Goal: Task Accomplishment & Management: Use online tool/utility

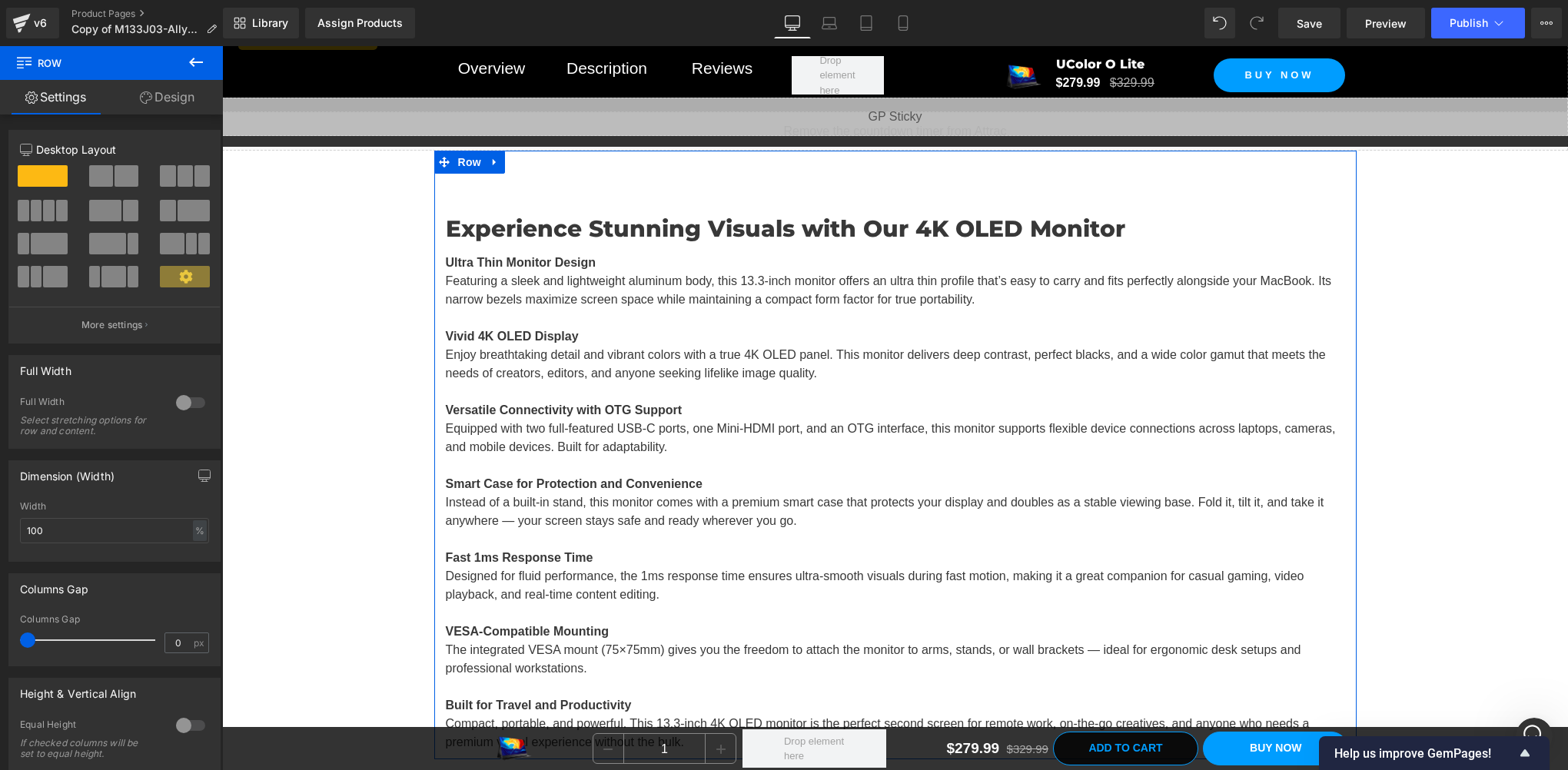
scroll to position [16167, 0]
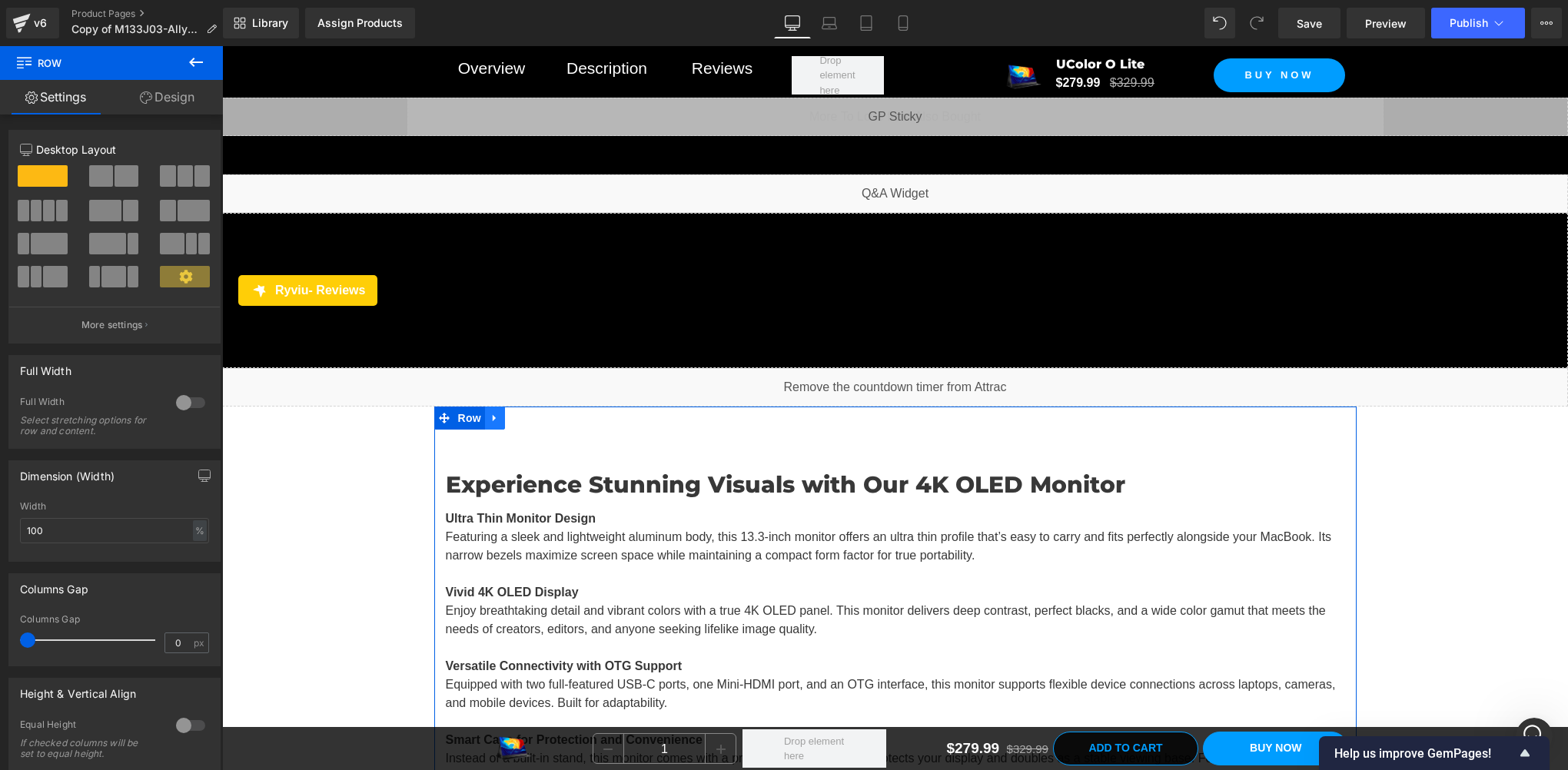
click at [492, 415] on icon at bounding box center [493, 418] width 3 height 7
click at [530, 412] on icon at bounding box center [535, 417] width 11 height 11
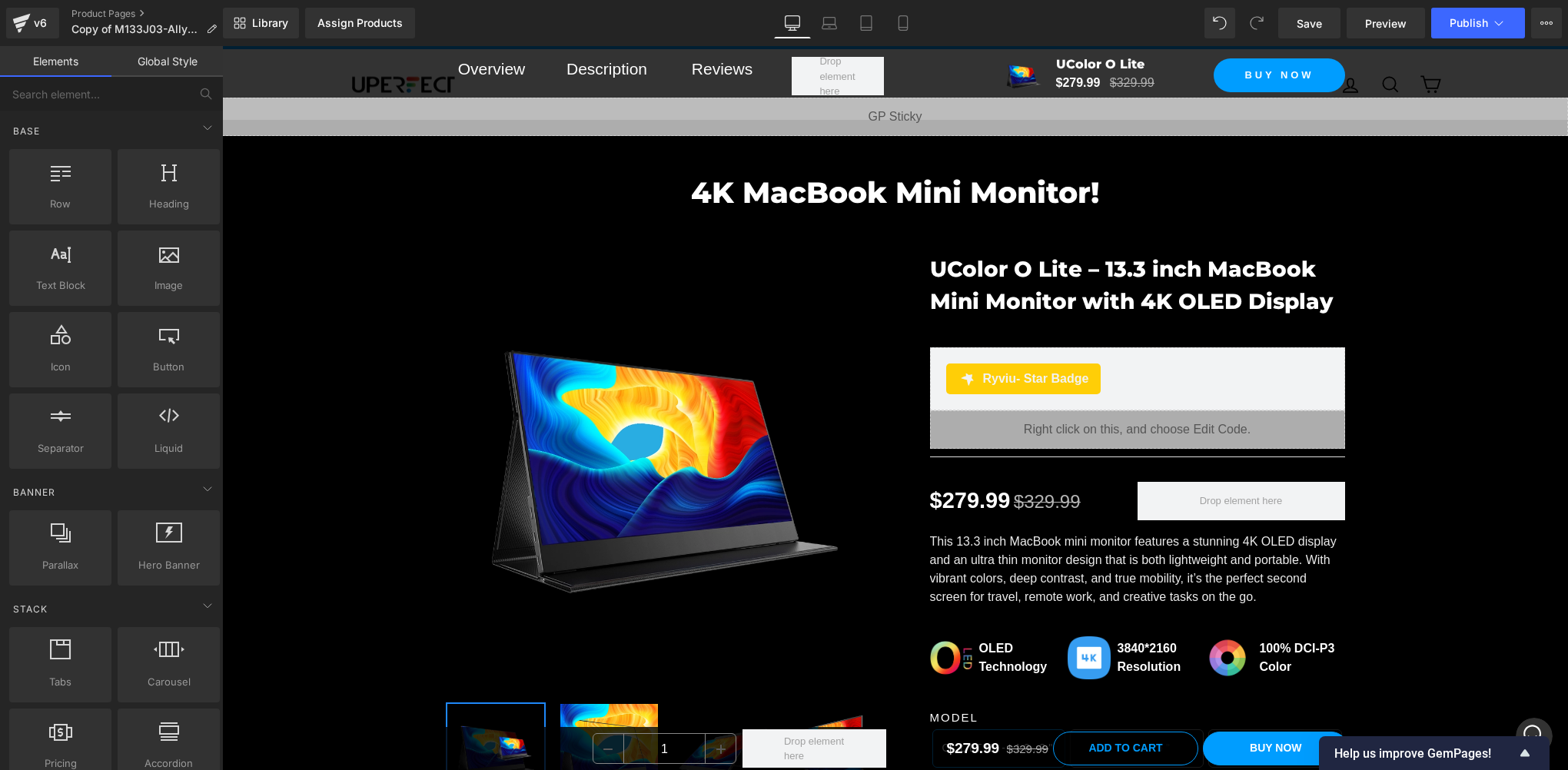
scroll to position [0, 0]
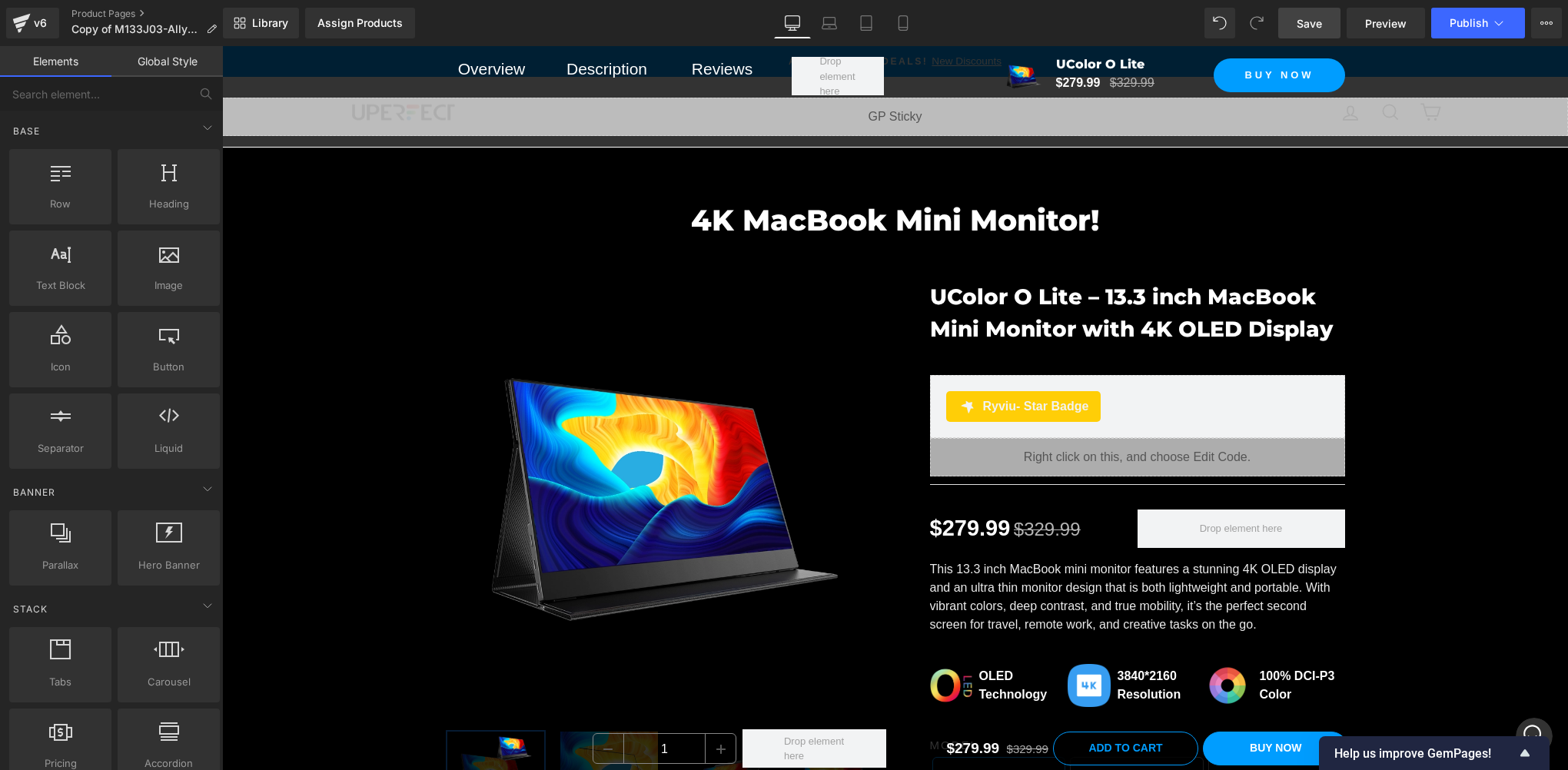
drag, startPoint x: 1316, startPoint y: 8, endPoint x: 777, endPoint y: 460, distance: 703.4
click at [1316, 8] on link "Save" at bounding box center [1309, 23] width 63 height 31
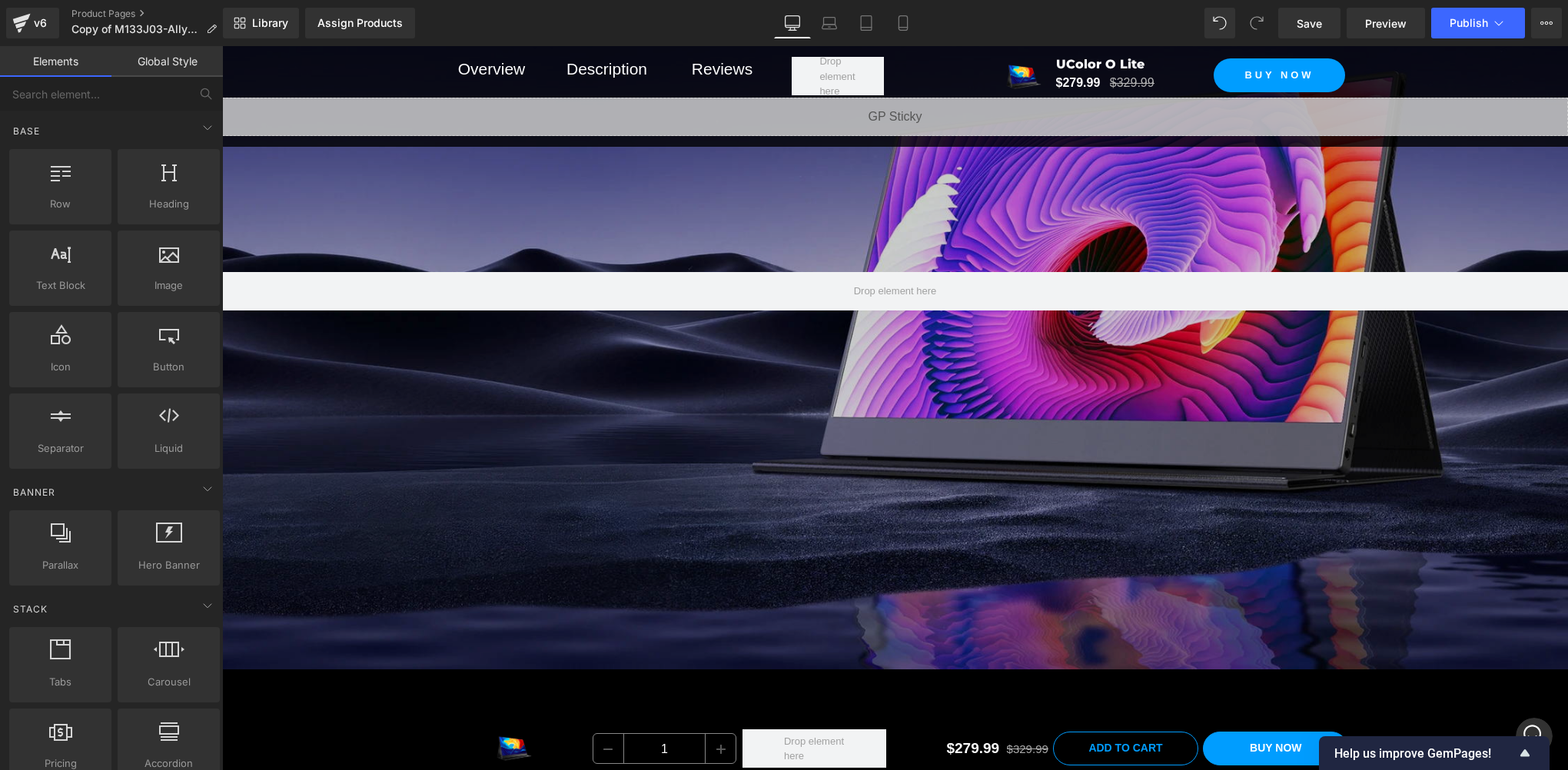
scroll to position [2050, 0]
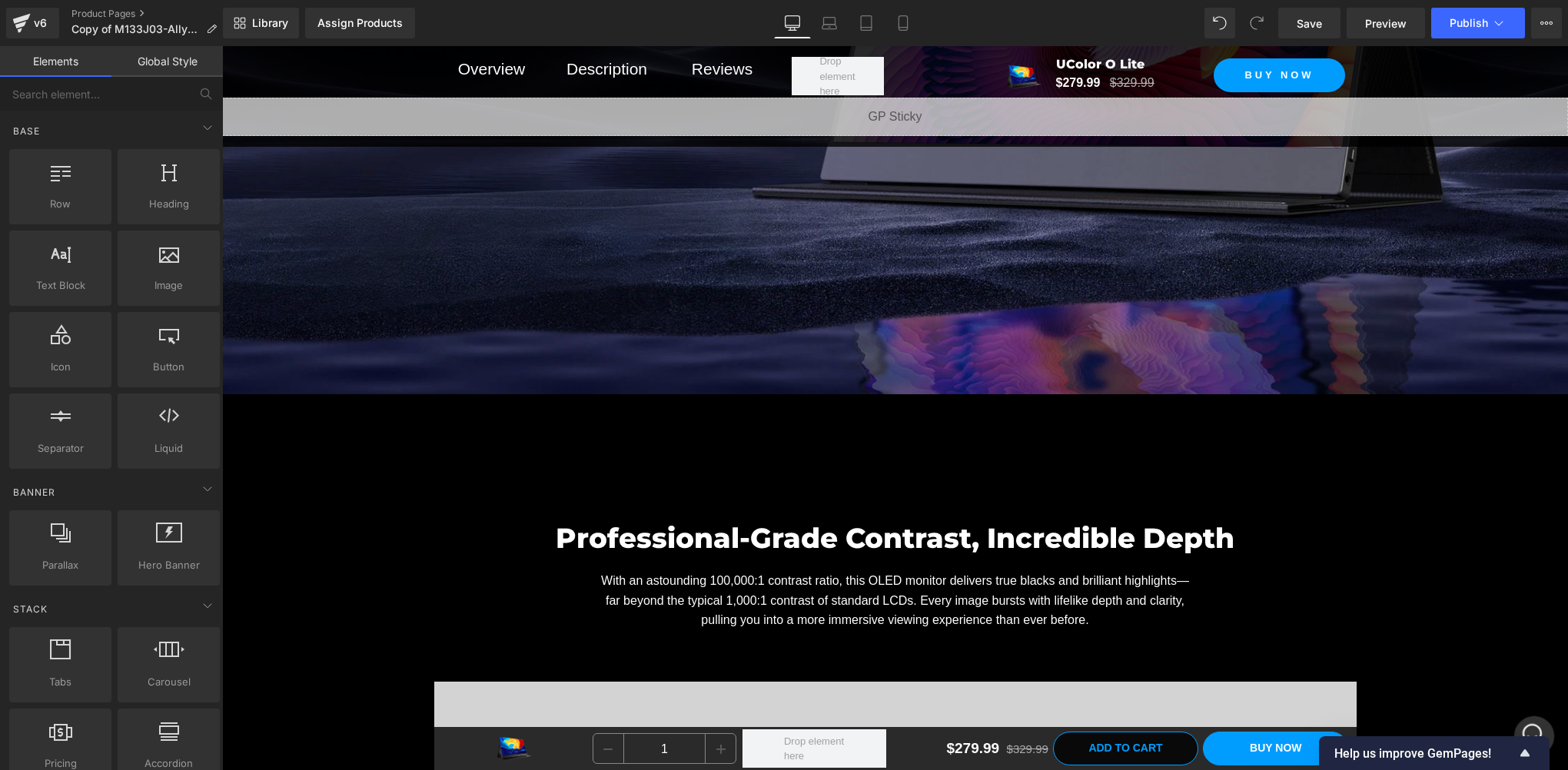
click at [1532, 725] on icon "打开 Intercom Messenger" at bounding box center [1531, 734] width 25 height 25
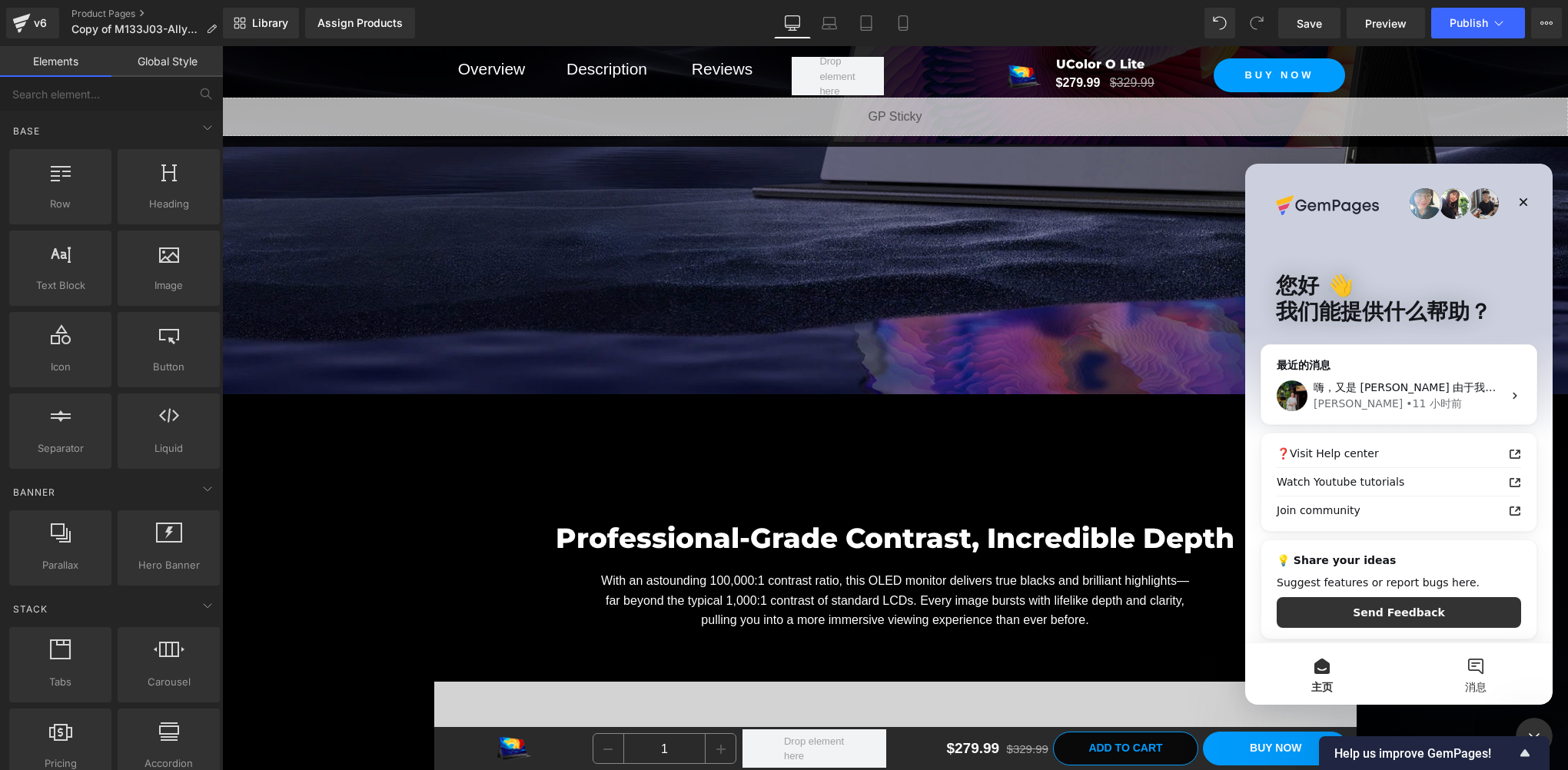
click at [1476, 671] on button "消息" at bounding box center [1476, 675] width 154 height 62
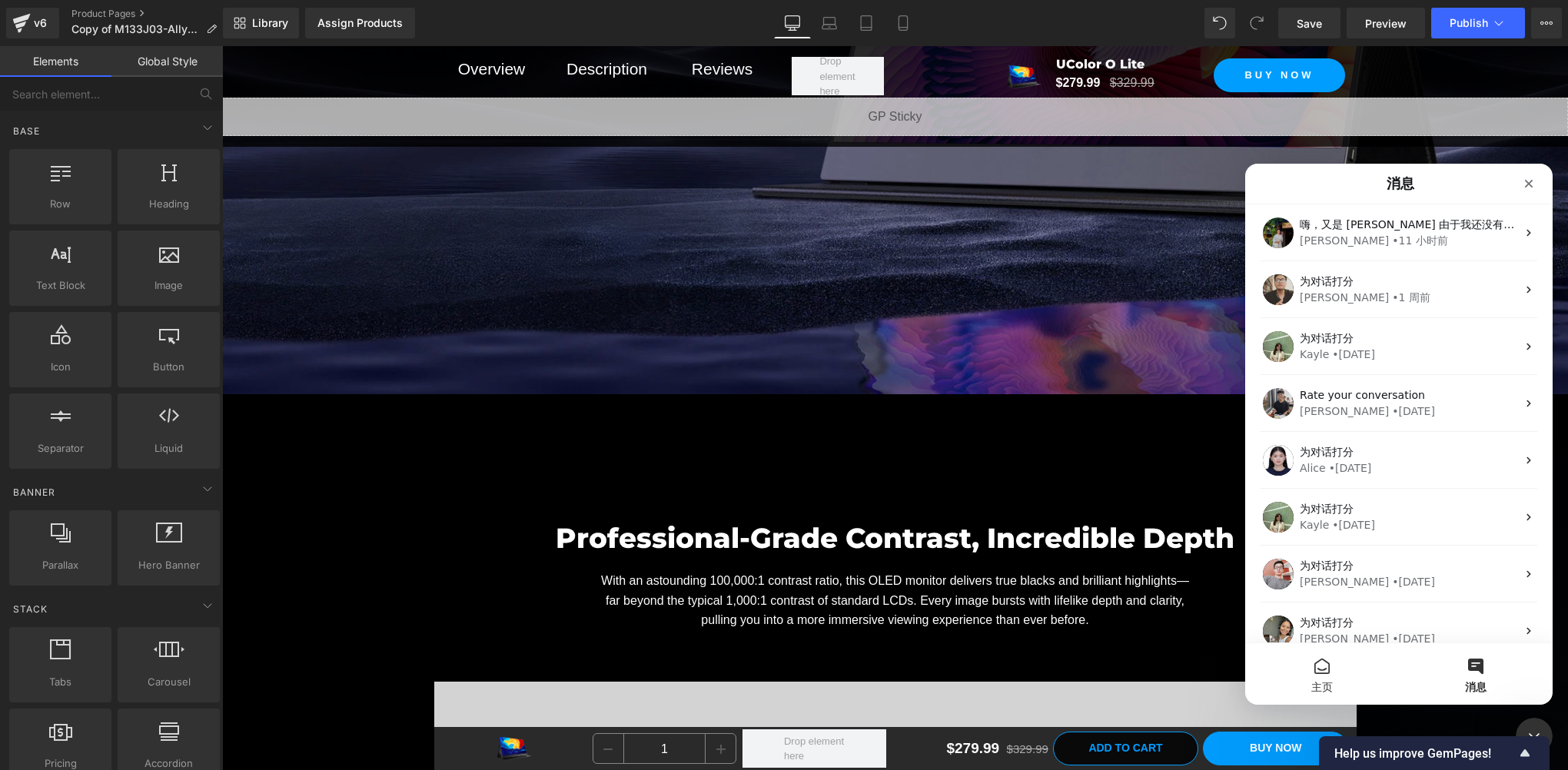
click at [1315, 682] on span "主页" at bounding box center [1321, 687] width 21 height 11
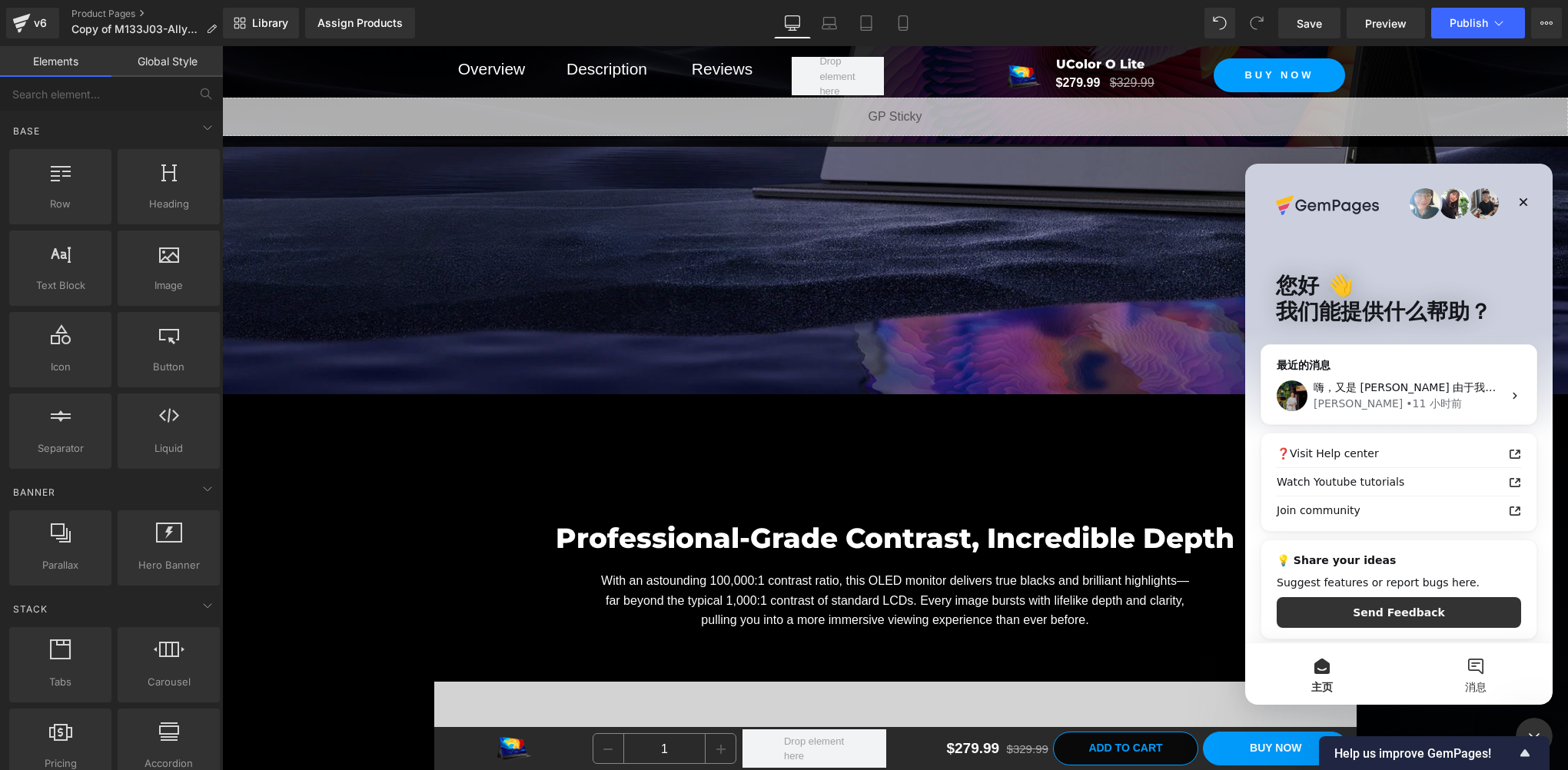
click at [1473, 666] on button "消息" at bounding box center [1476, 675] width 154 height 62
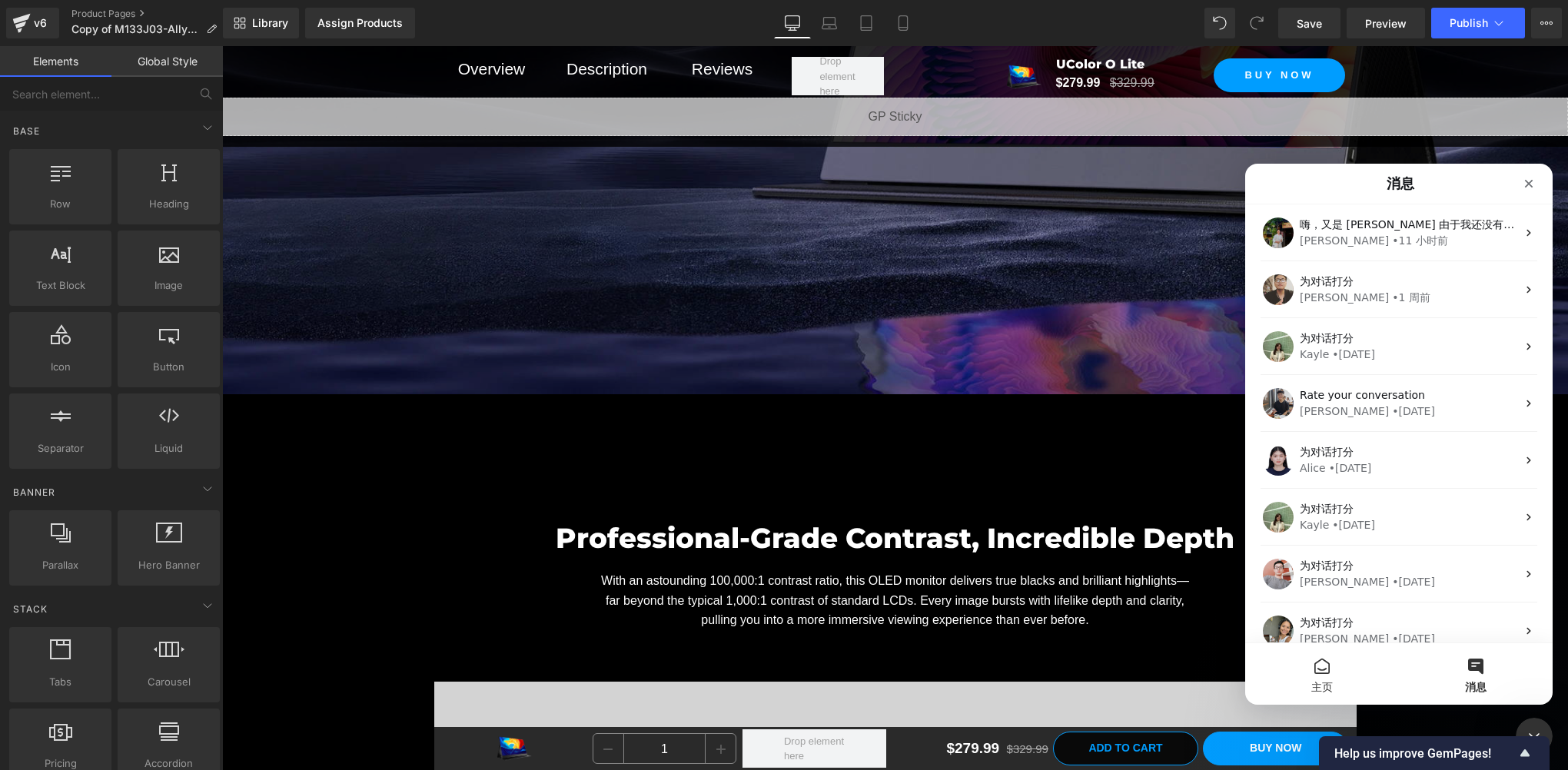
click at [1303, 679] on button "主页" at bounding box center [1322, 675] width 154 height 62
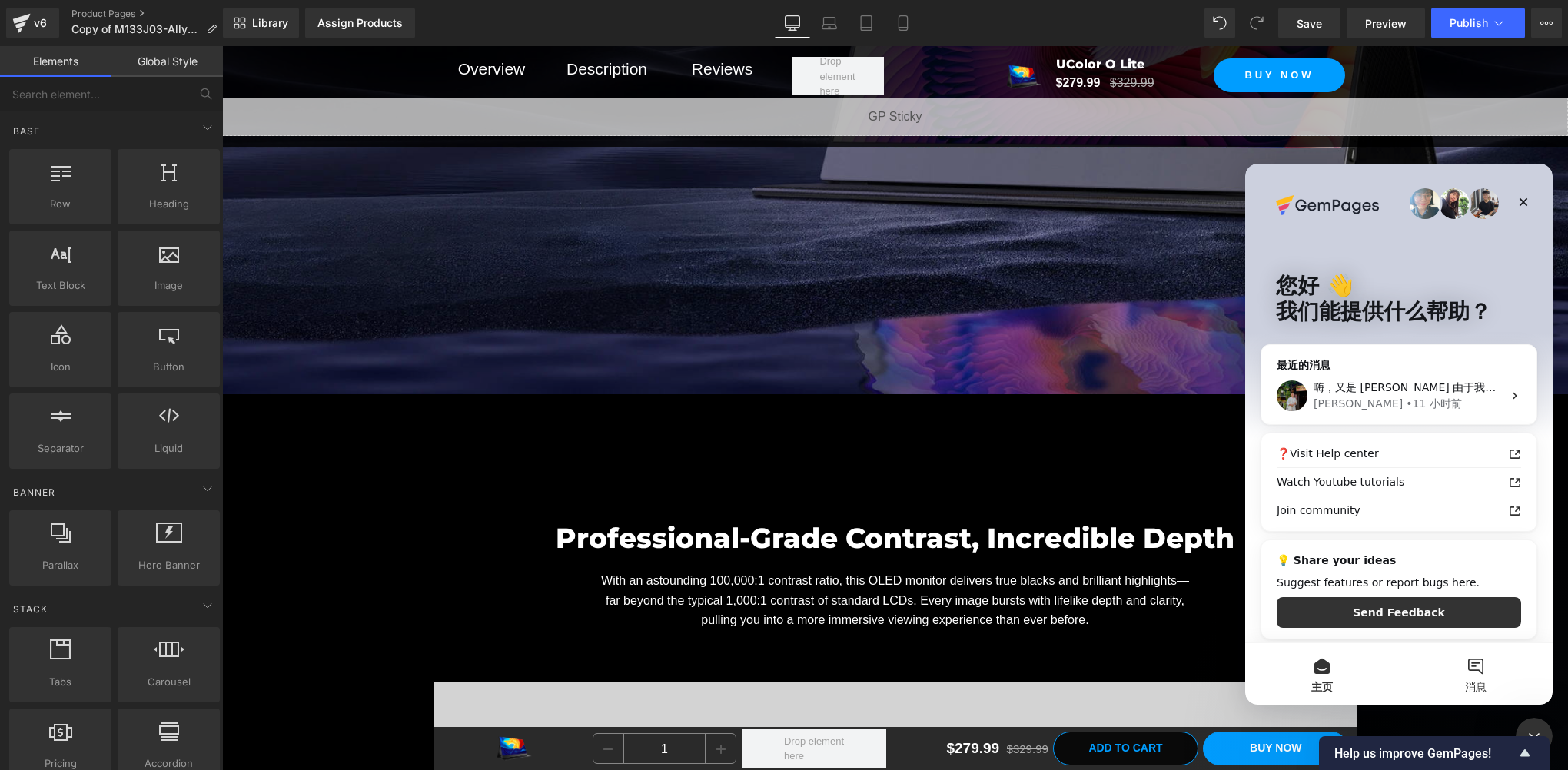
click at [1482, 669] on button "消息" at bounding box center [1476, 675] width 154 height 62
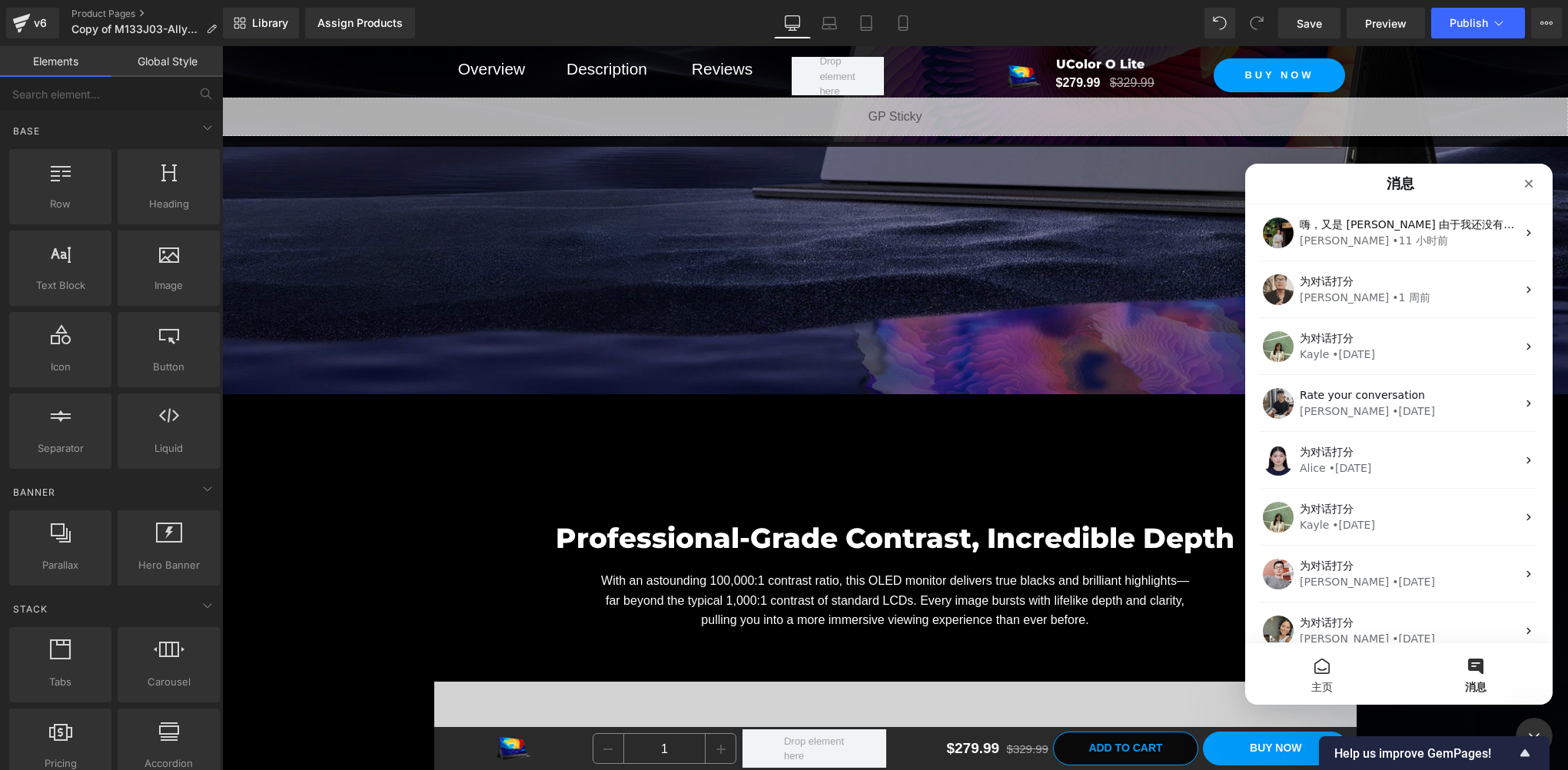
click at [1310, 675] on button "主页" at bounding box center [1322, 675] width 154 height 62
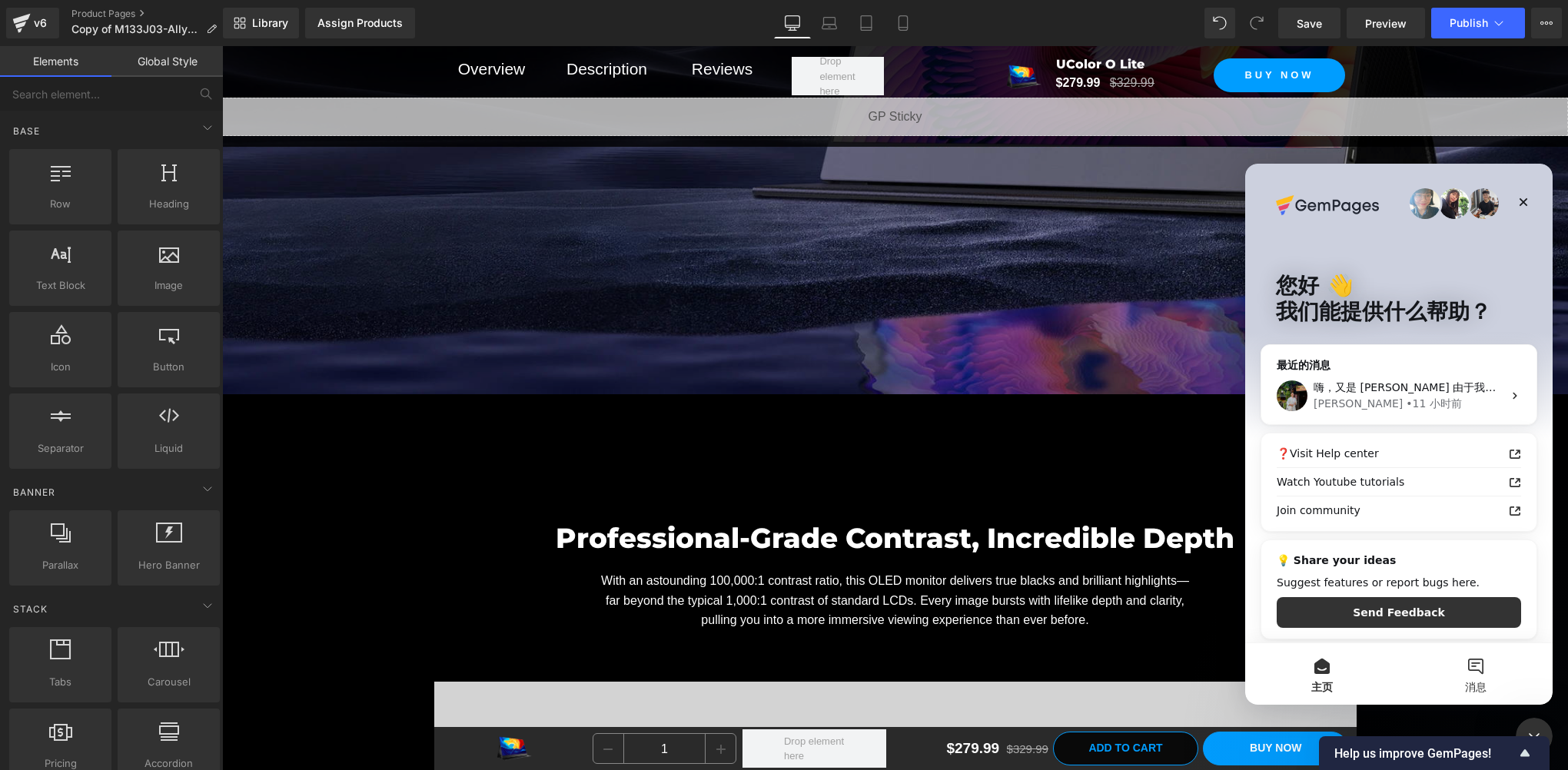
click at [1464, 668] on button "消息" at bounding box center [1476, 675] width 154 height 62
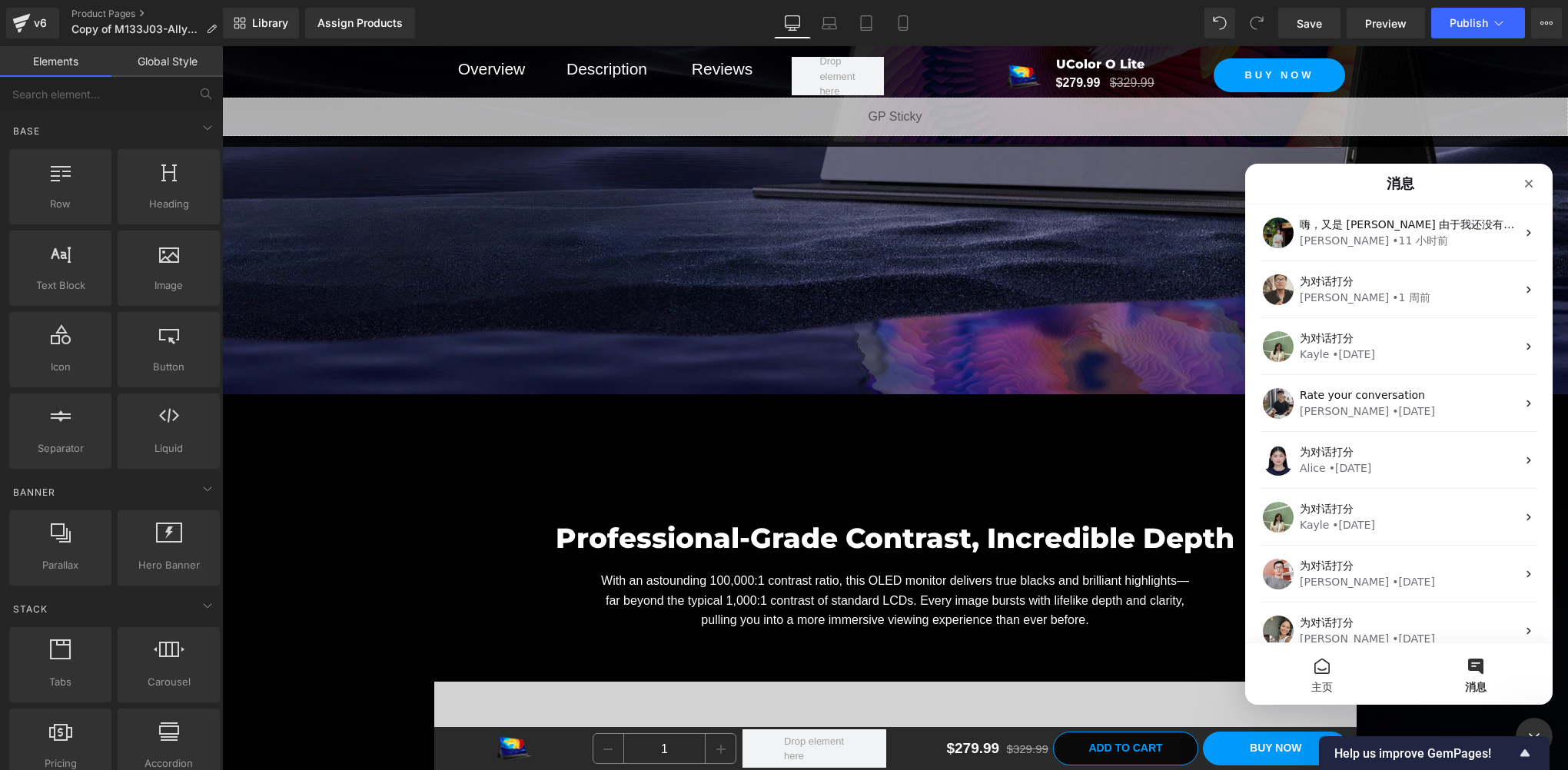
click at [1329, 682] on span "主页" at bounding box center [1321, 687] width 21 height 11
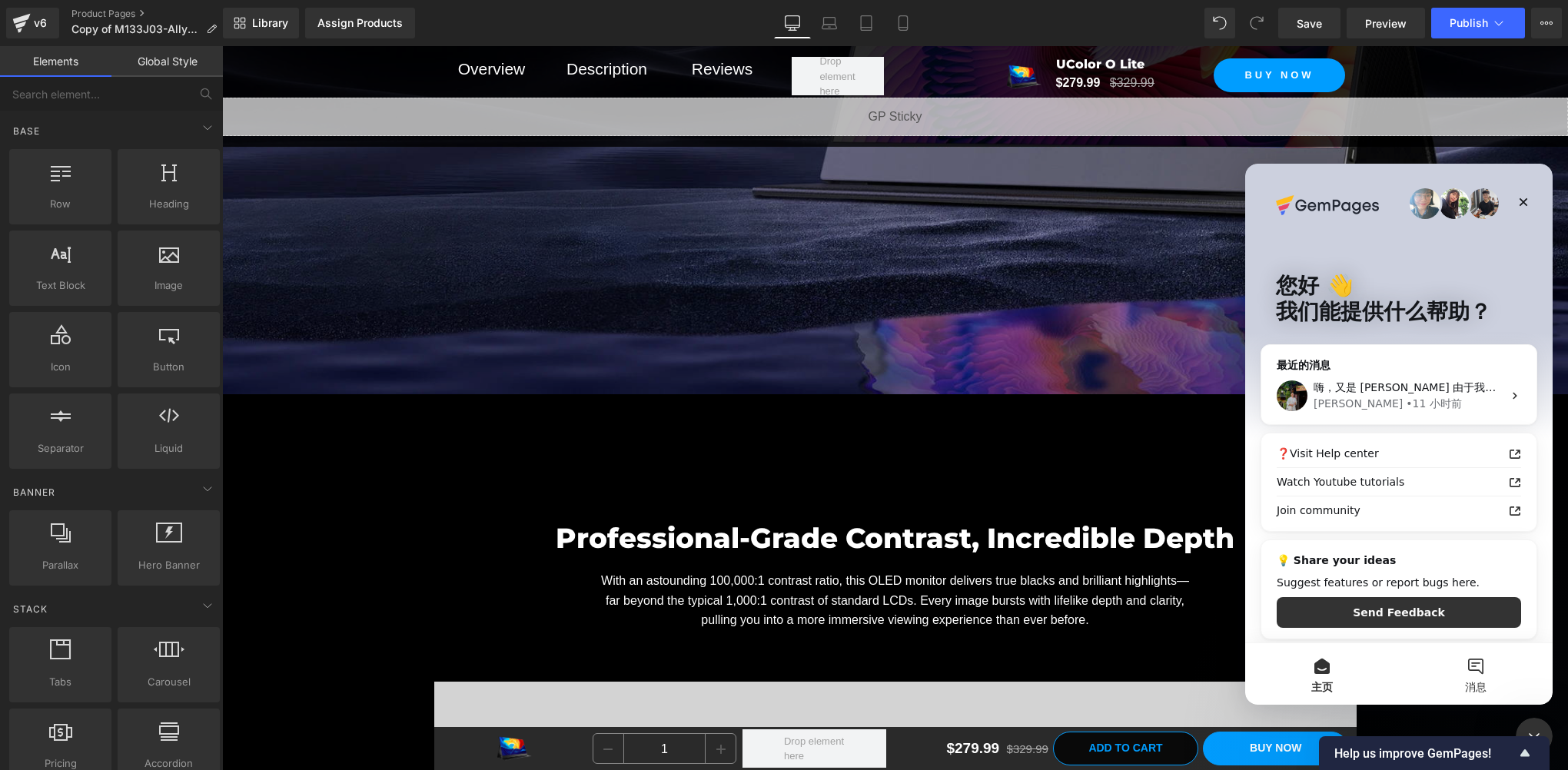
click at [1481, 668] on button "消息" at bounding box center [1476, 675] width 154 height 62
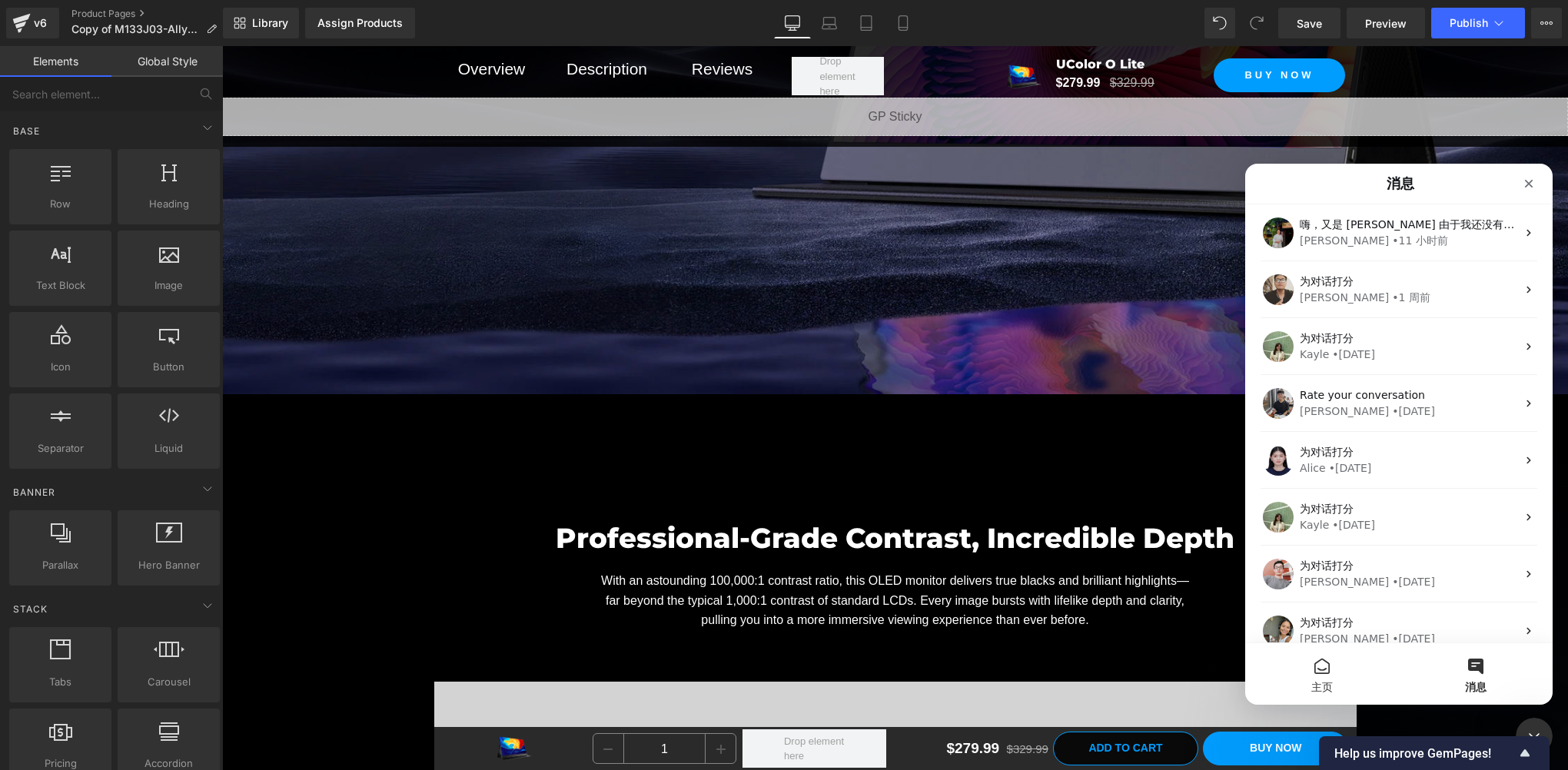
click at [1324, 678] on button "主页" at bounding box center [1322, 675] width 154 height 62
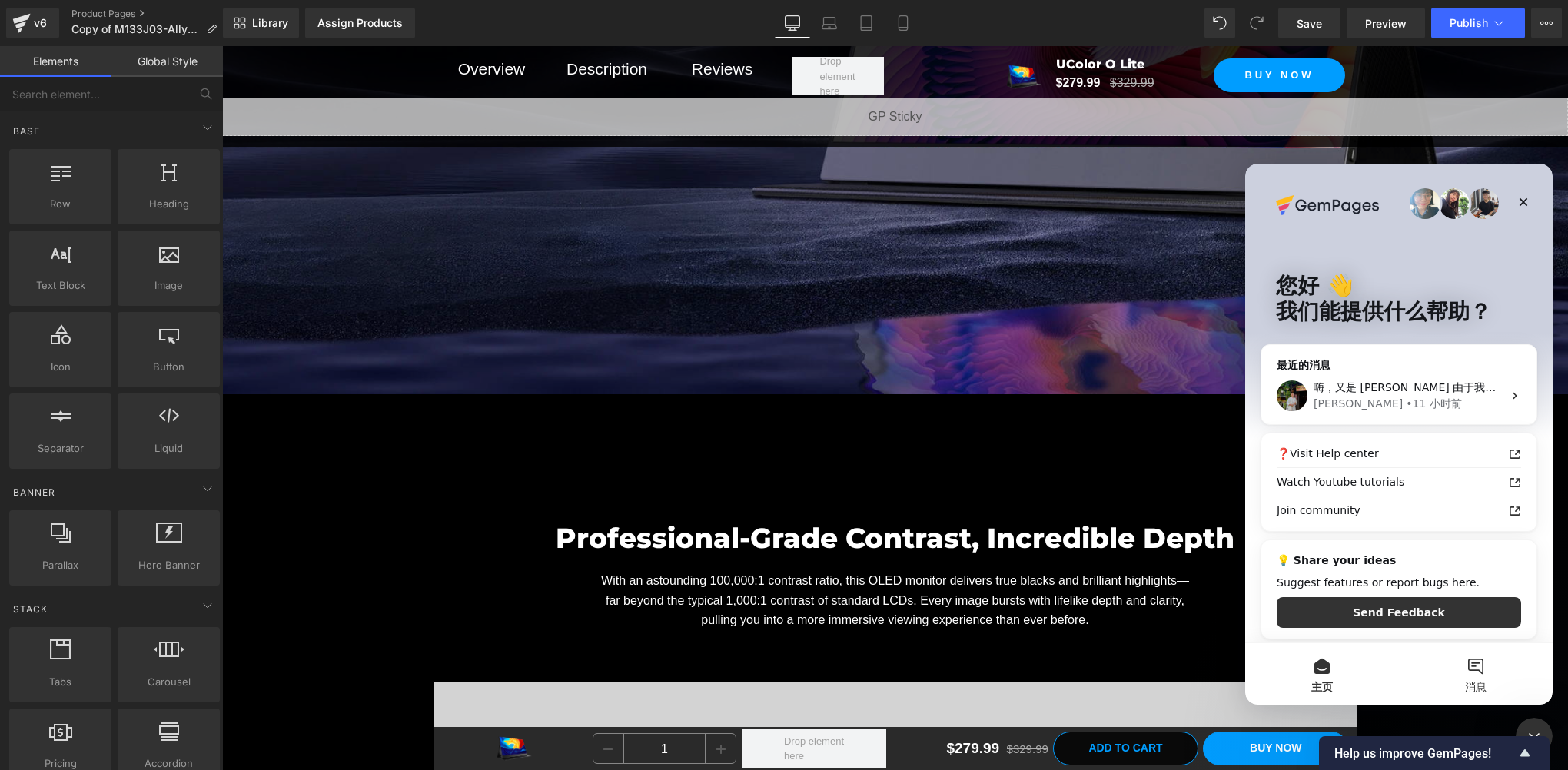
click at [1467, 666] on button "消息" at bounding box center [1476, 675] width 154 height 62
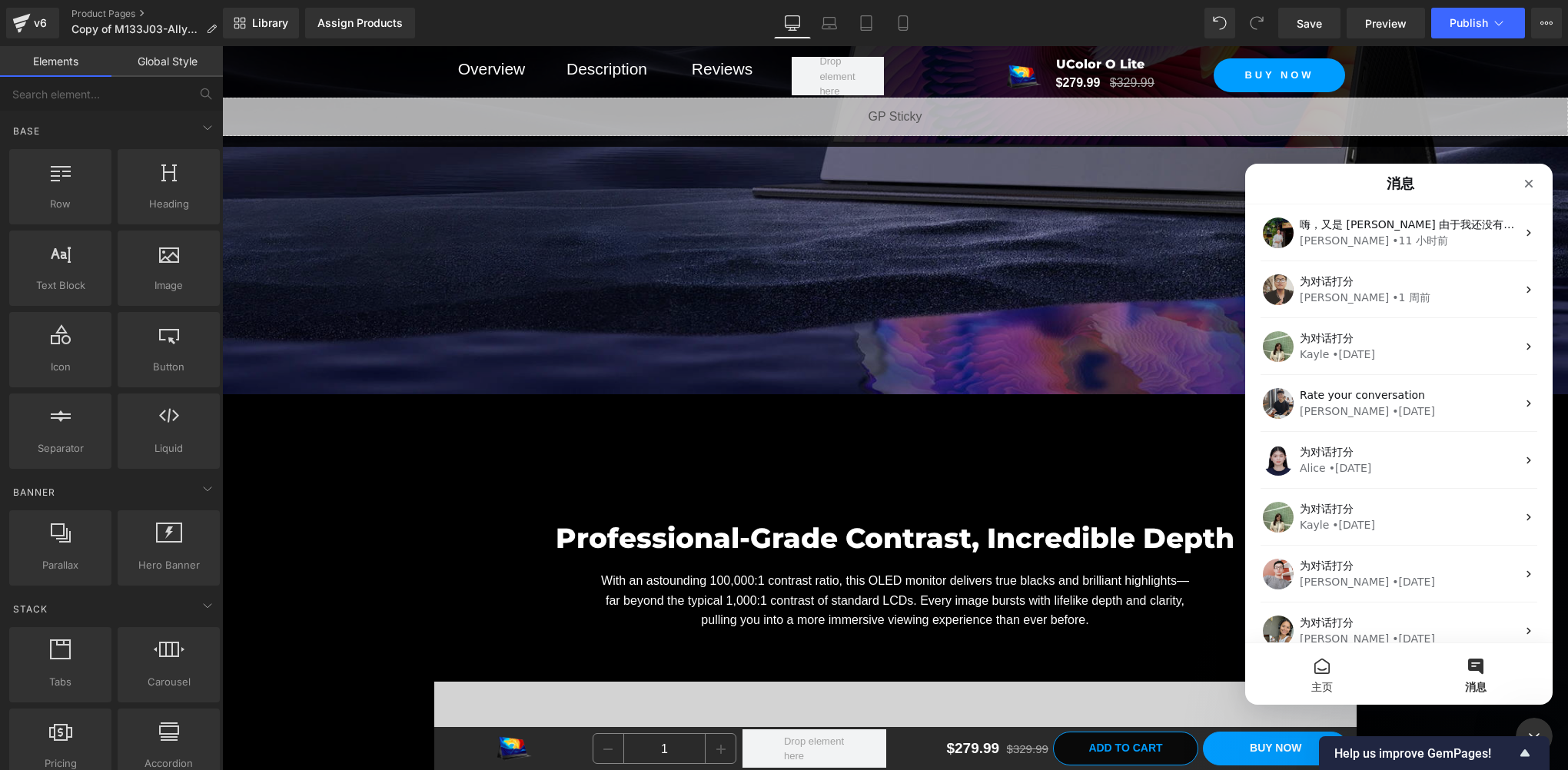
click at [1331, 676] on button "主页" at bounding box center [1322, 675] width 154 height 62
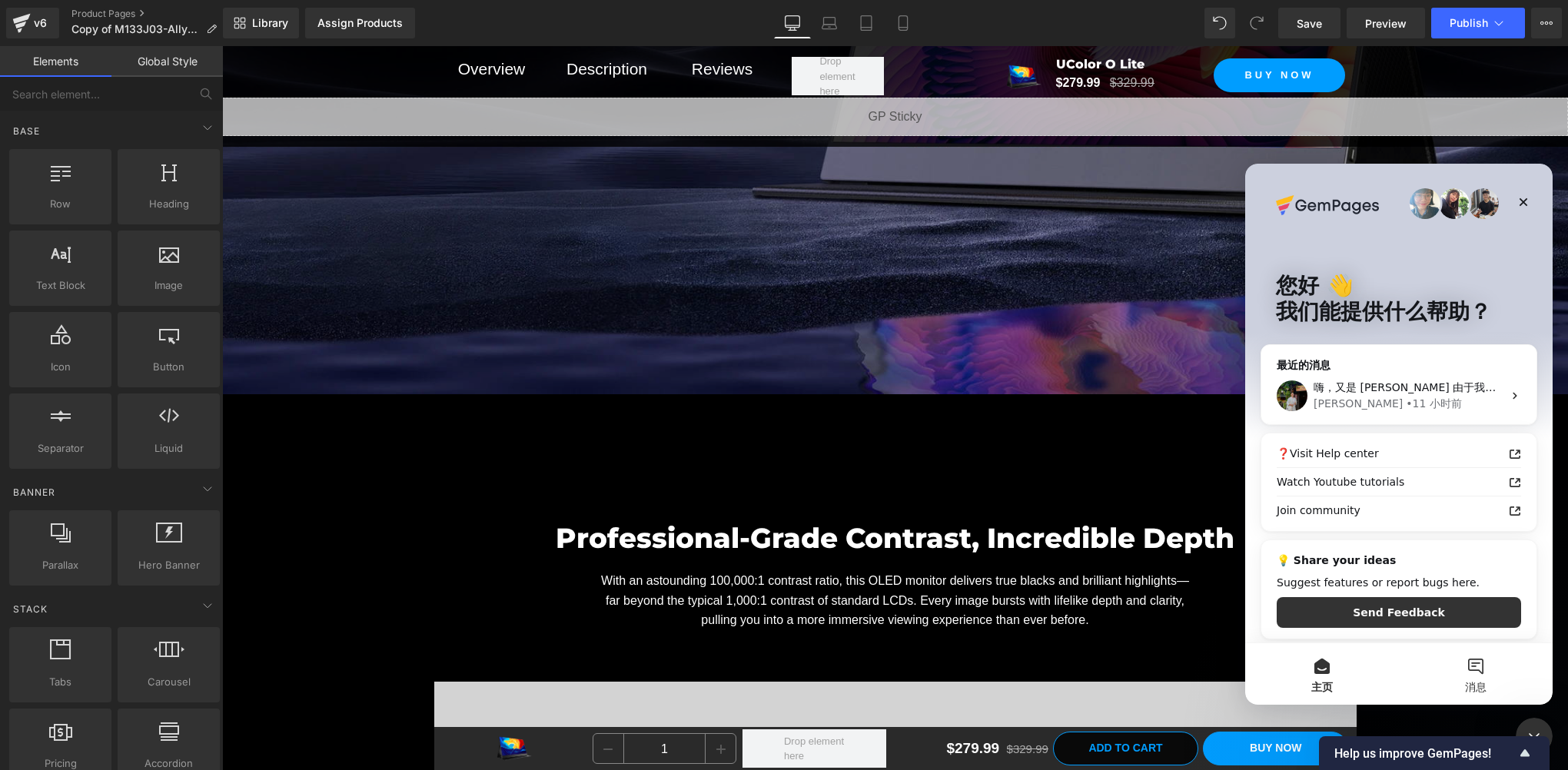
click at [1477, 676] on button "消息" at bounding box center [1476, 675] width 154 height 62
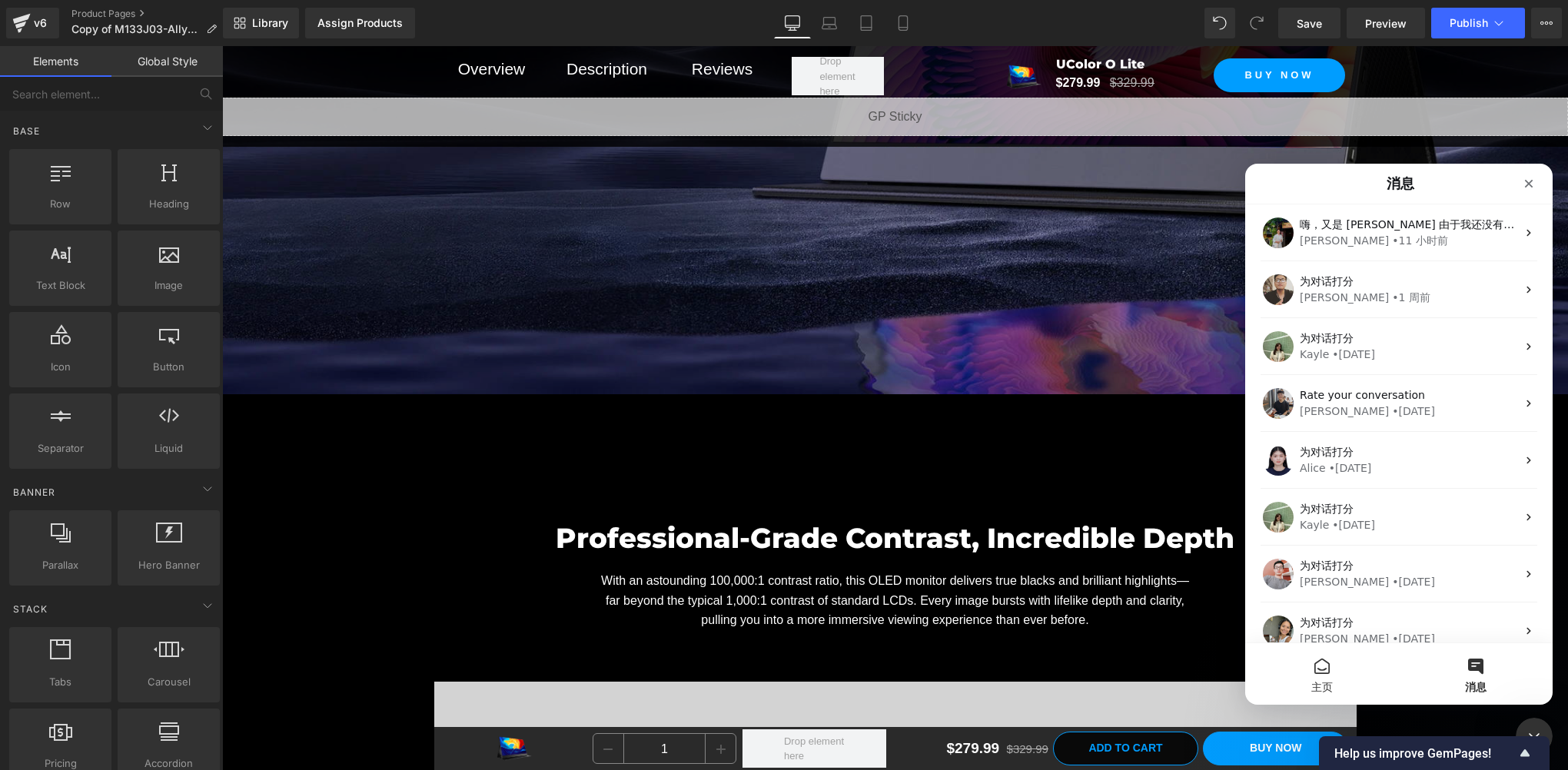
click at [1306, 680] on button "主页" at bounding box center [1322, 675] width 154 height 62
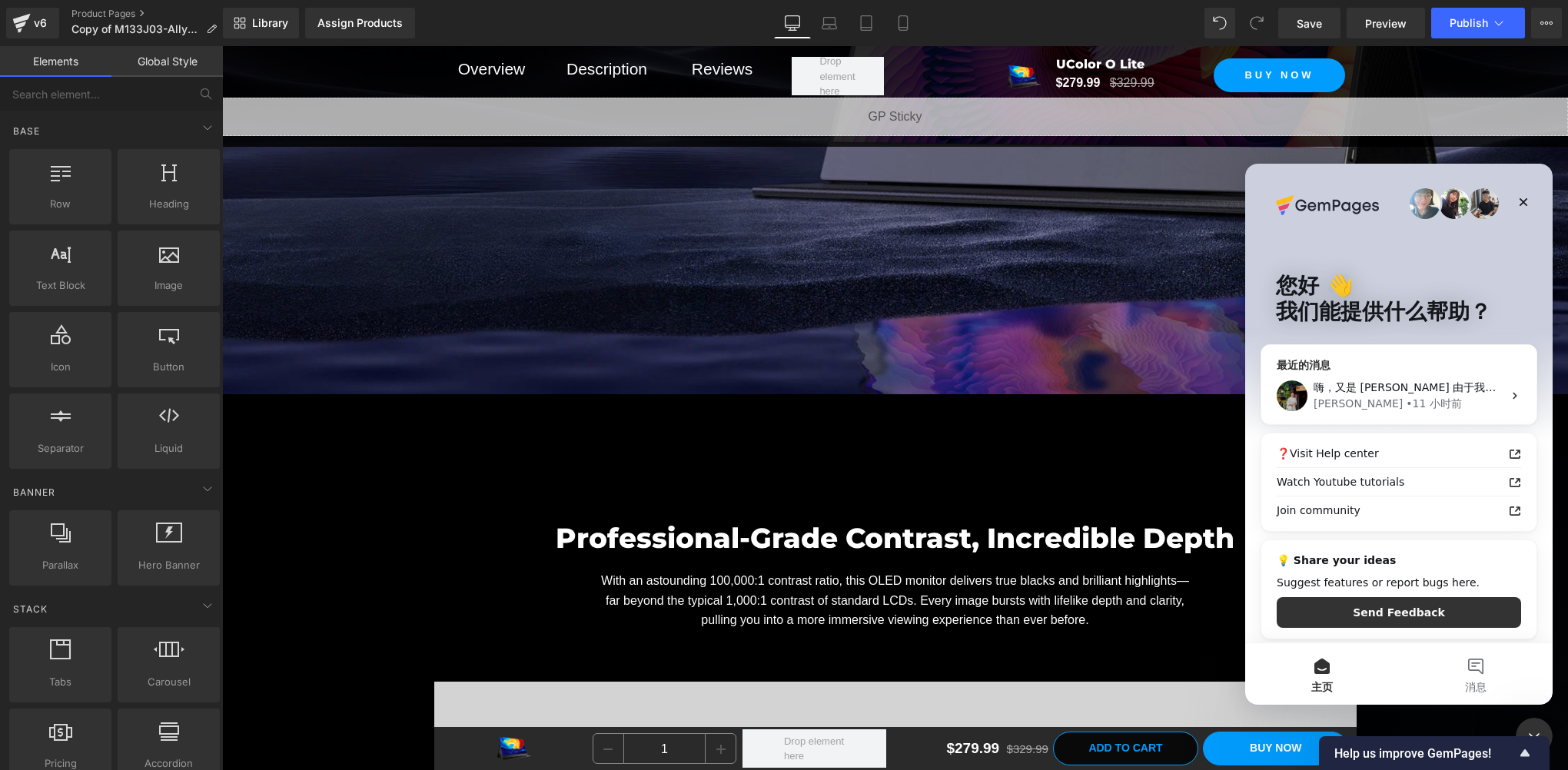
click at [1405, 397] on div "• 11 小时前" at bounding box center [1433, 404] width 56 height 16
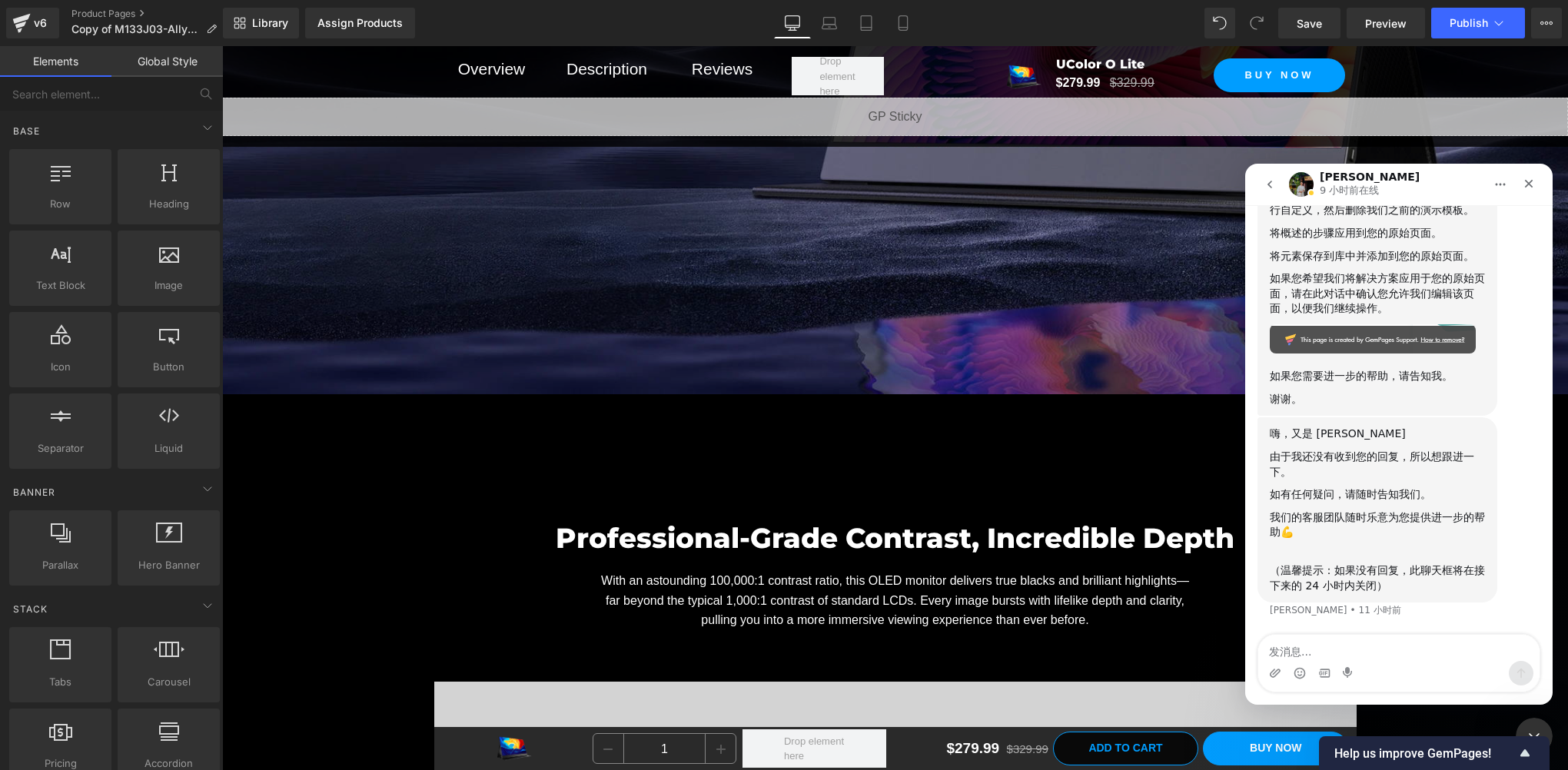
scroll to position [1846, 0]
click at [1340, 571] on div "（温馨提示：如果没有回复，此聊天框将在接下来的 24 小时内关闭）" at bounding box center [1376, 578] width 215 height 30
click at [1343, 500] on div "如有任何疑问，请随时告知我们。" at bounding box center [1376, 495] width 215 height 15
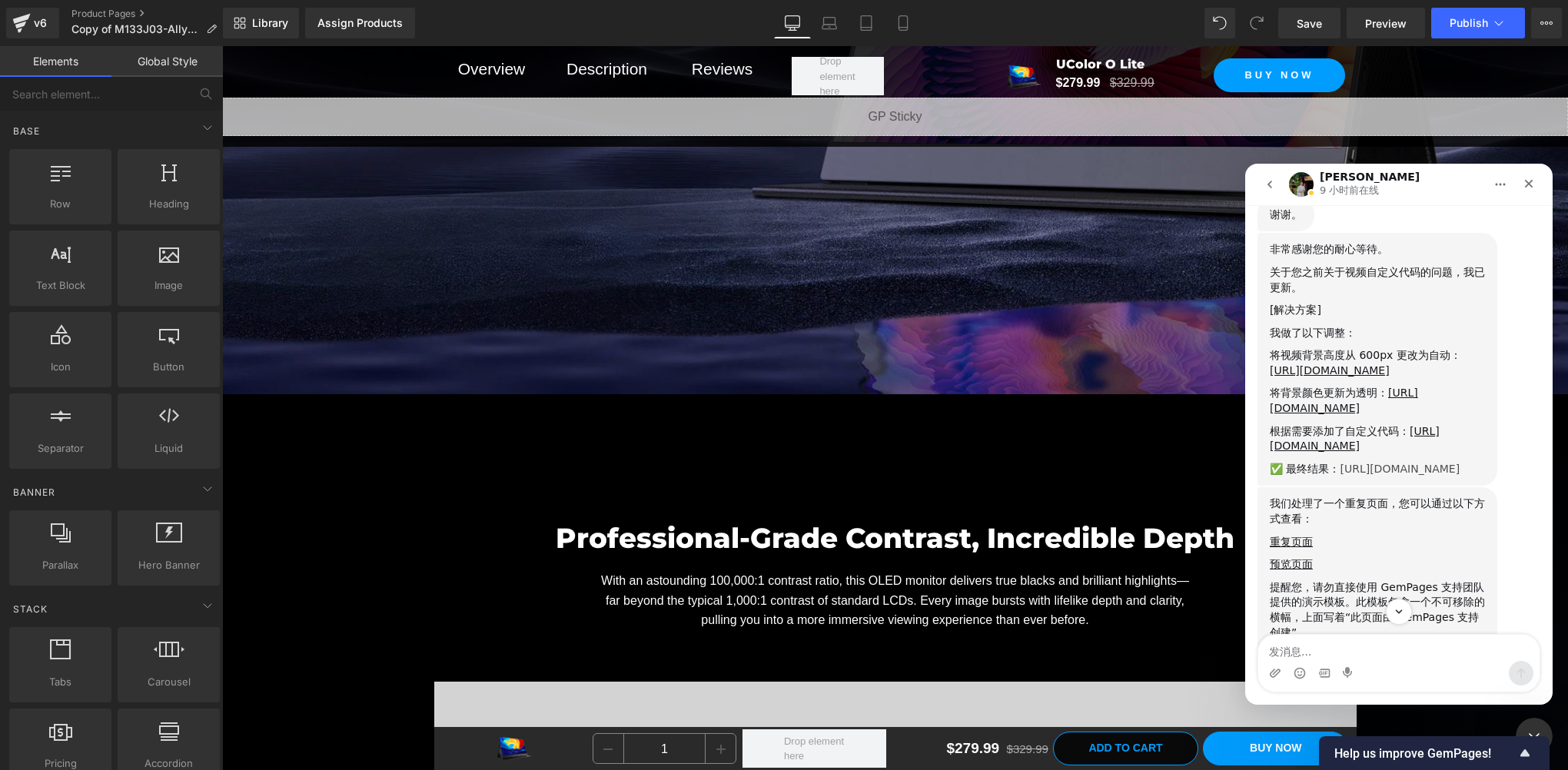
click at [1340, 475] on link "[URL][DOMAIN_NAME]" at bounding box center [1399, 468] width 119 height 13
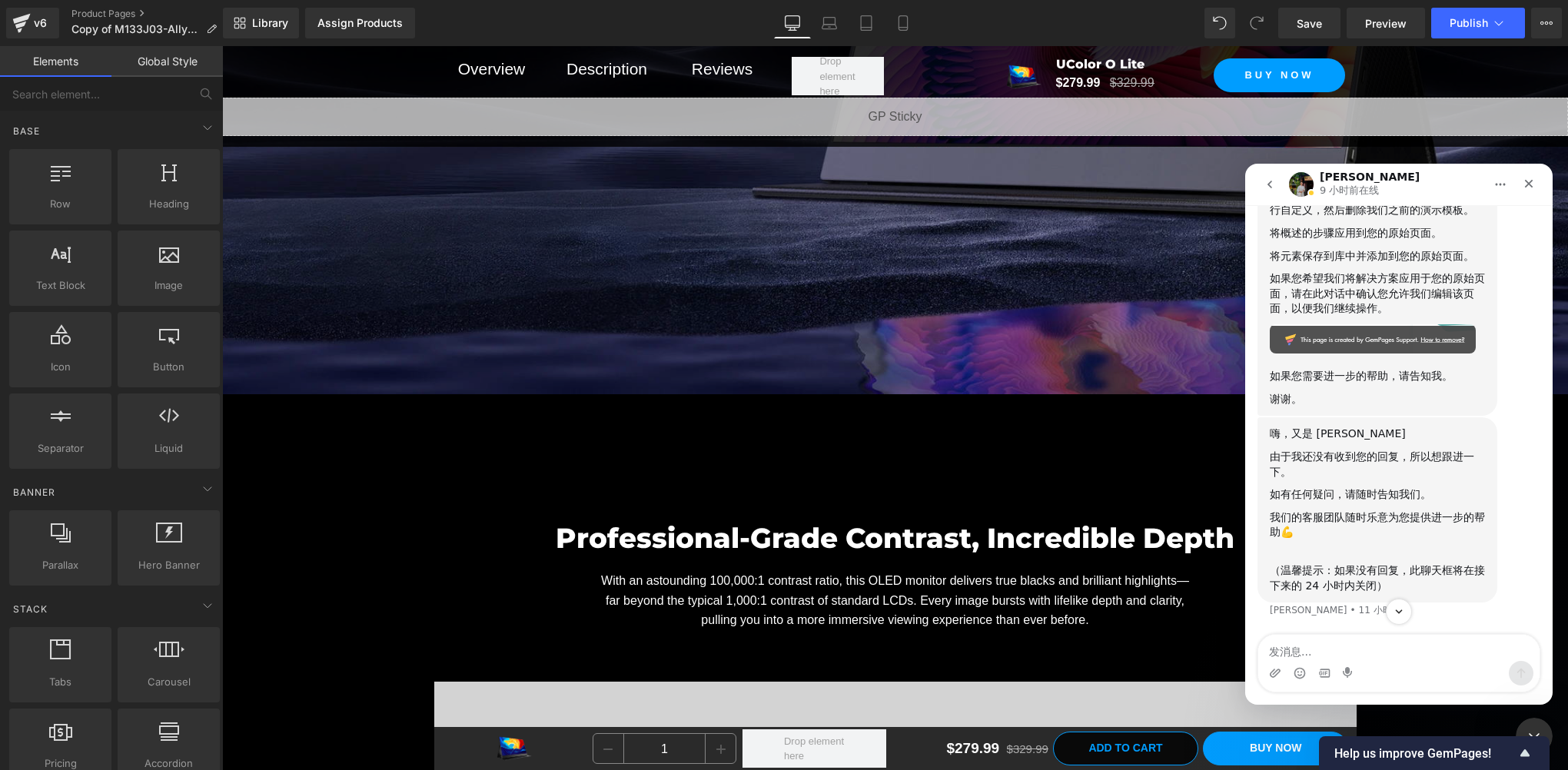
scroll to position [1862, 0]
click at [1291, 640] on textarea "发消息..." at bounding box center [1398, 648] width 281 height 26
type textarea "好的"
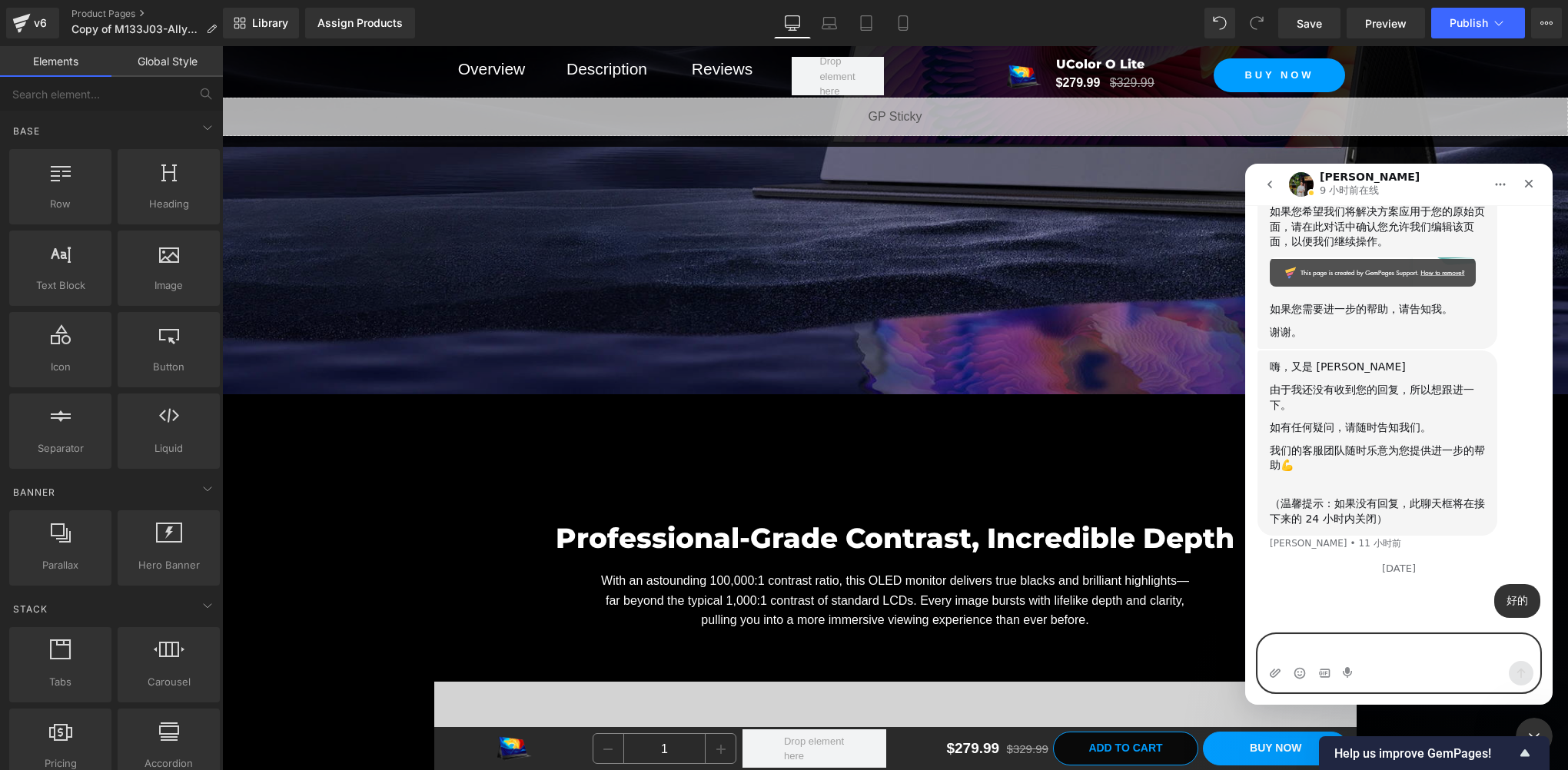
type textarea "晒"
type textarea "修"
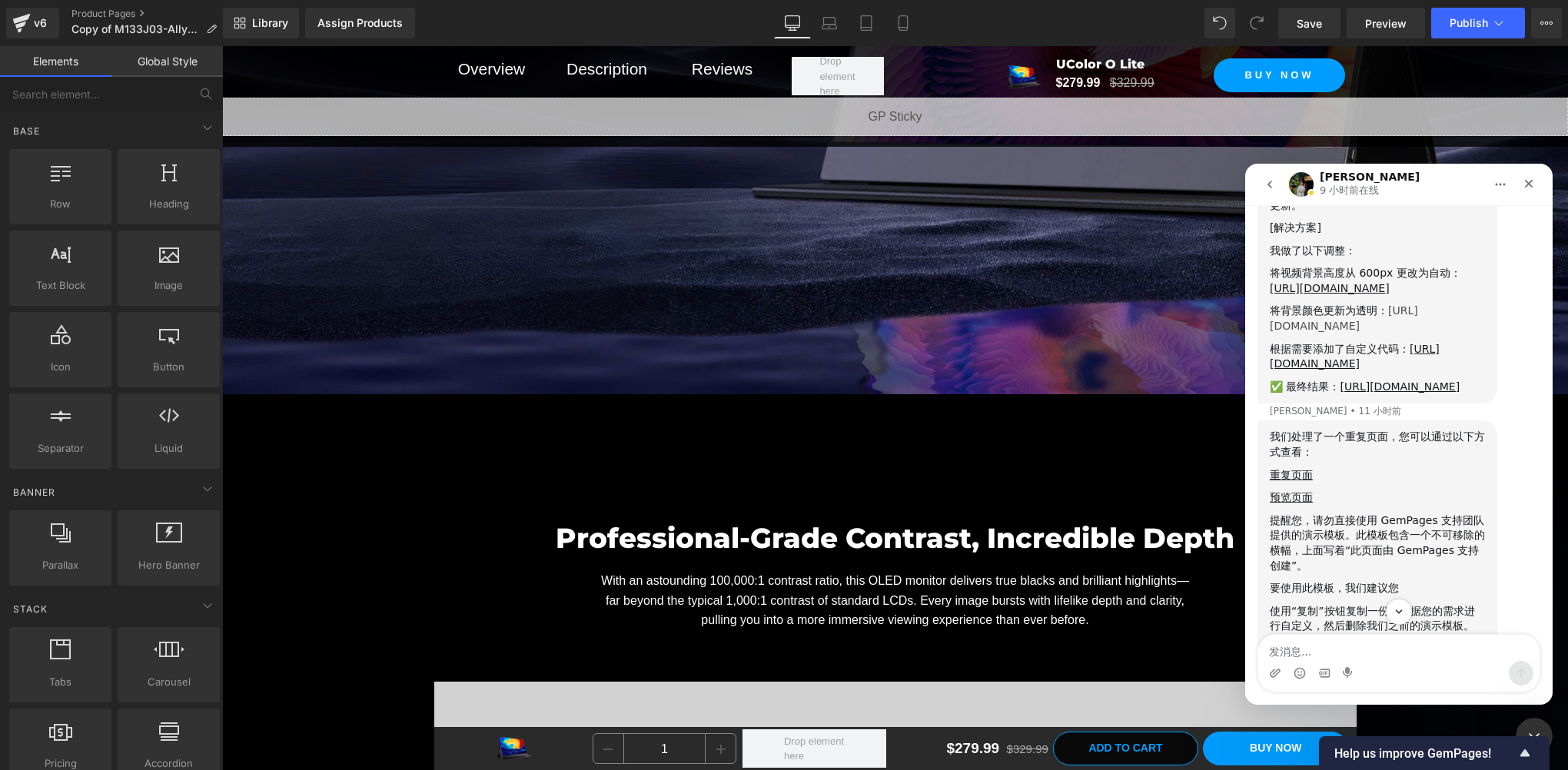
click at [1326, 332] on link "[URL][DOMAIN_NAME]" at bounding box center [1344, 318] width 148 height 28
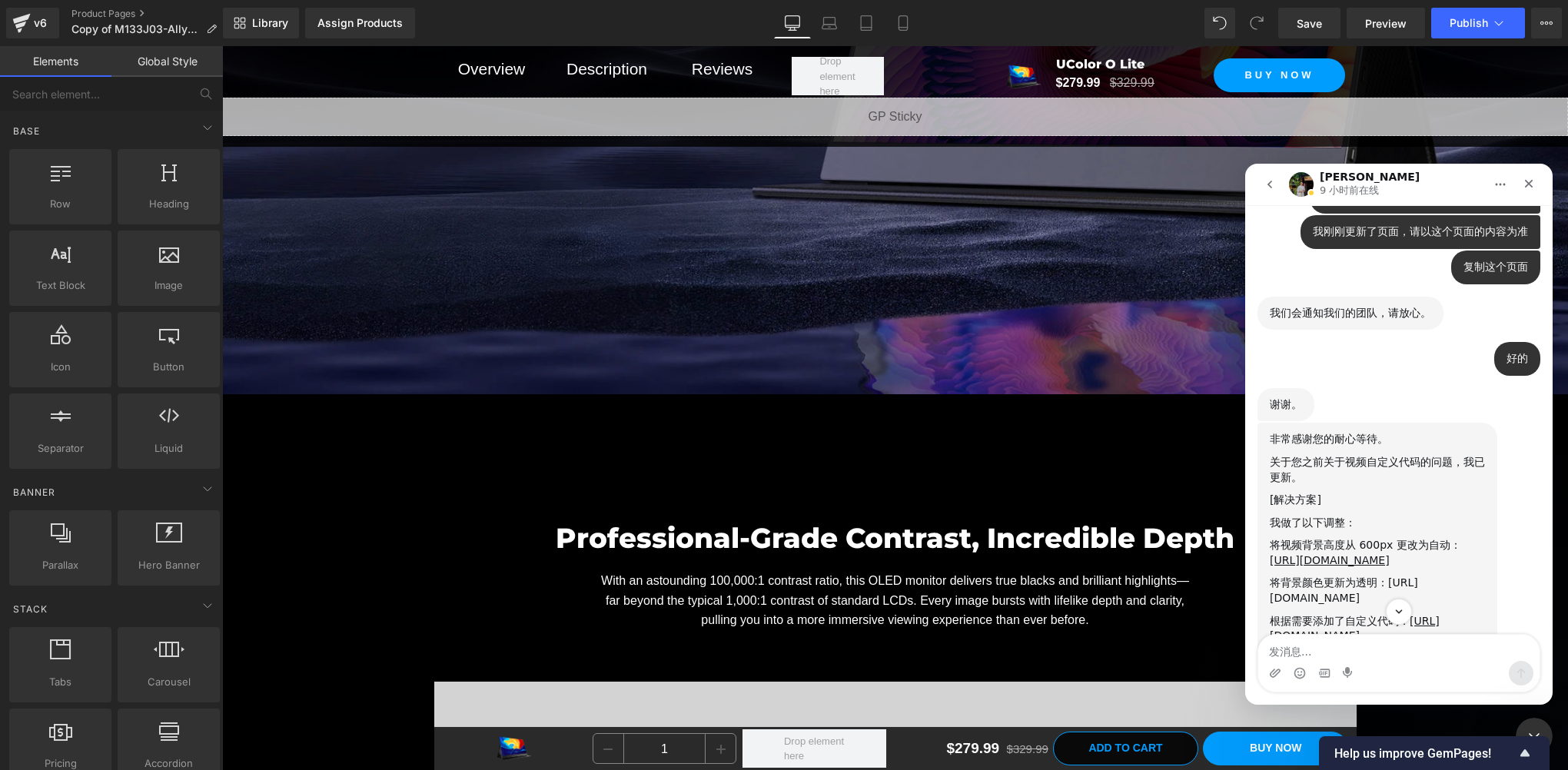
scroll to position [1421, 0]
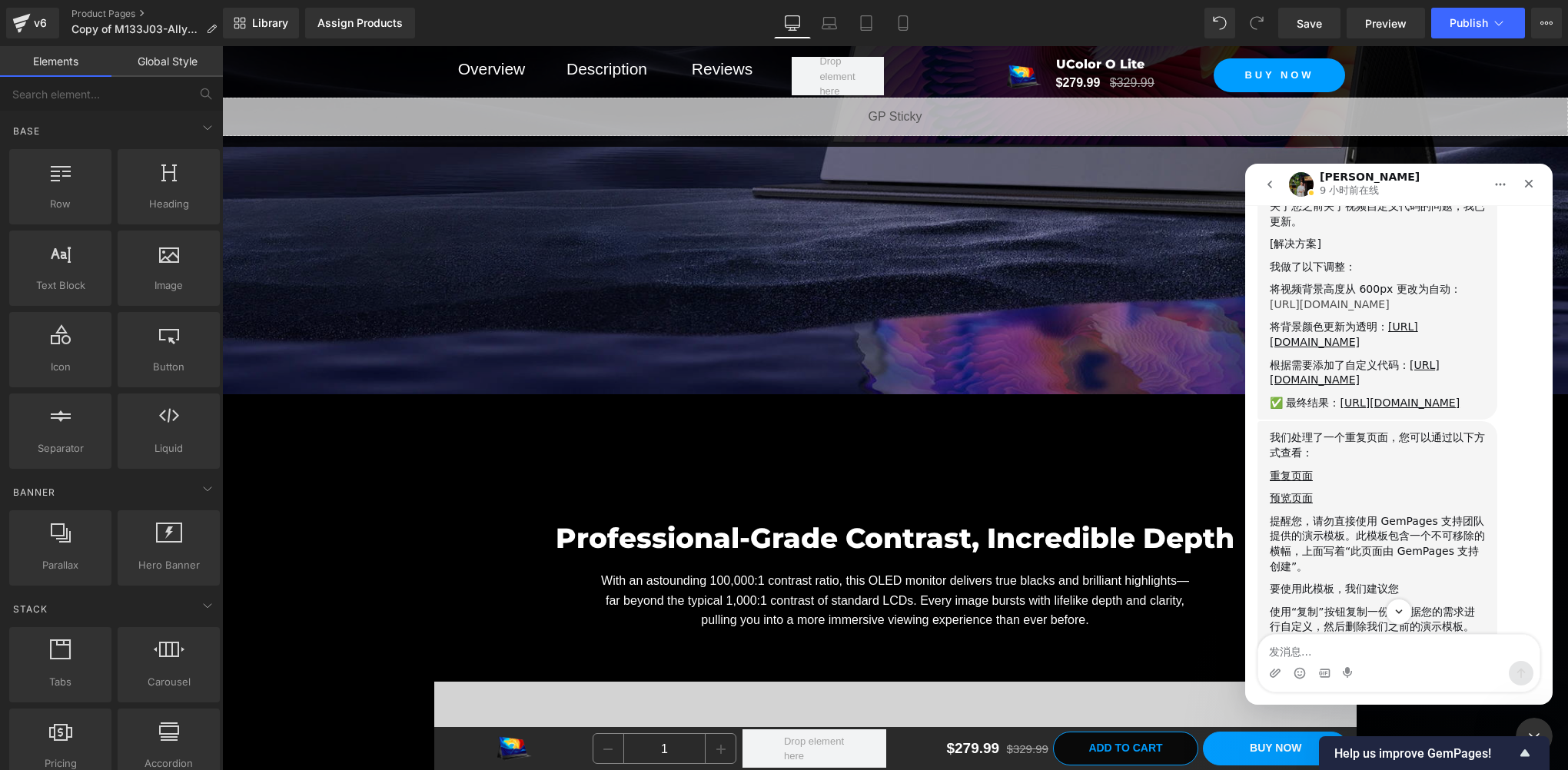
click at [1321, 310] on link "[URL][DOMAIN_NAME]" at bounding box center [1329, 305] width 119 height 13
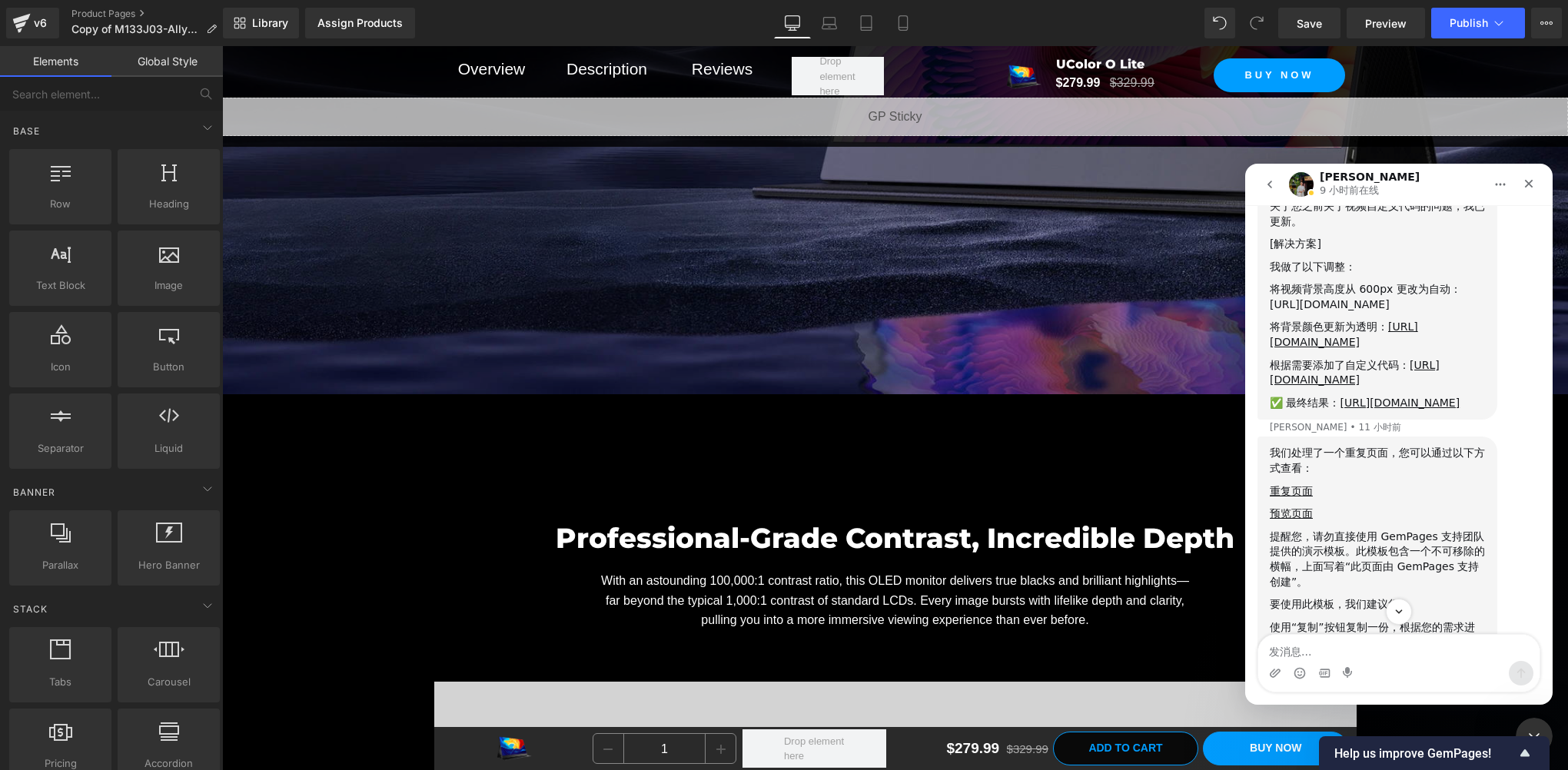
scroll to position [1950, 0]
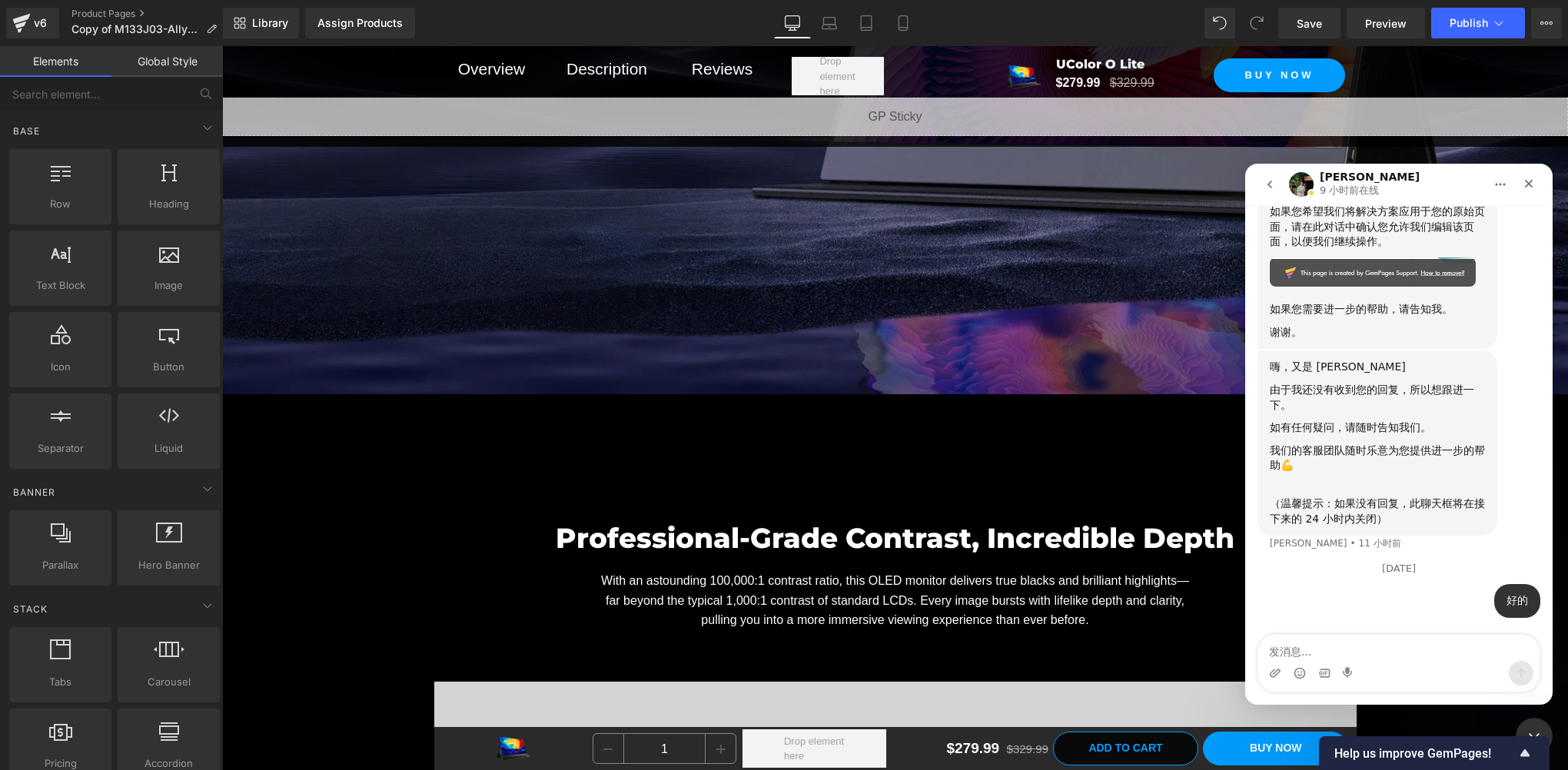
click at [1324, 30] on div at bounding box center [784, 362] width 1568 height 725
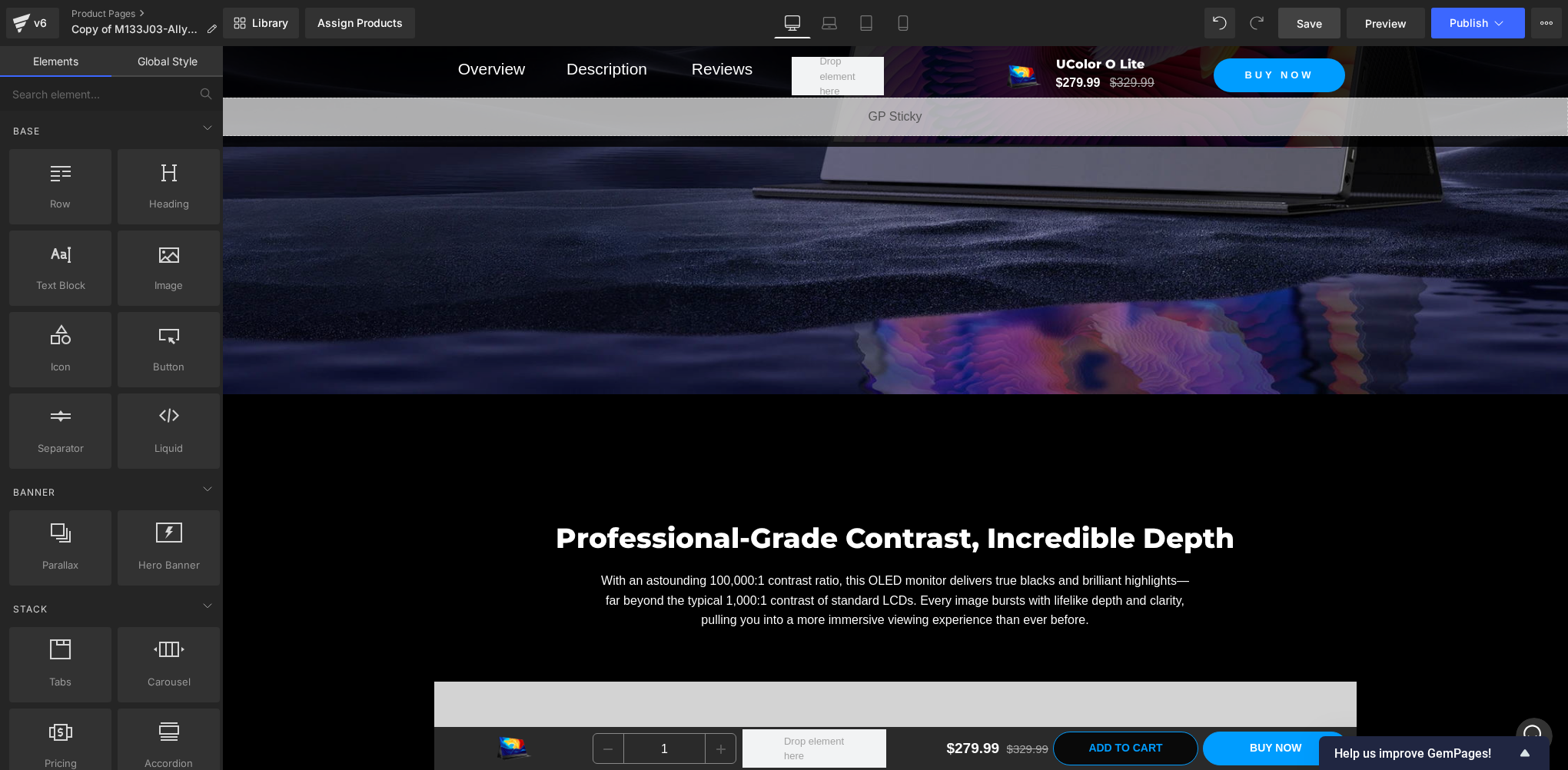
click at [1306, 28] on span "Save" at bounding box center [1309, 23] width 25 height 16
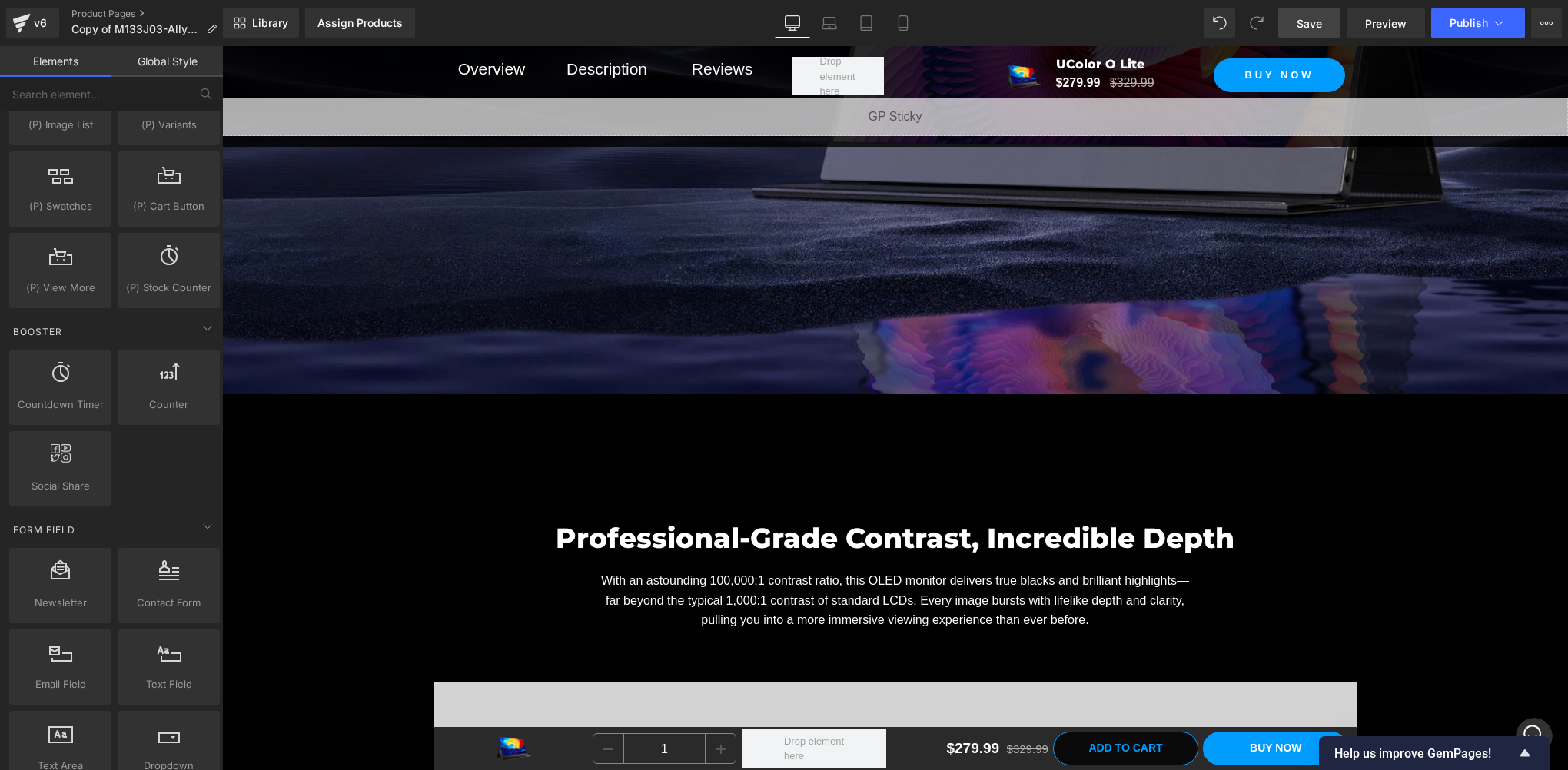
scroll to position [2307, 0]
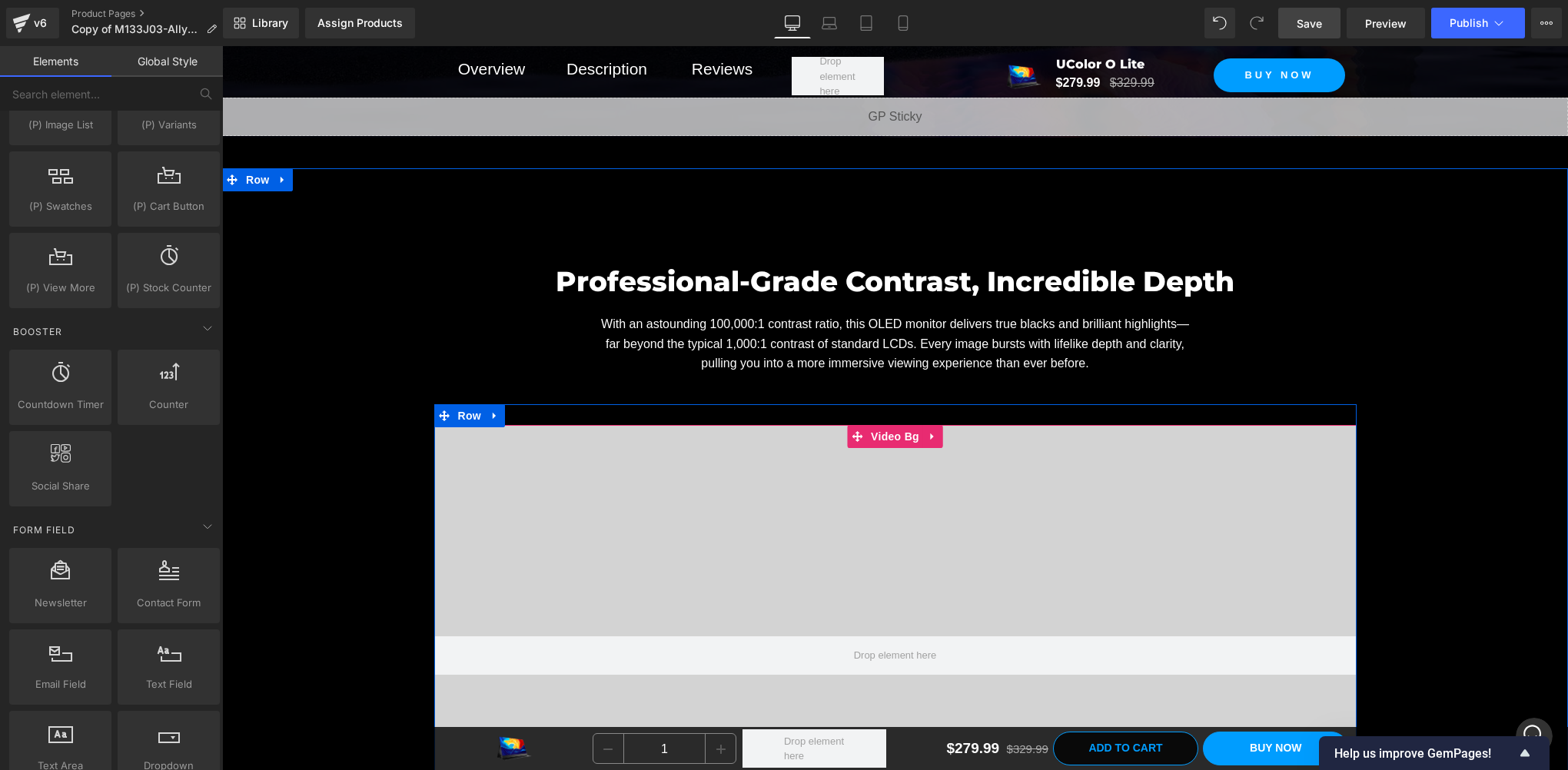
click at [854, 439] on span at bounding box center [856, 437] width 20 height 23
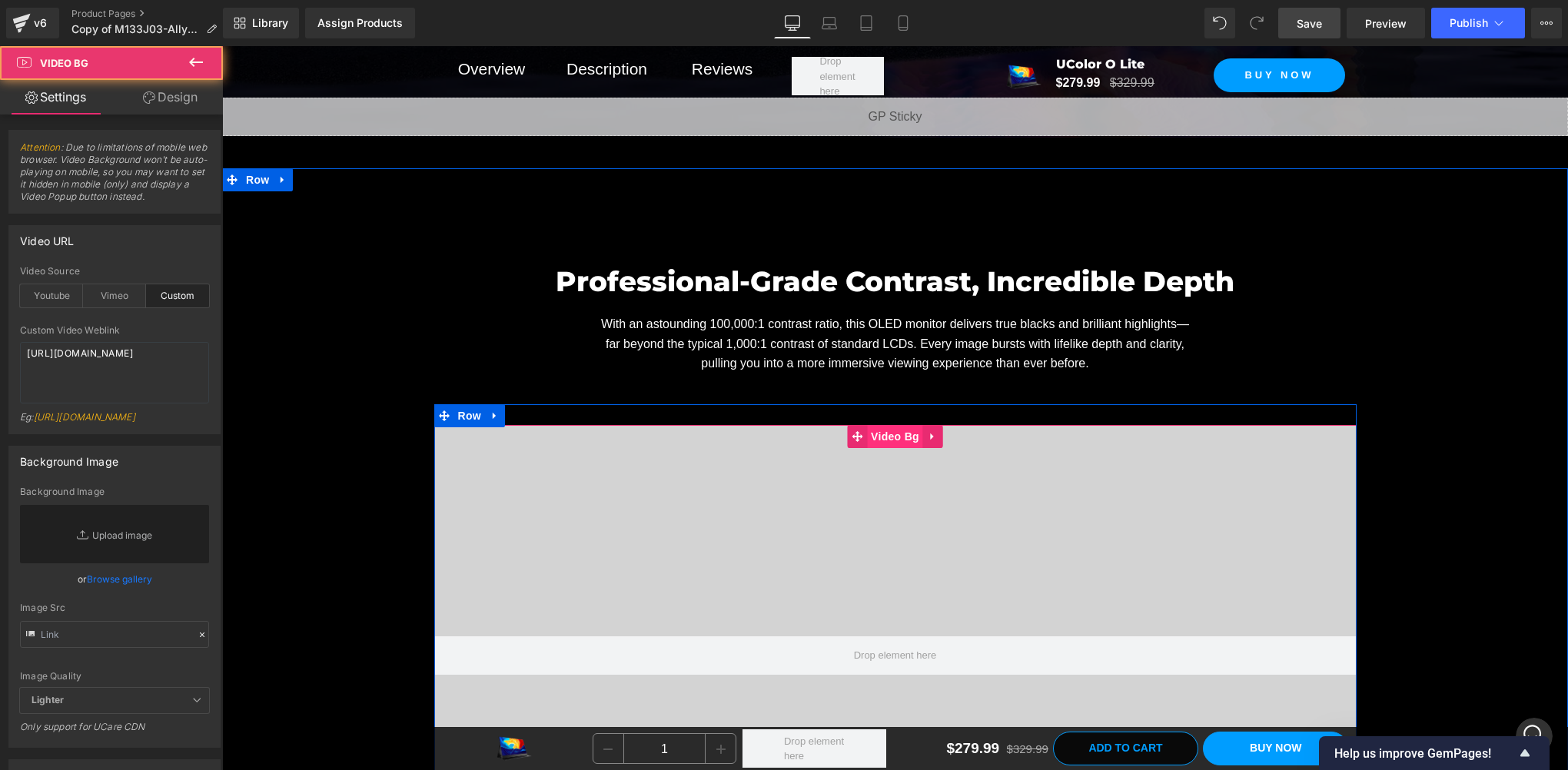
click at [883, 433] on span "Video Bg" at bounding box center [895, 437] width 56 height 23
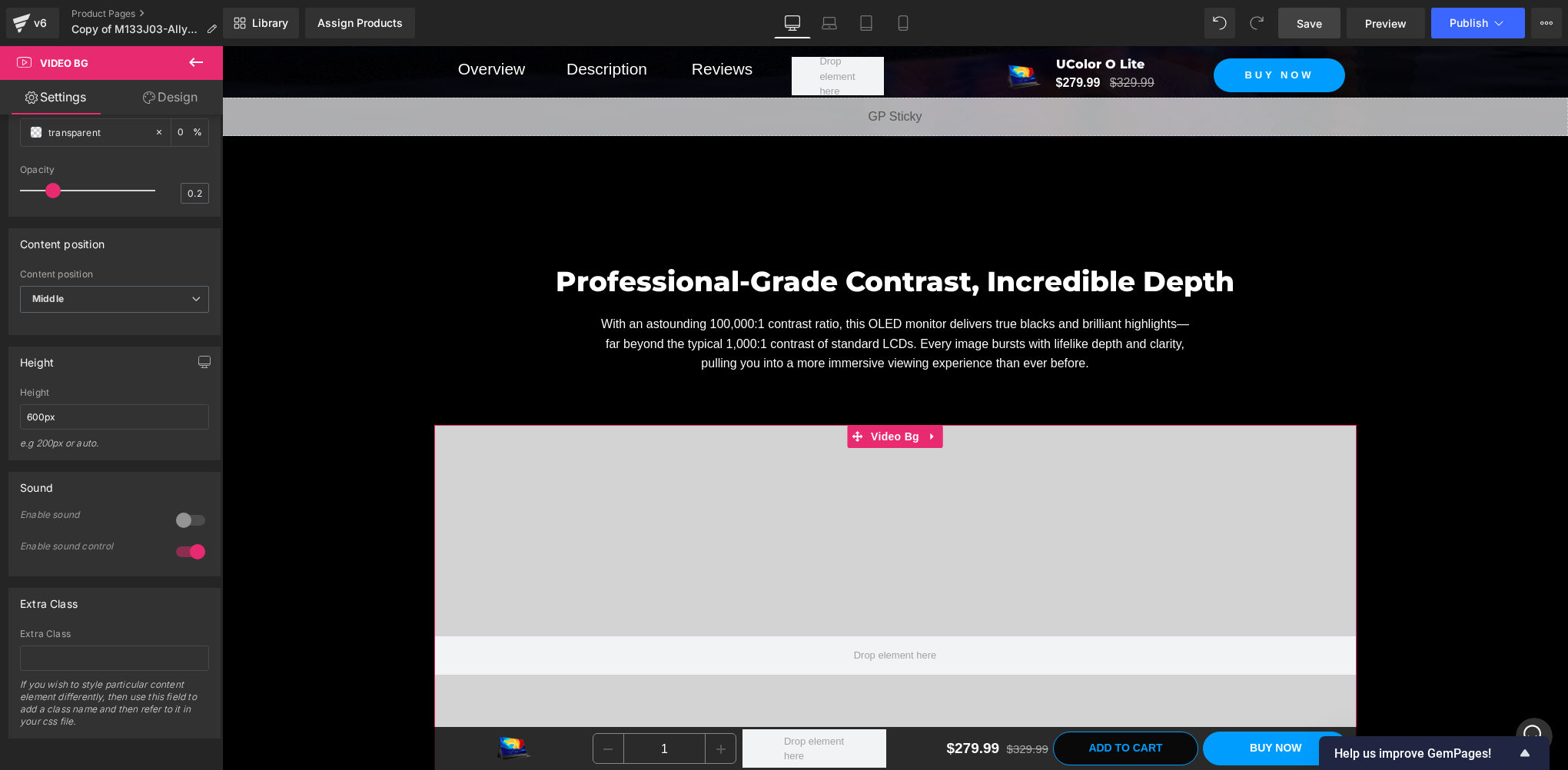
scroll to position [745, 0]
drag, startPoint x: 78, startPoint y: 410, endPoint x: -3, endPoint y: 405, distance: 81.2
click at [0, 405] on html "Video Bg You are previewing how the will restyle your page. You can not edit El…" at bounding box center [784, 385] width 1568 height 770
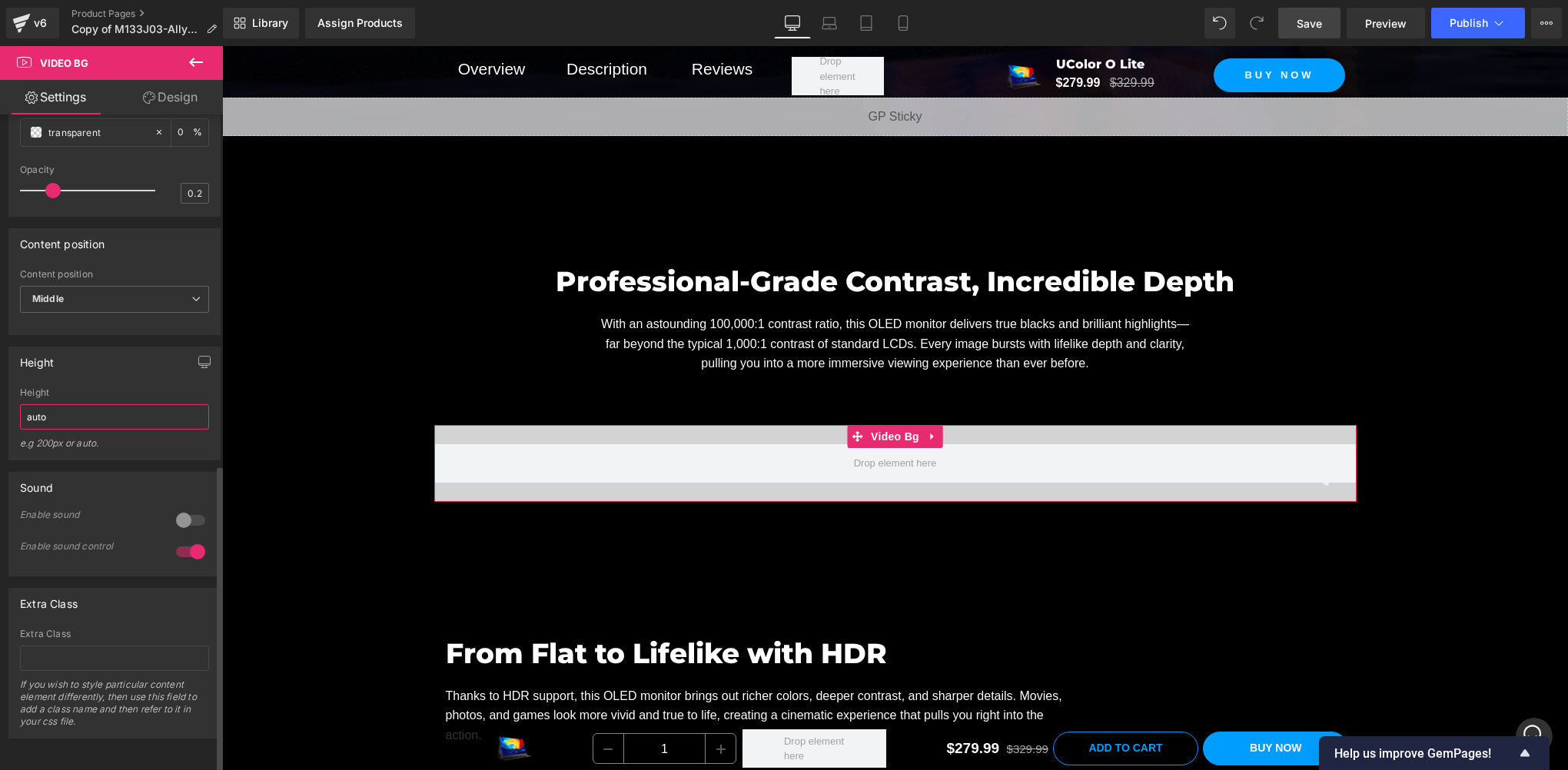
click at [76, 411] on input "auto" at bounding box center [115, 417] width 189 height 25
type input "autoauto"
click at [154, 387] on div "Height" at bounding box center [115, 392] width 189 height 11
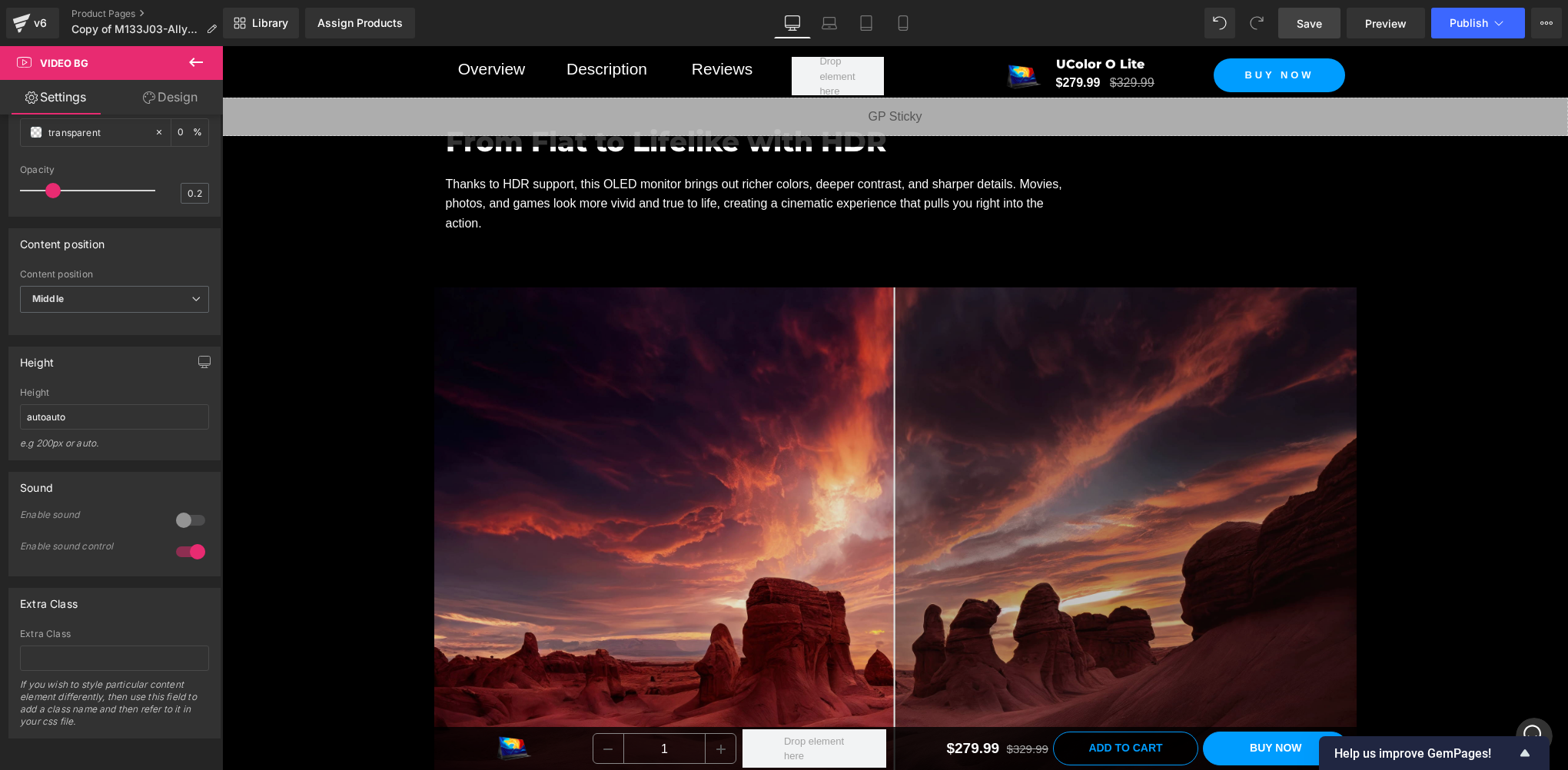
scroll to position [2307, 0]
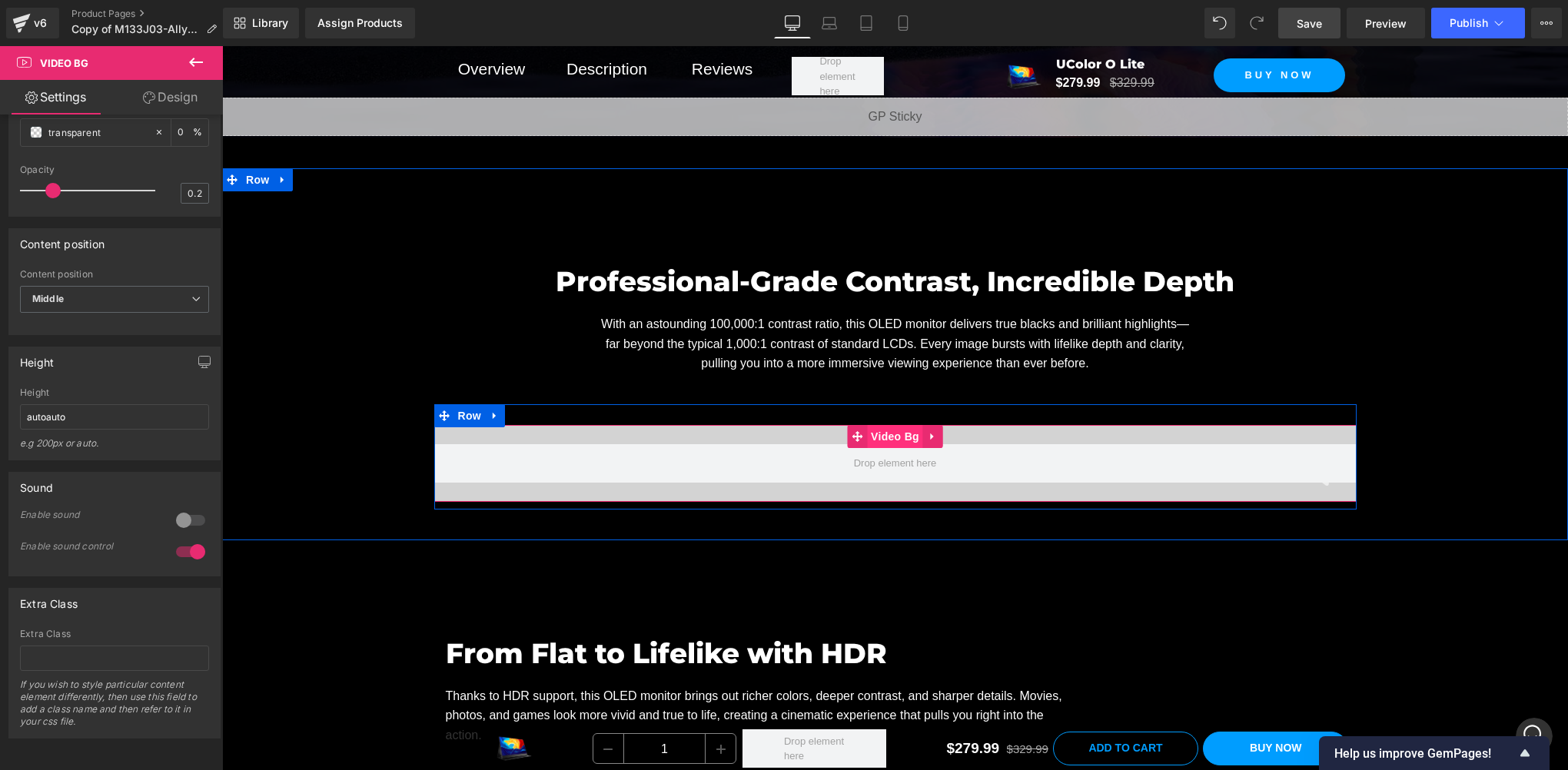
click at [877, 433] on span "Video Bg" at bounding box center [895, 437] width 56 height 23
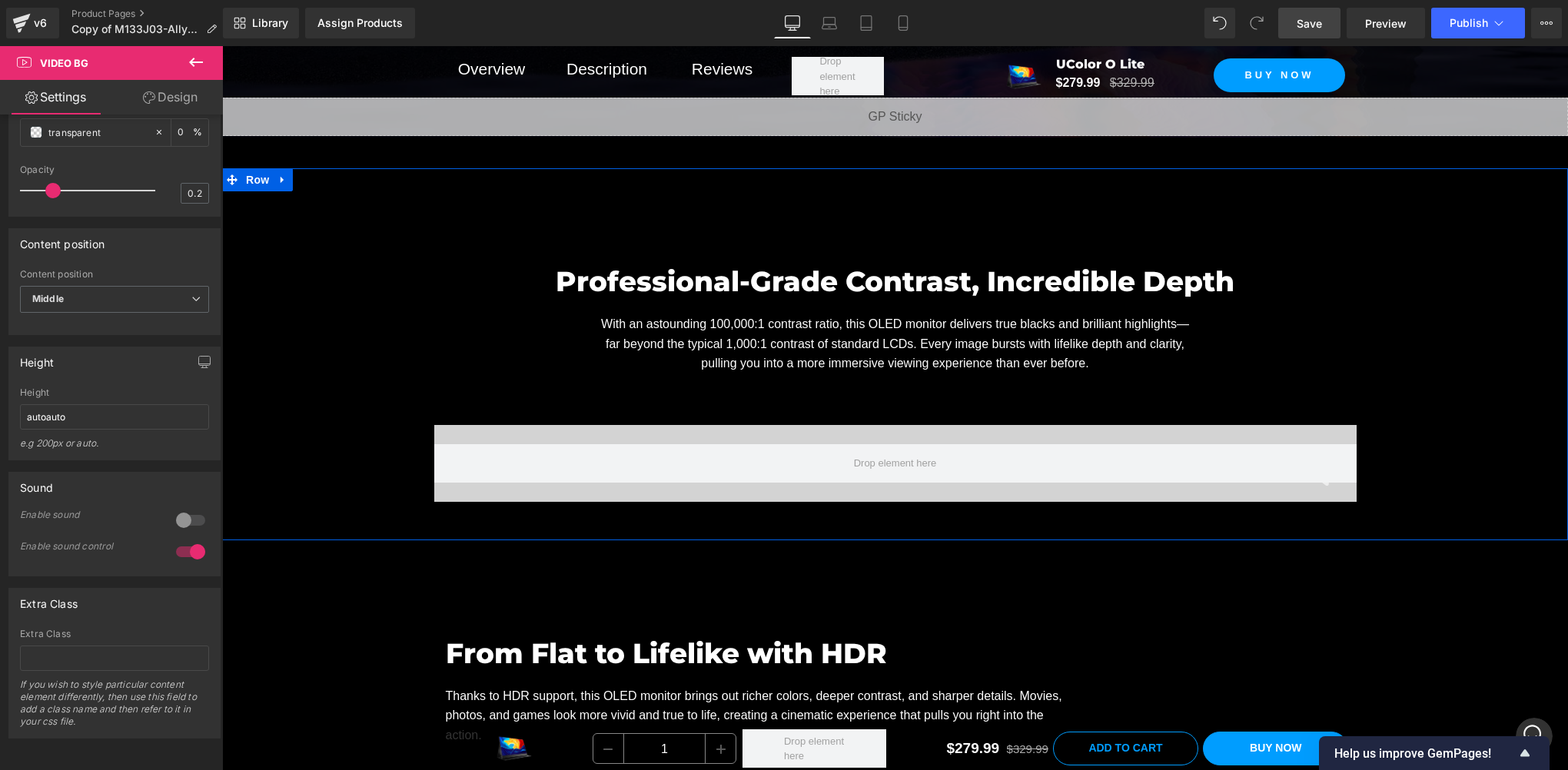
click at [1425, 337] on div "Professional-Grade Contrast, Incredible Depth Heading With an astounding 100,00…" at bounding box center [895, 370] width 1346 height 279
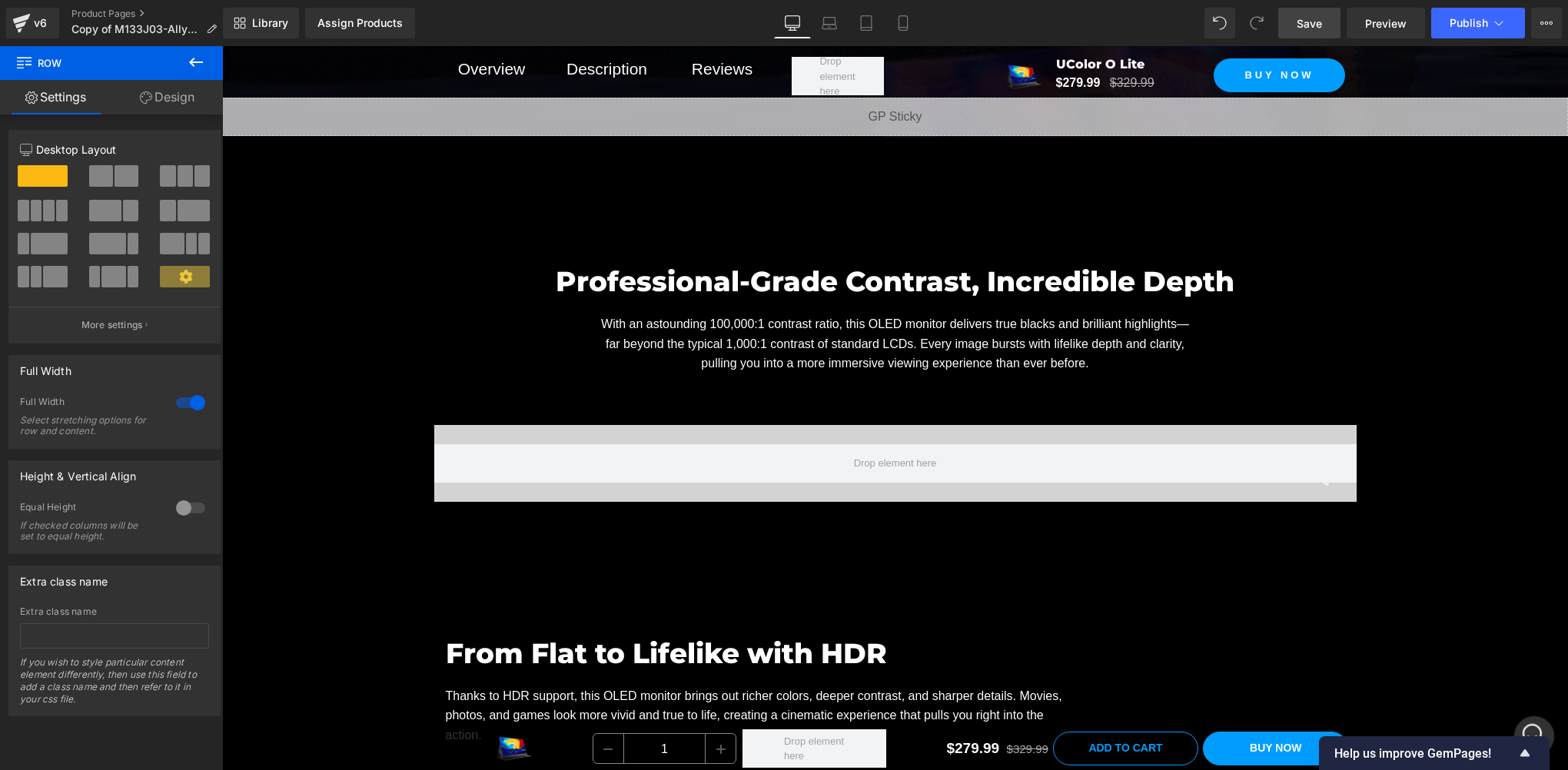
click at [1519, 729] on div "打开 Intercom Messenger" at bounding box center [1531, 734] width 51 height 51
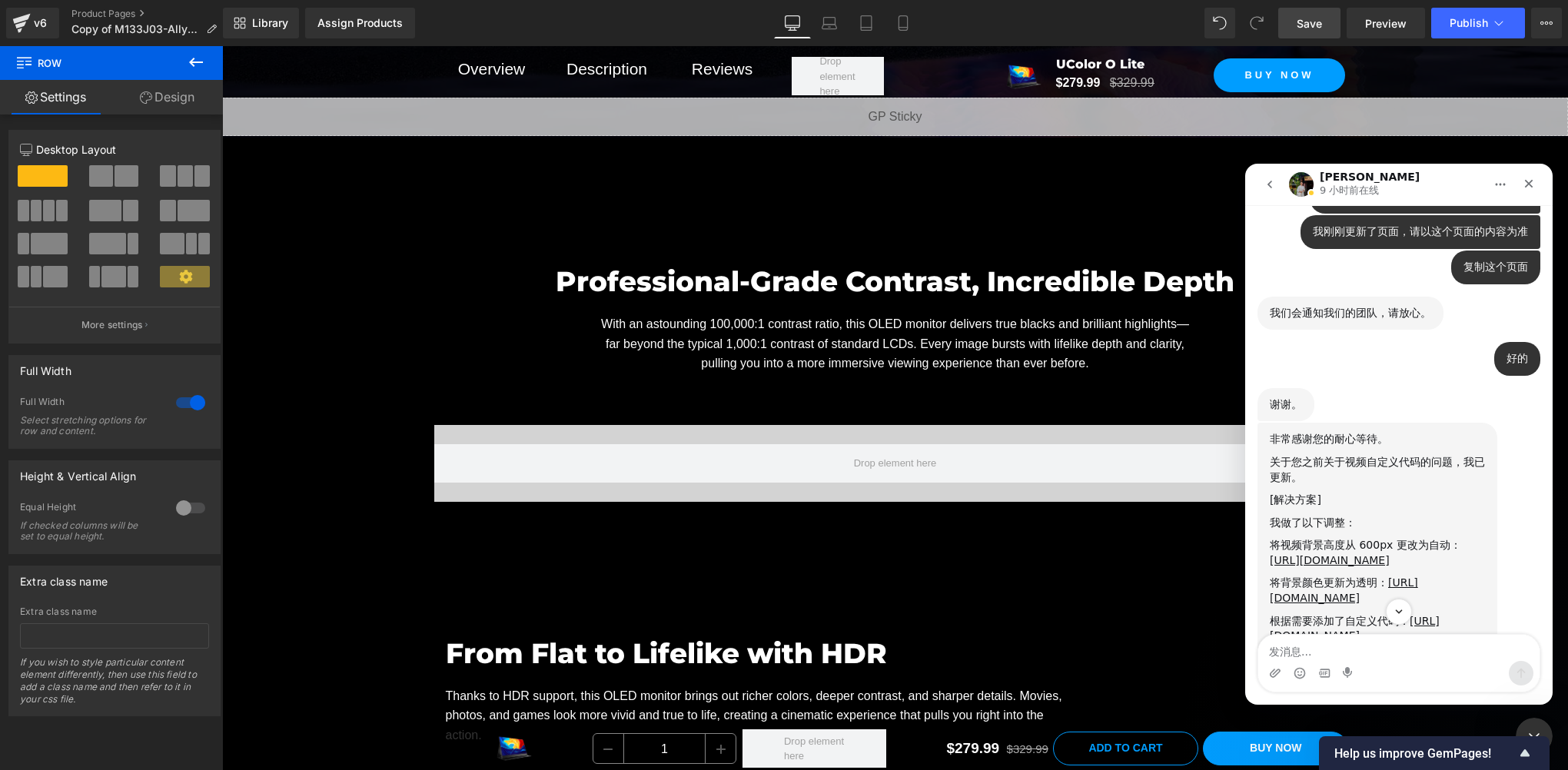
scroll to position [1421, 0]
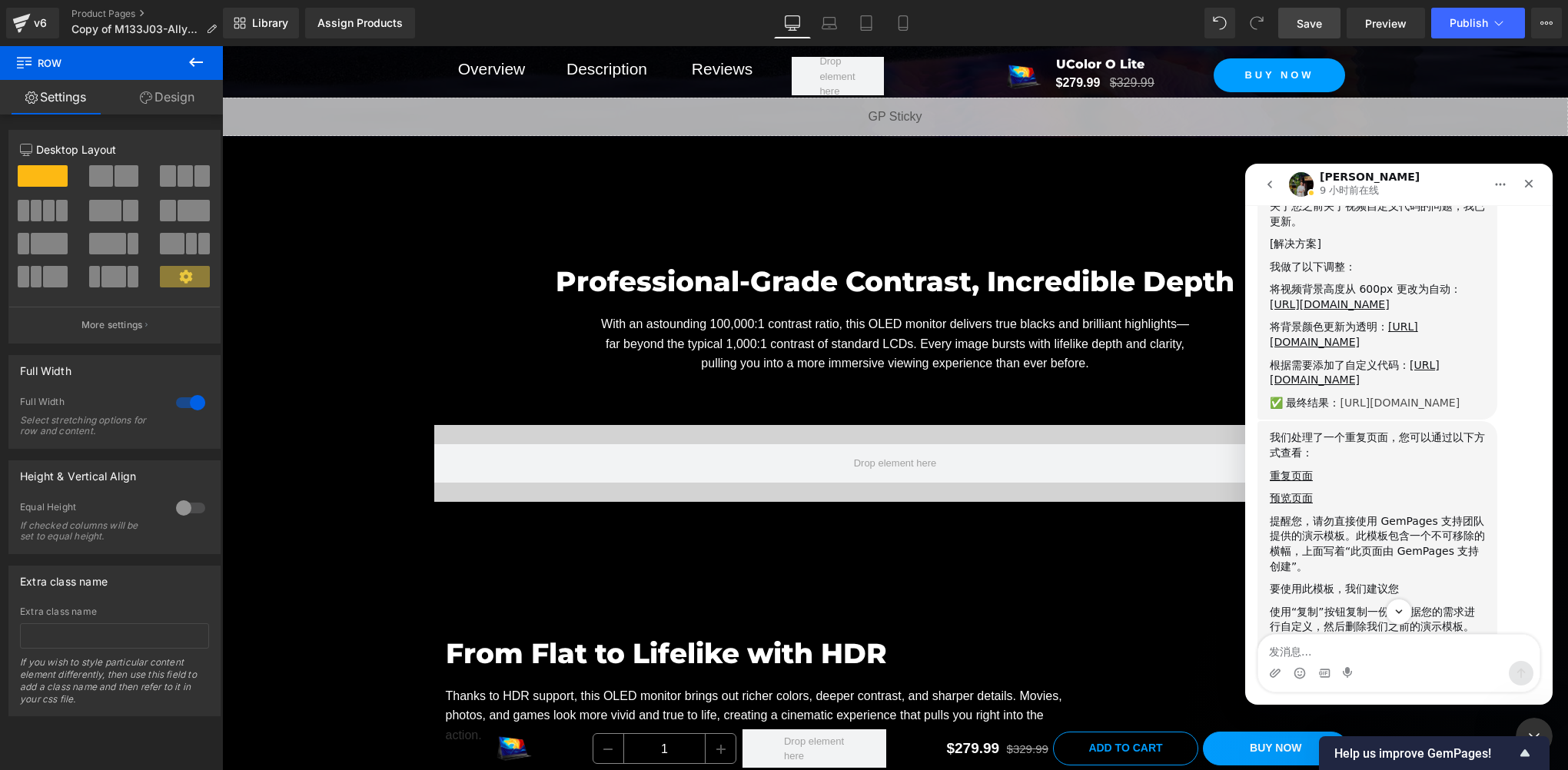
click at [1340, 409] on link "[URL][DOMAIN_NAME]" at bounding box center [1399, 403] width 119 height 13
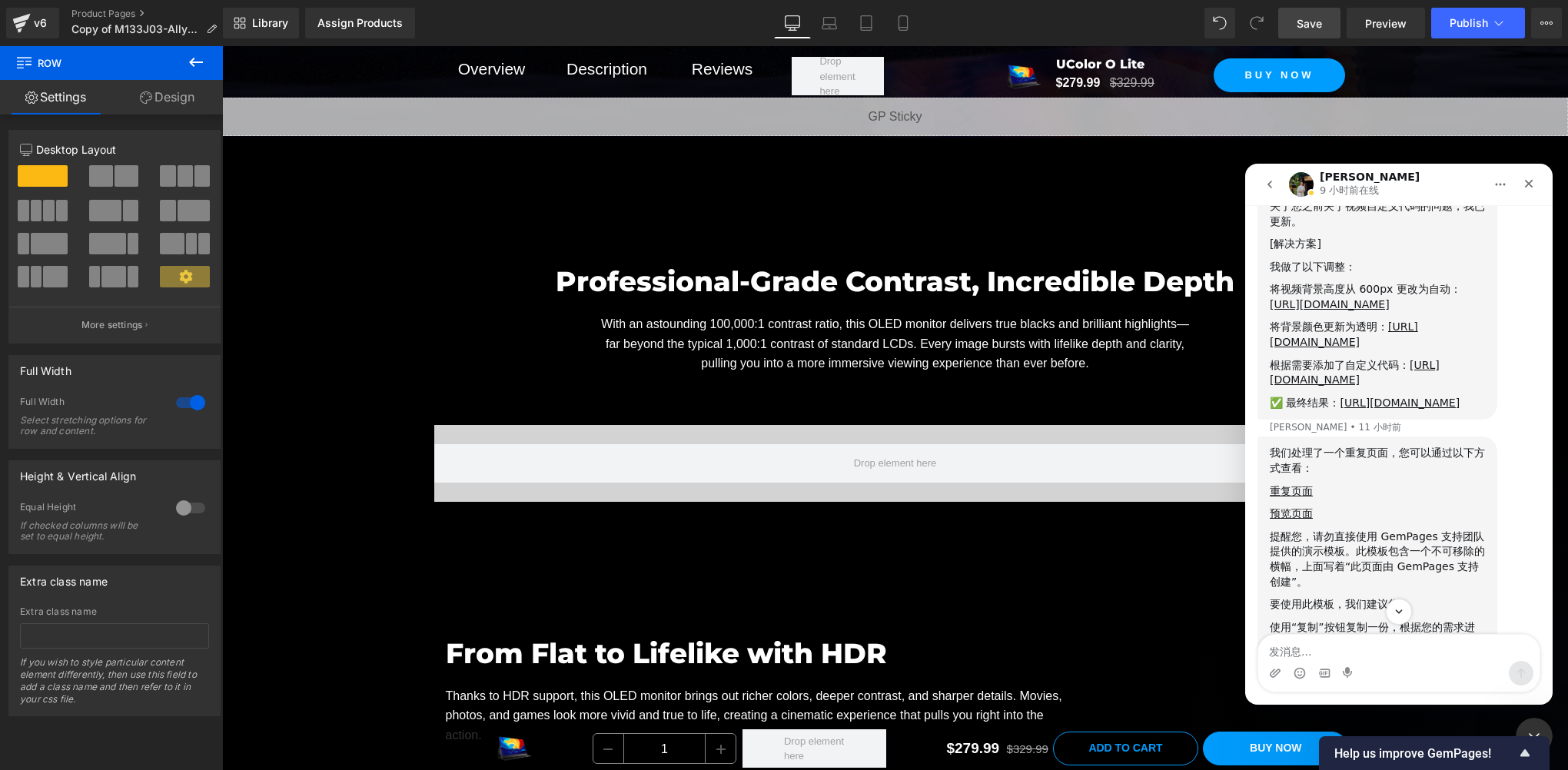
click at [483, 417] on div at bounding box center [784, 362] width 1568 height 725
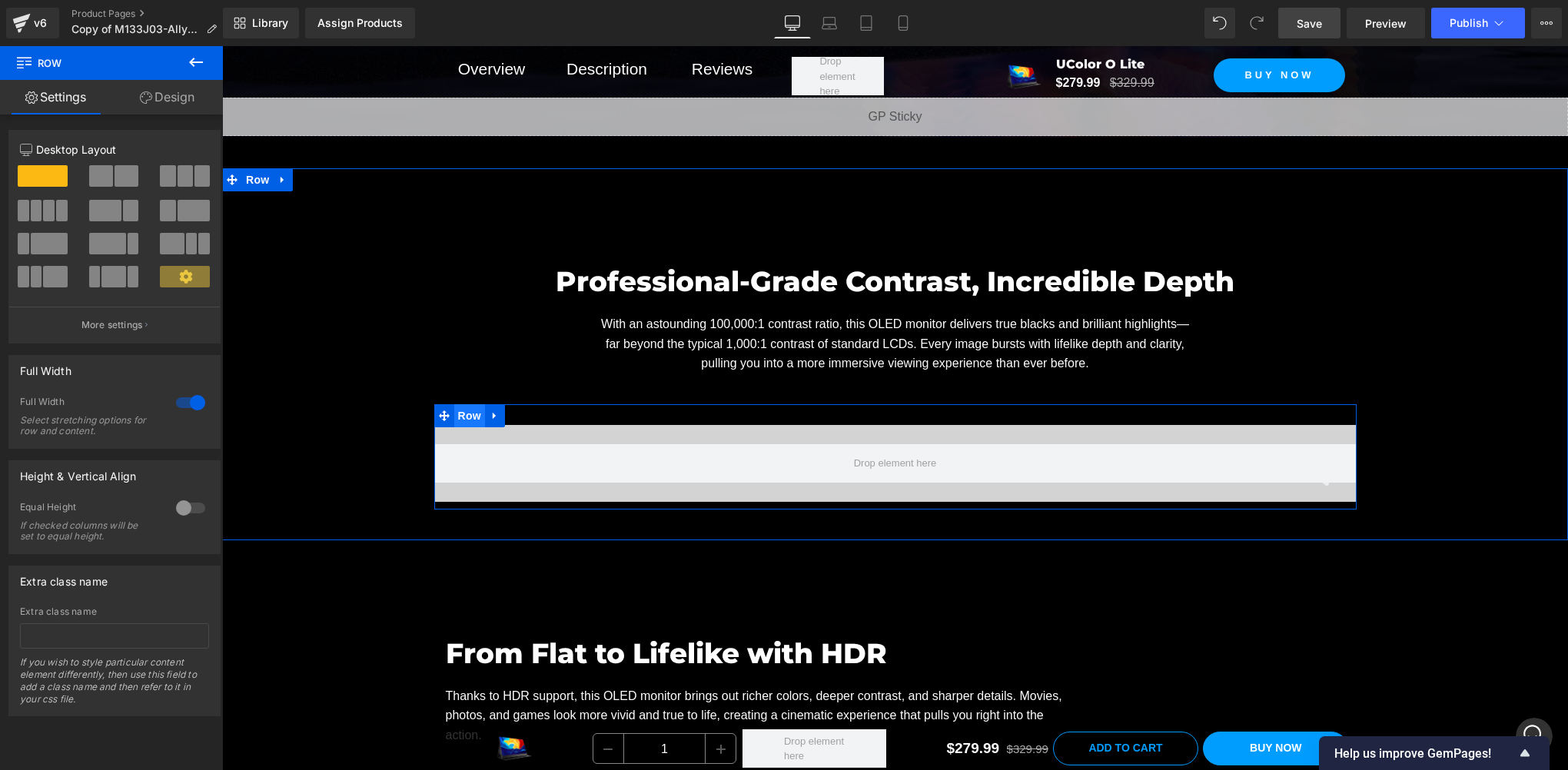
click at [458, 405] on span "Row" at bounding box center [470, 416] width 31 height 23
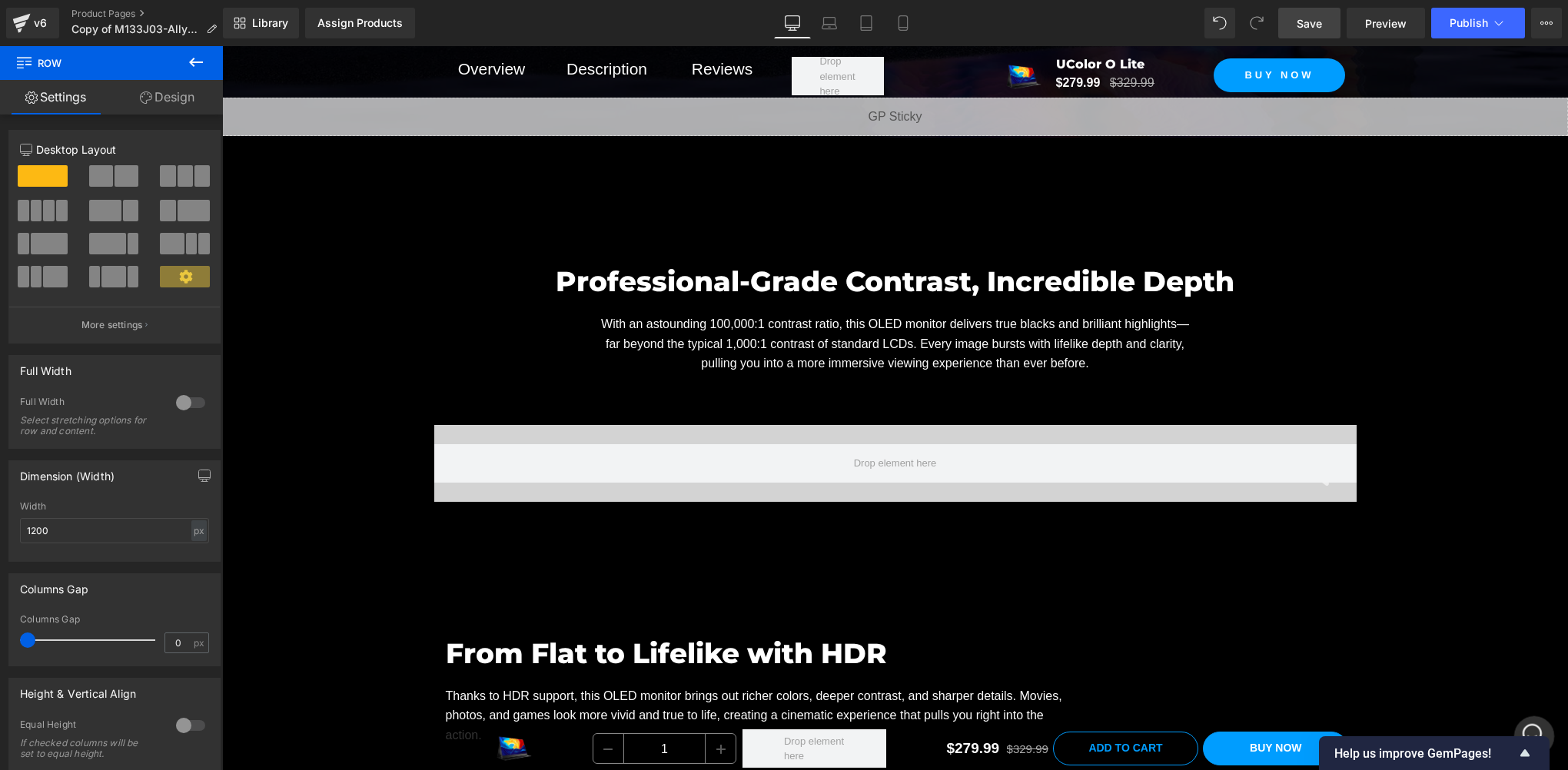
click at [1537, 722] on div "打开 Intercom Messenger" at bounding box center [1531, 734] width 51 height 51
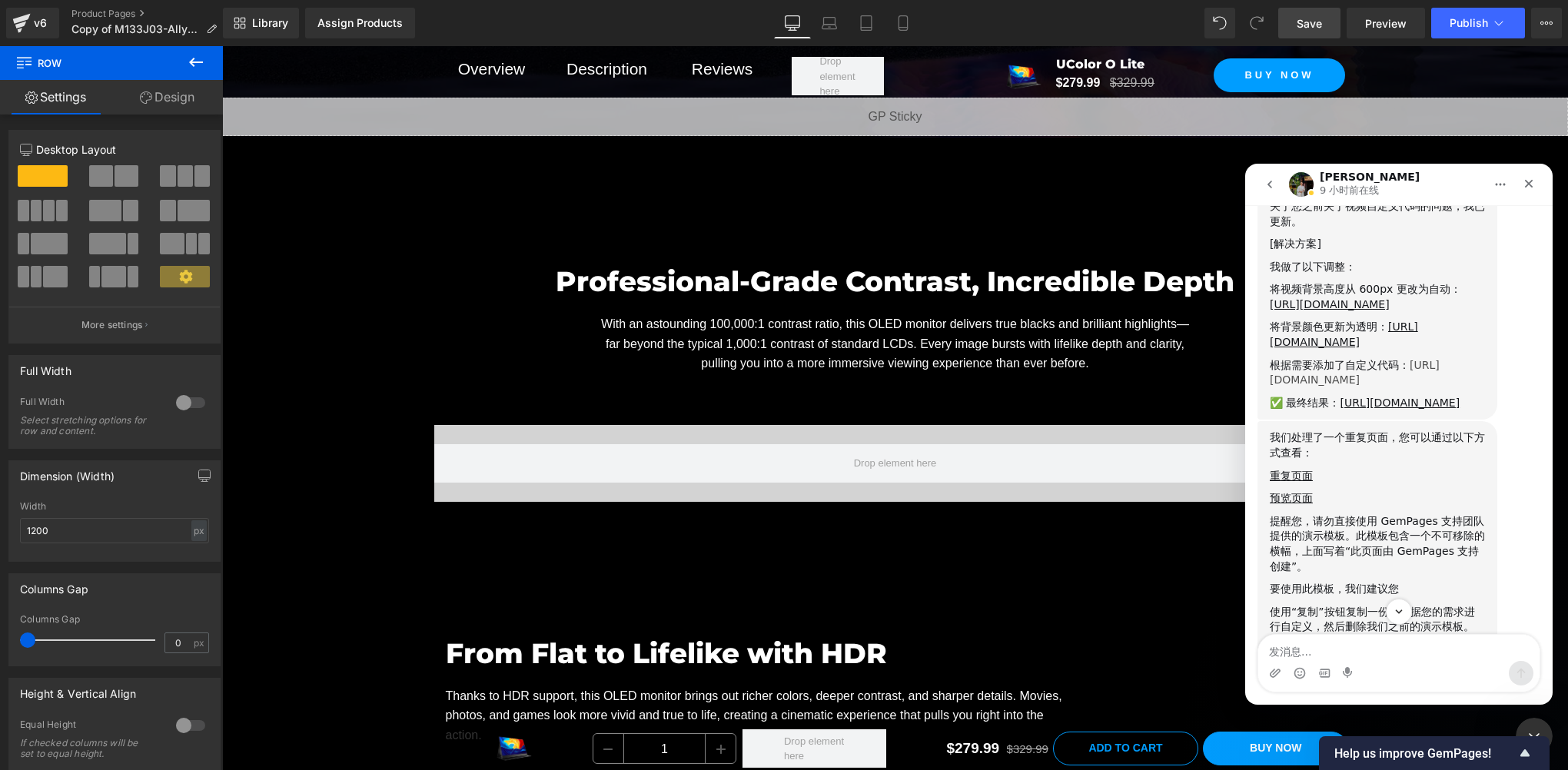
click at [1324, 386] on link "[URL][DOMAIN_NAME]" at bounding box center [1354, 373] width 170 height 28
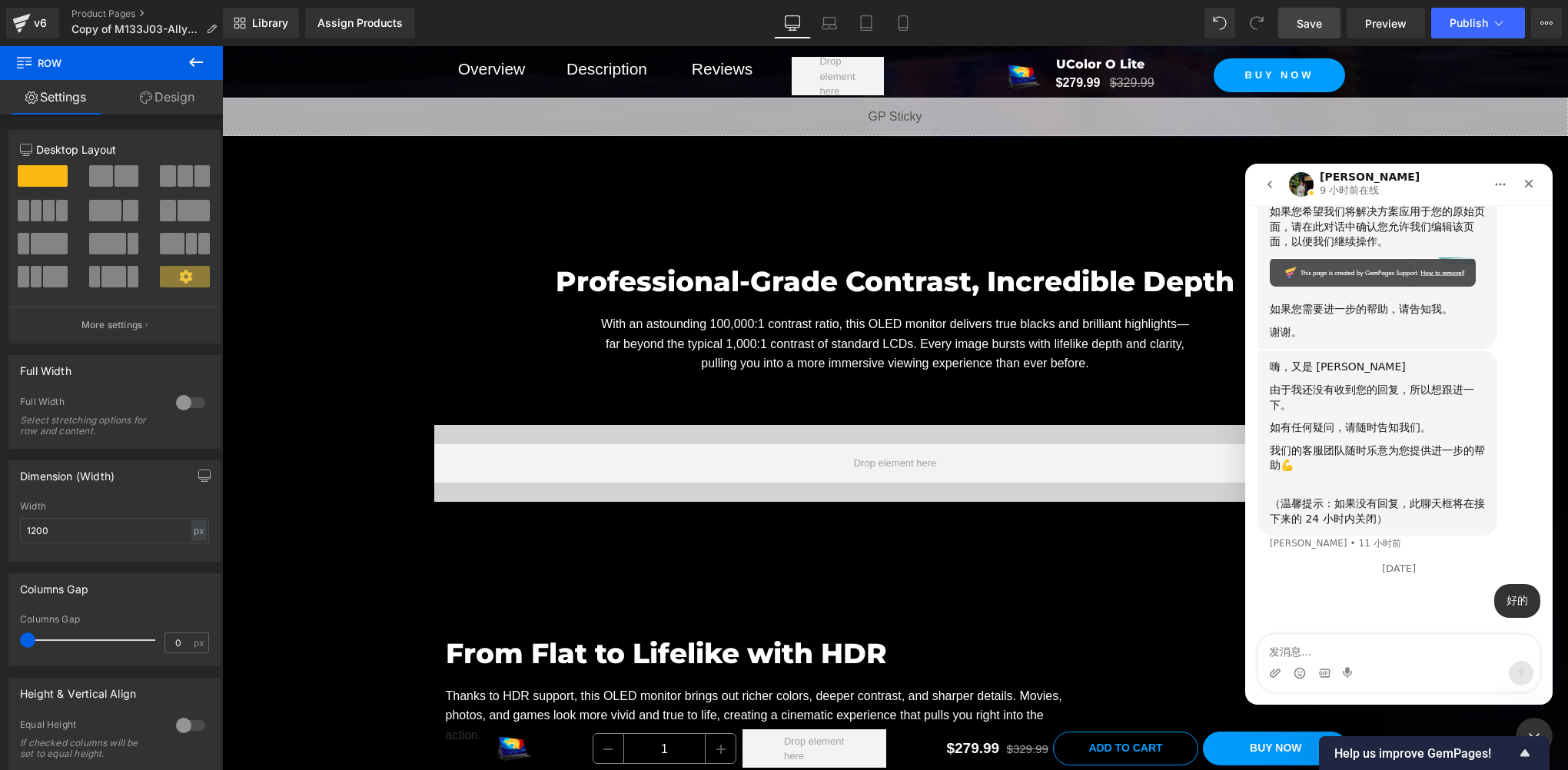
scroll to position [1678, 0]
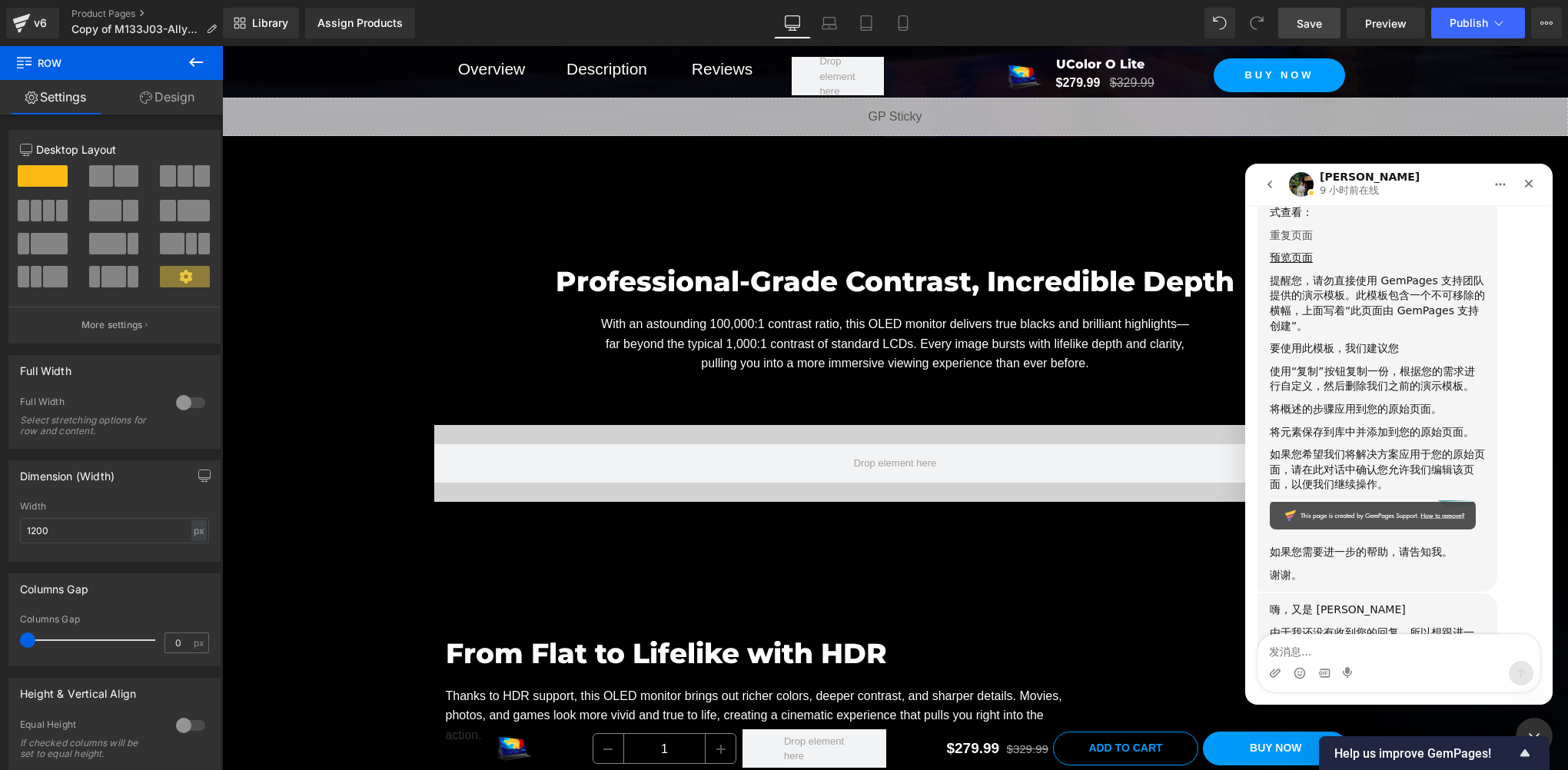
click at [1291, 242] on link "重复页面" at bounding box center [1291, 235] width 43 height 13
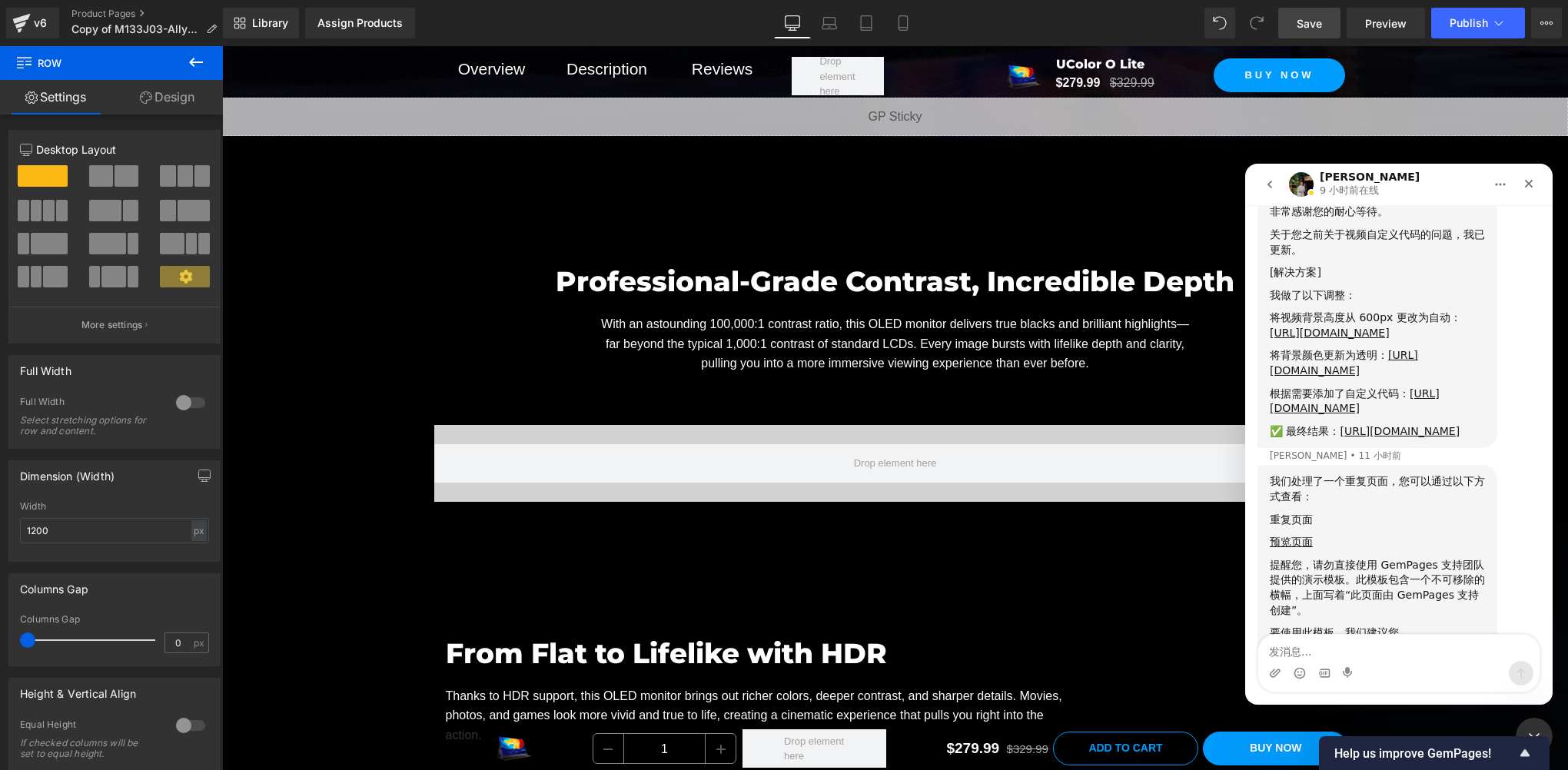
scroll to position [1196, 0]
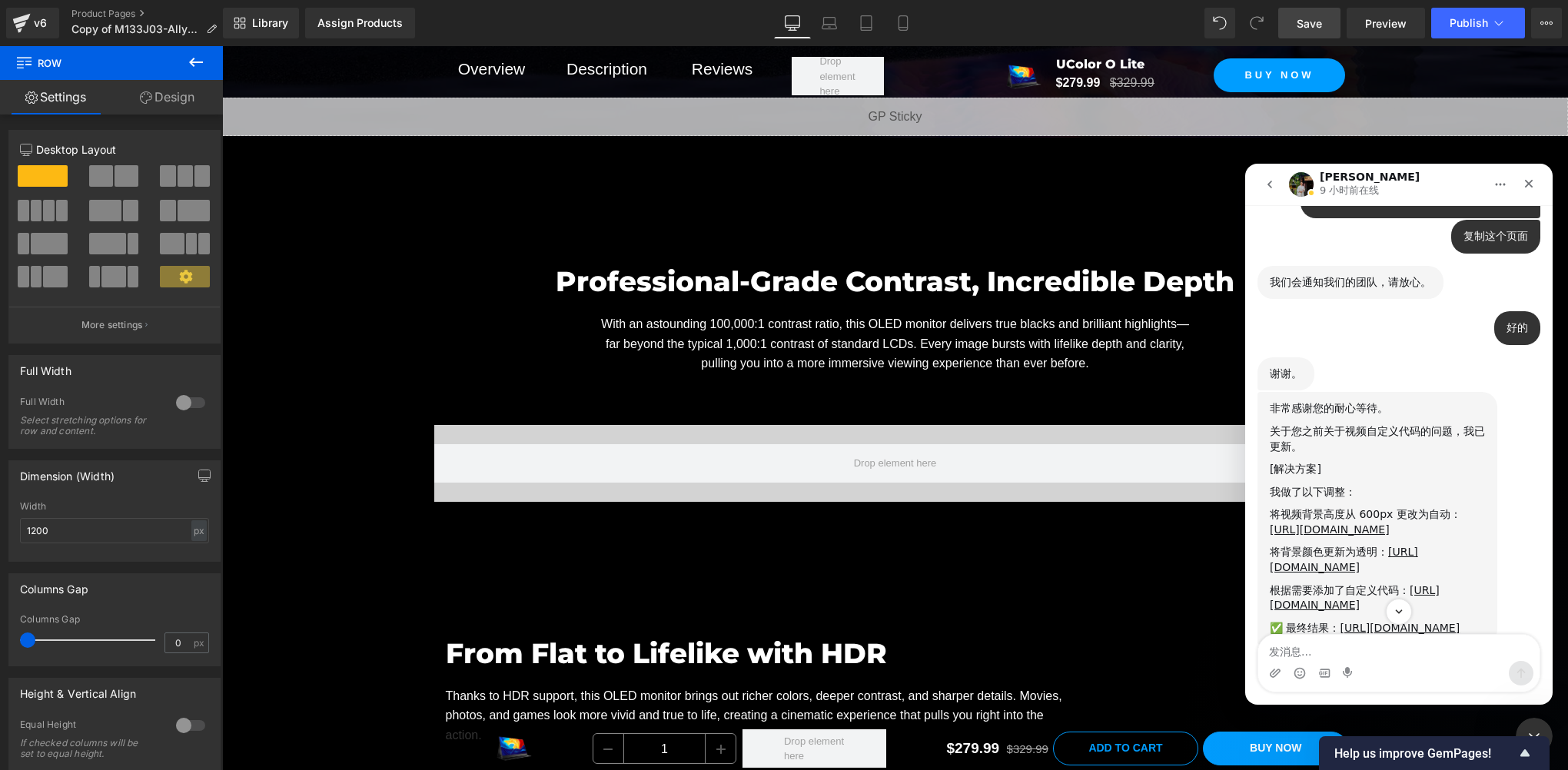
click at [1329, 621] on div "Intercom Messenger" at bounding box center [1398, 612] width 307 height 26
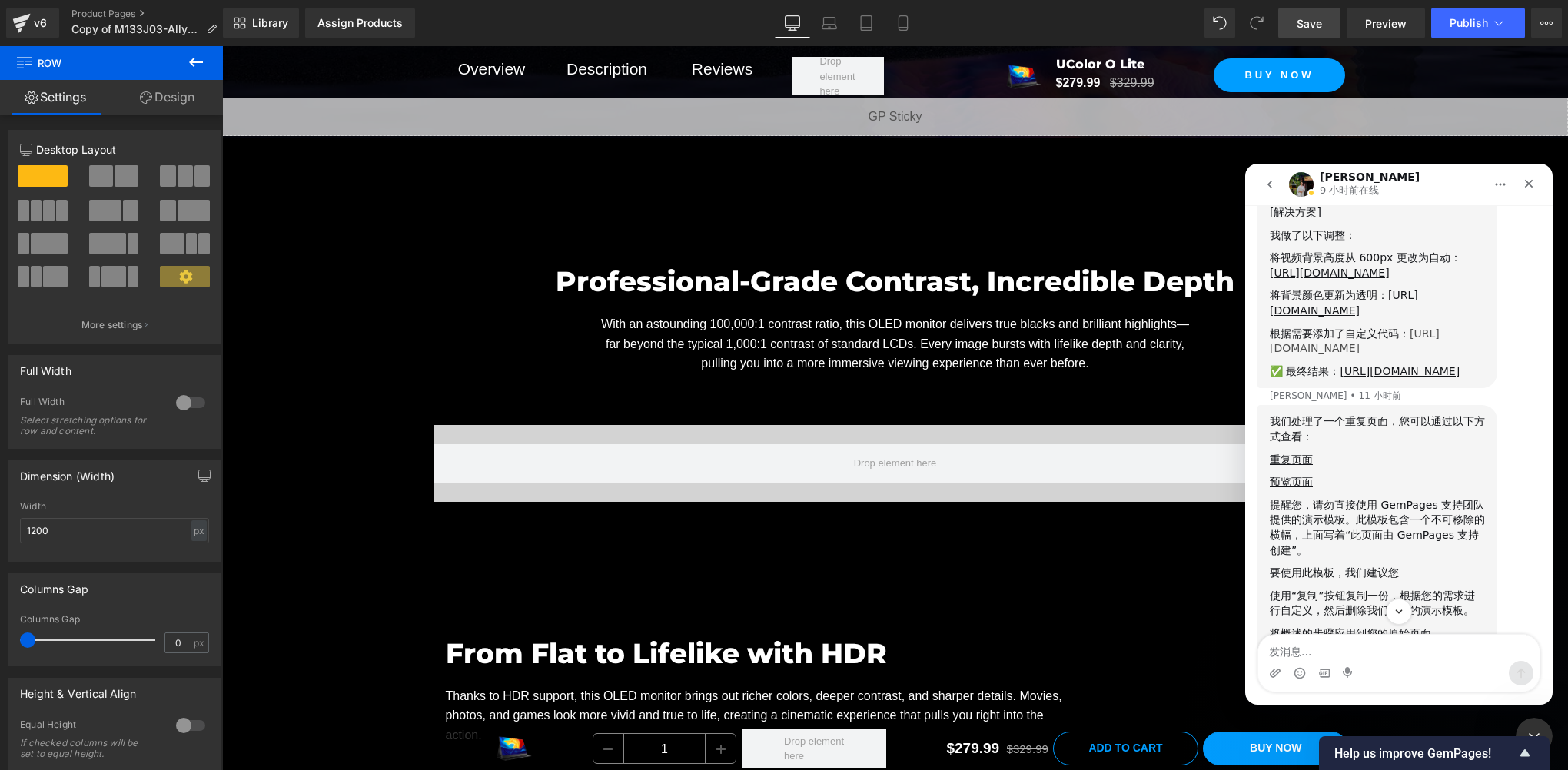
click at [1318, 356] on link "[URL][DOMAIN_NAME]" at bounding box center [1354, 341] width 170 height 28
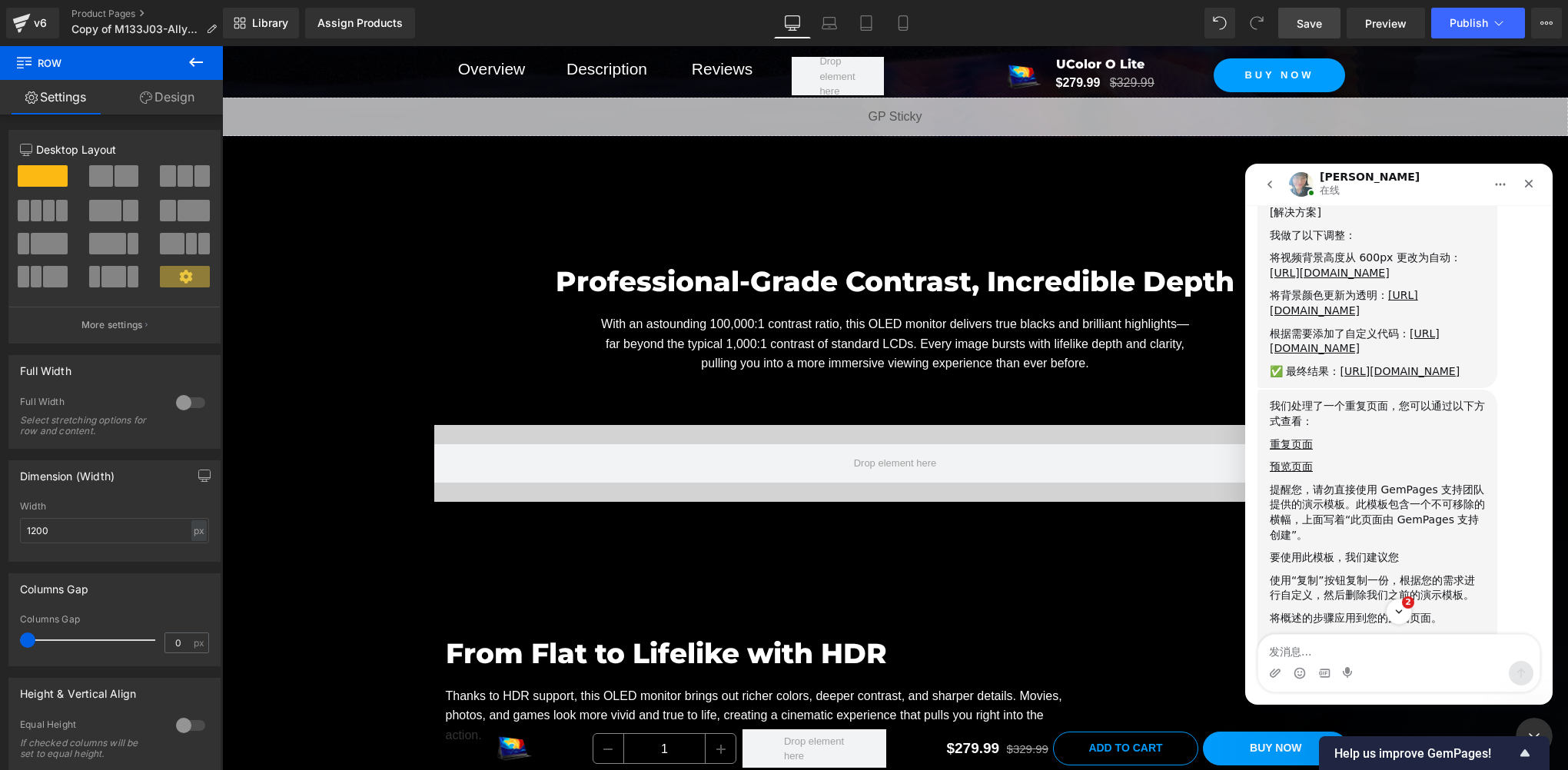
drag, startPoint x: 764, startPoint y: 434, endPoint x: 576, endPoint y: 387, distance: 193.8
click at [764, 434] on div at bounding box center [784, 362] width 1568 height 725
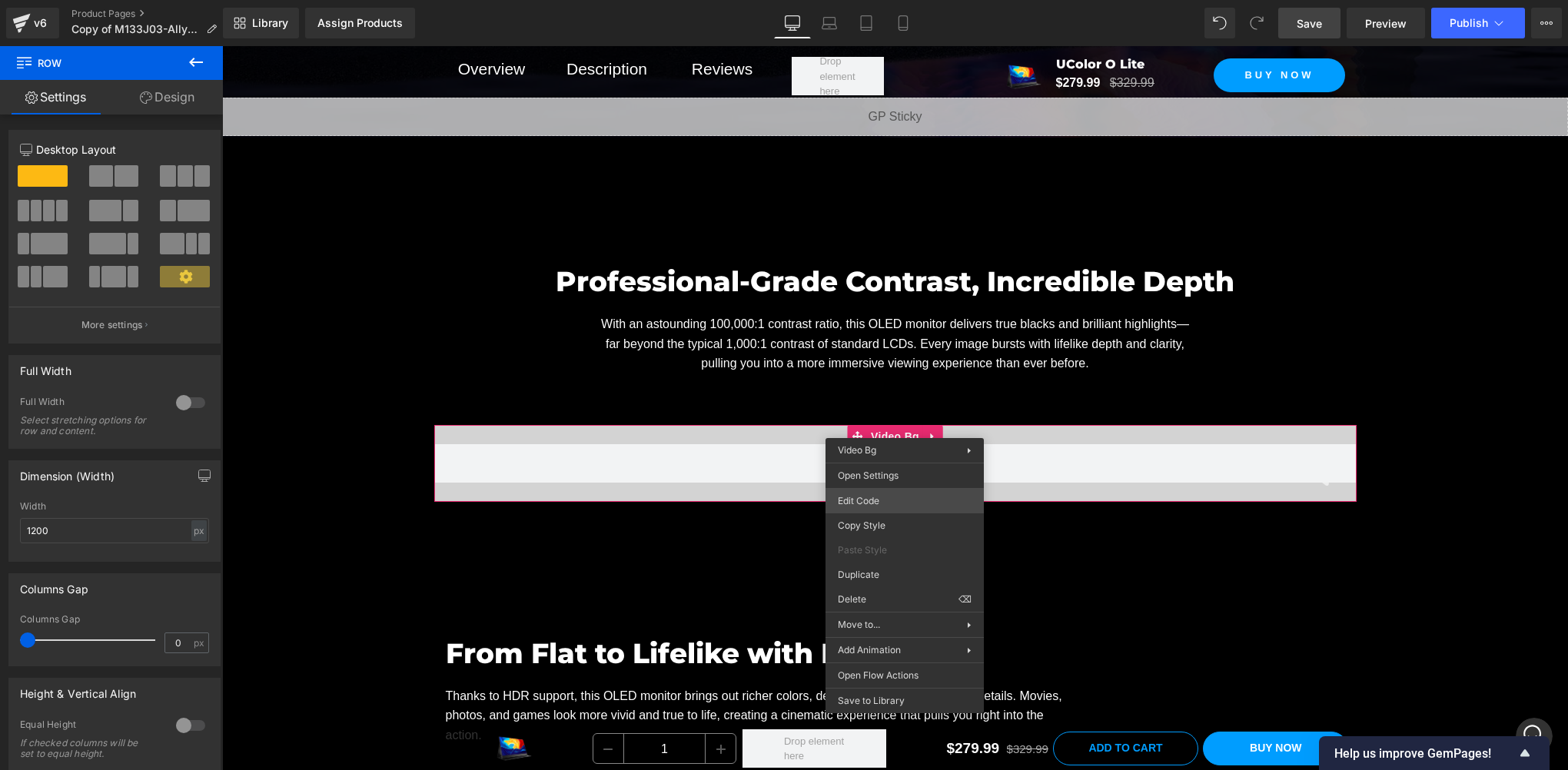
click at [885, 0] on div "Row You are previewing how the will restyle your page. You can not edit Element…" at bounding box center [784, 0] width 1568 height 0
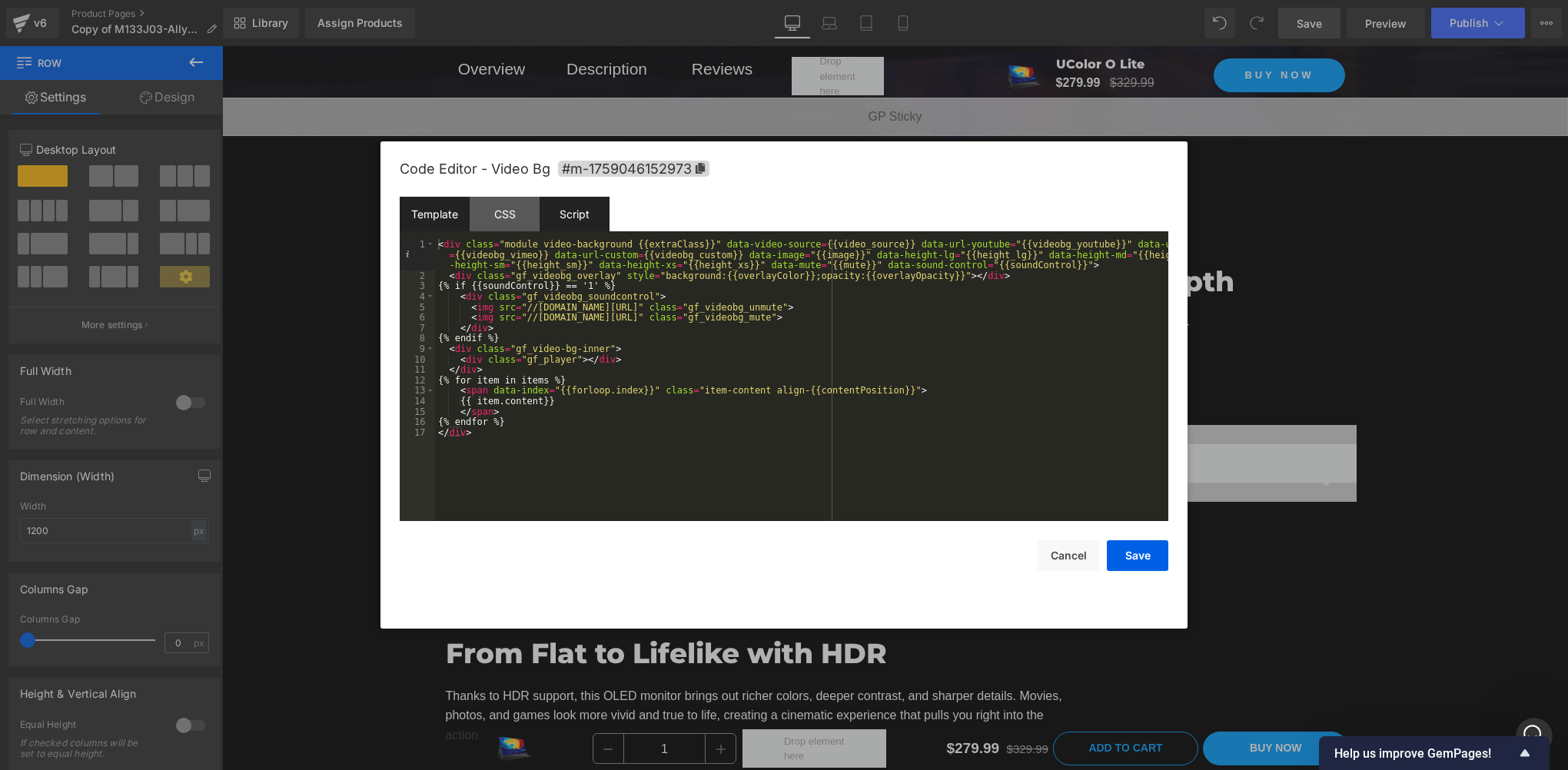
click at [588, 226] on div "Script" at bounding box center [574, 214] width 70 height 35
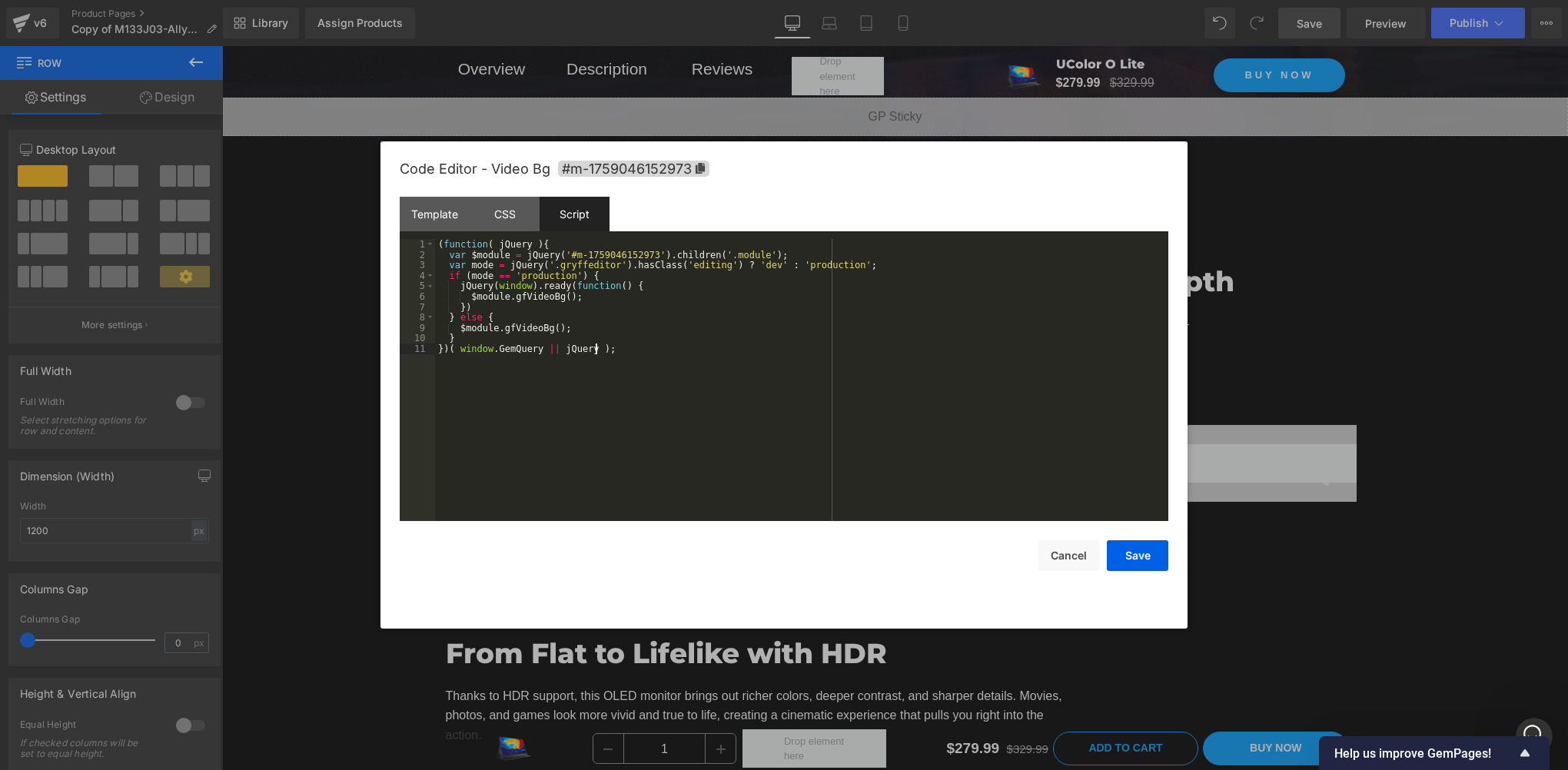
click at [588, 389] on div "( function ( jQuery ) { var $module = jQuery ( '#m-1759046152973' ) . children …" at bounding box center [801, 390] width 733 height 303
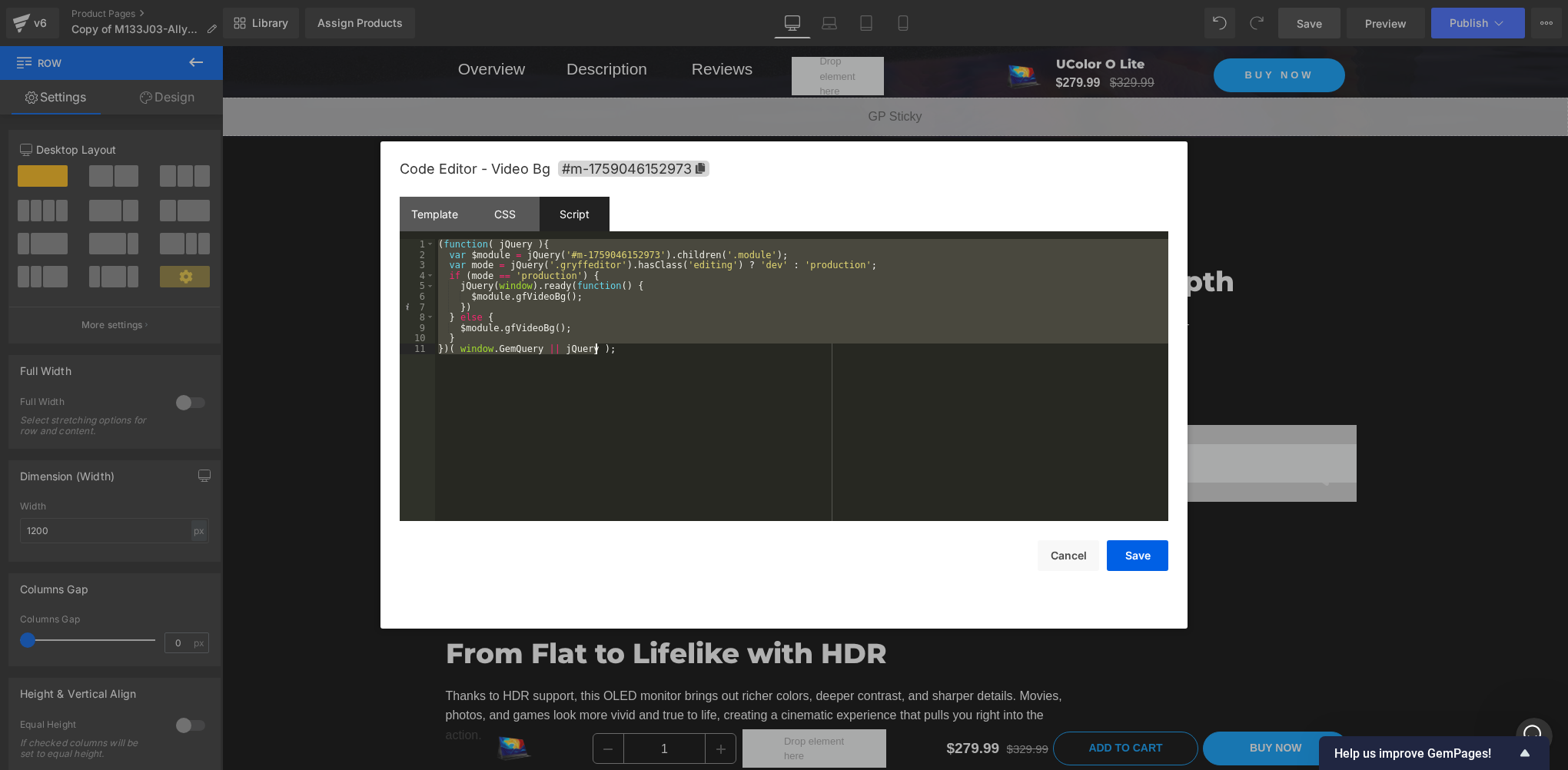
scroll to position [251, 0]
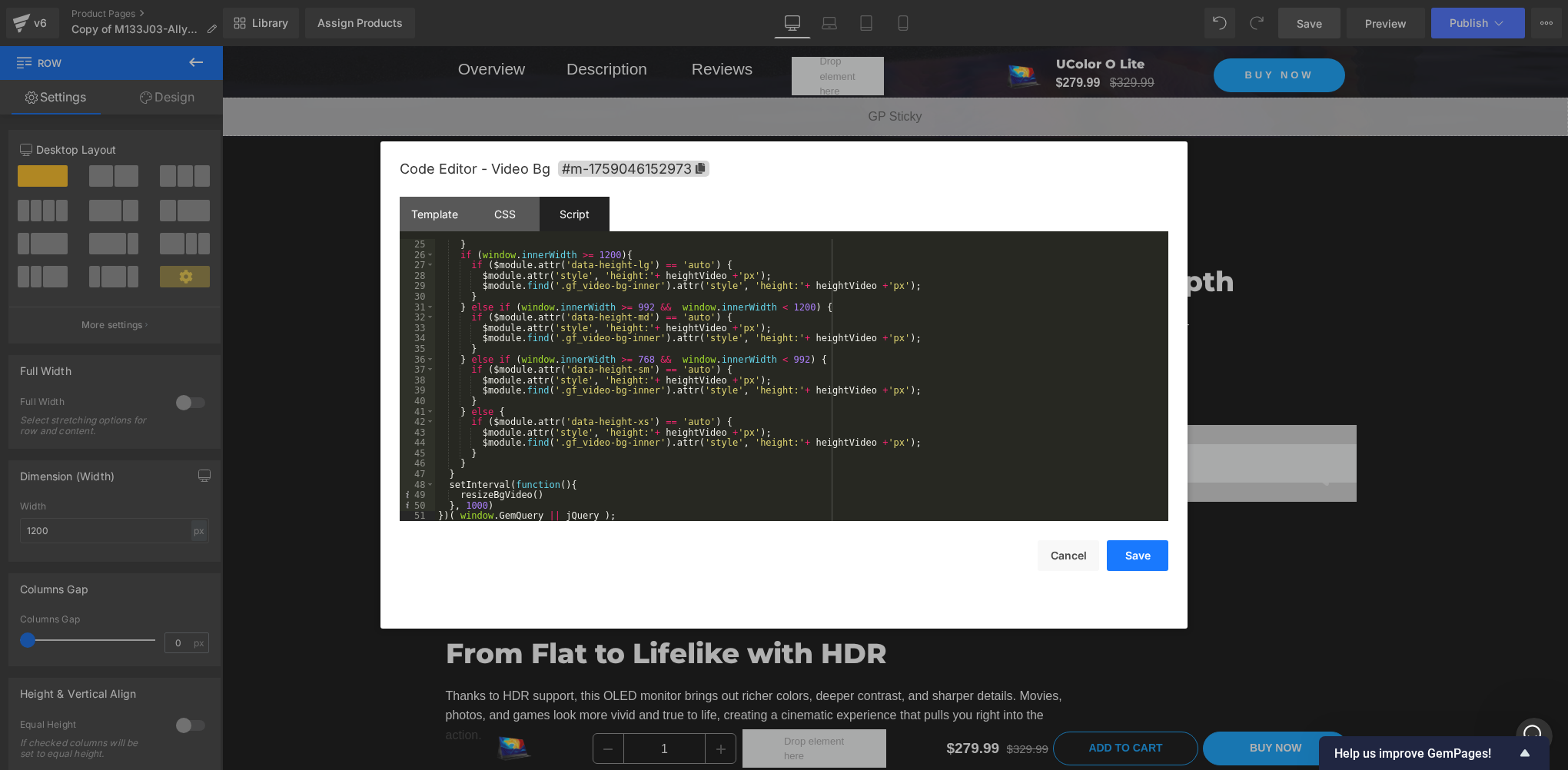
click at [1135, 552] on button "Save" at bounding box center [1137, 556] width 62 height 31
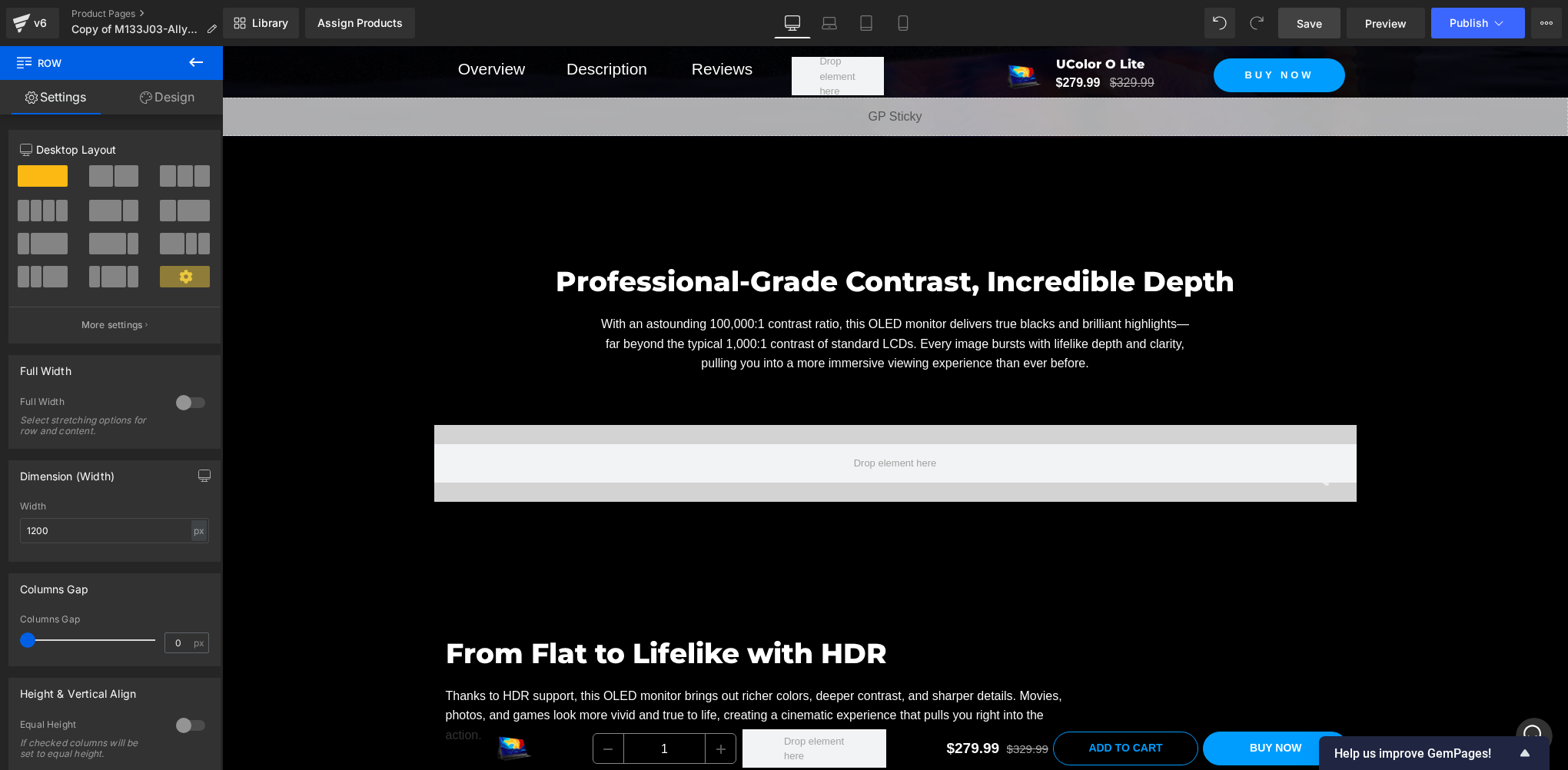
click at [360, 386] on div "Professional-Grade Contrast, Incredible Depth Heading With an astounding 100,00…" at bounding box center [895, 370] width 1346 height 279
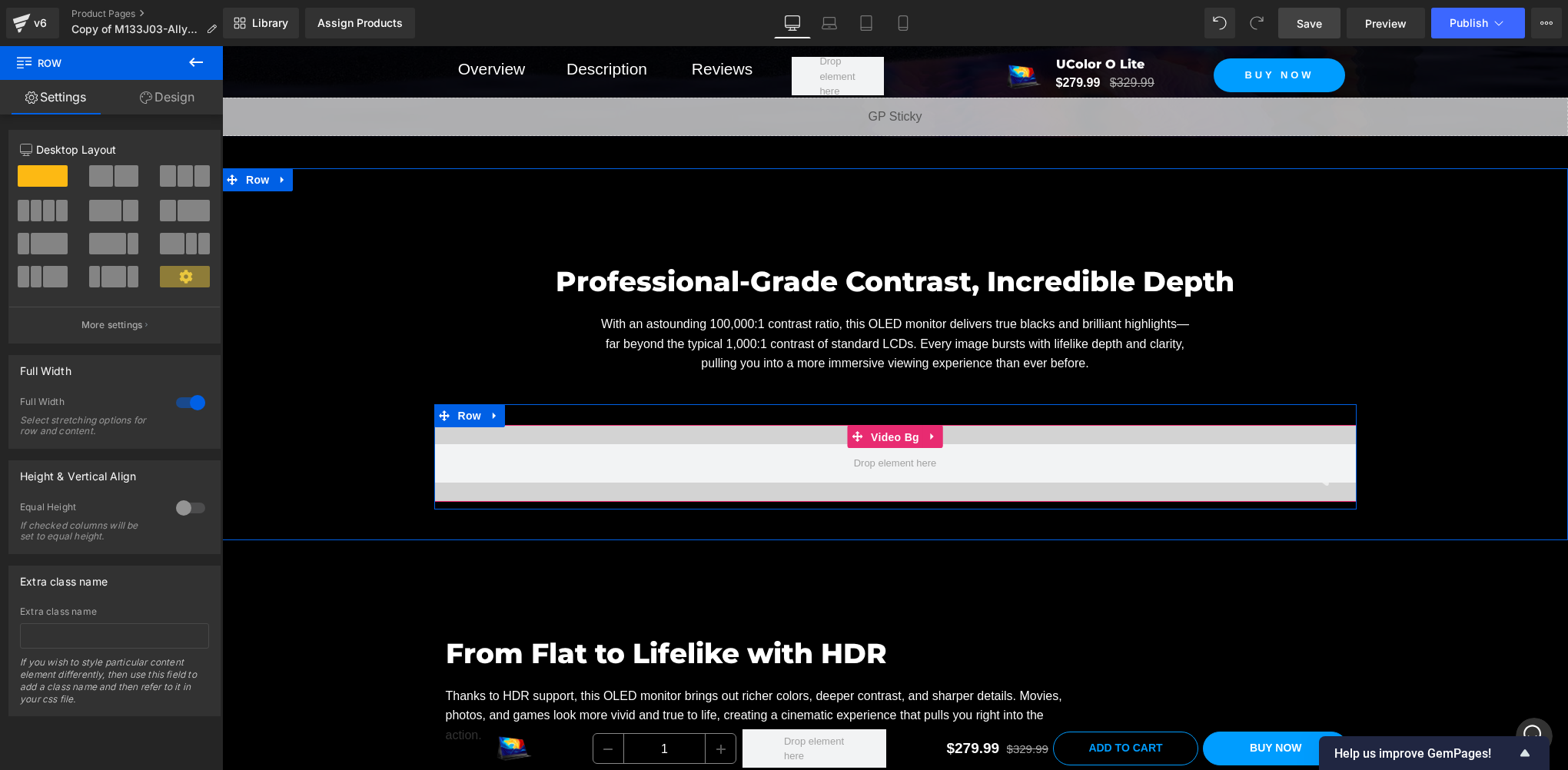
click at [879, 434] on span "Video Bg" at bounding box center [895, 438] width 56 height 23
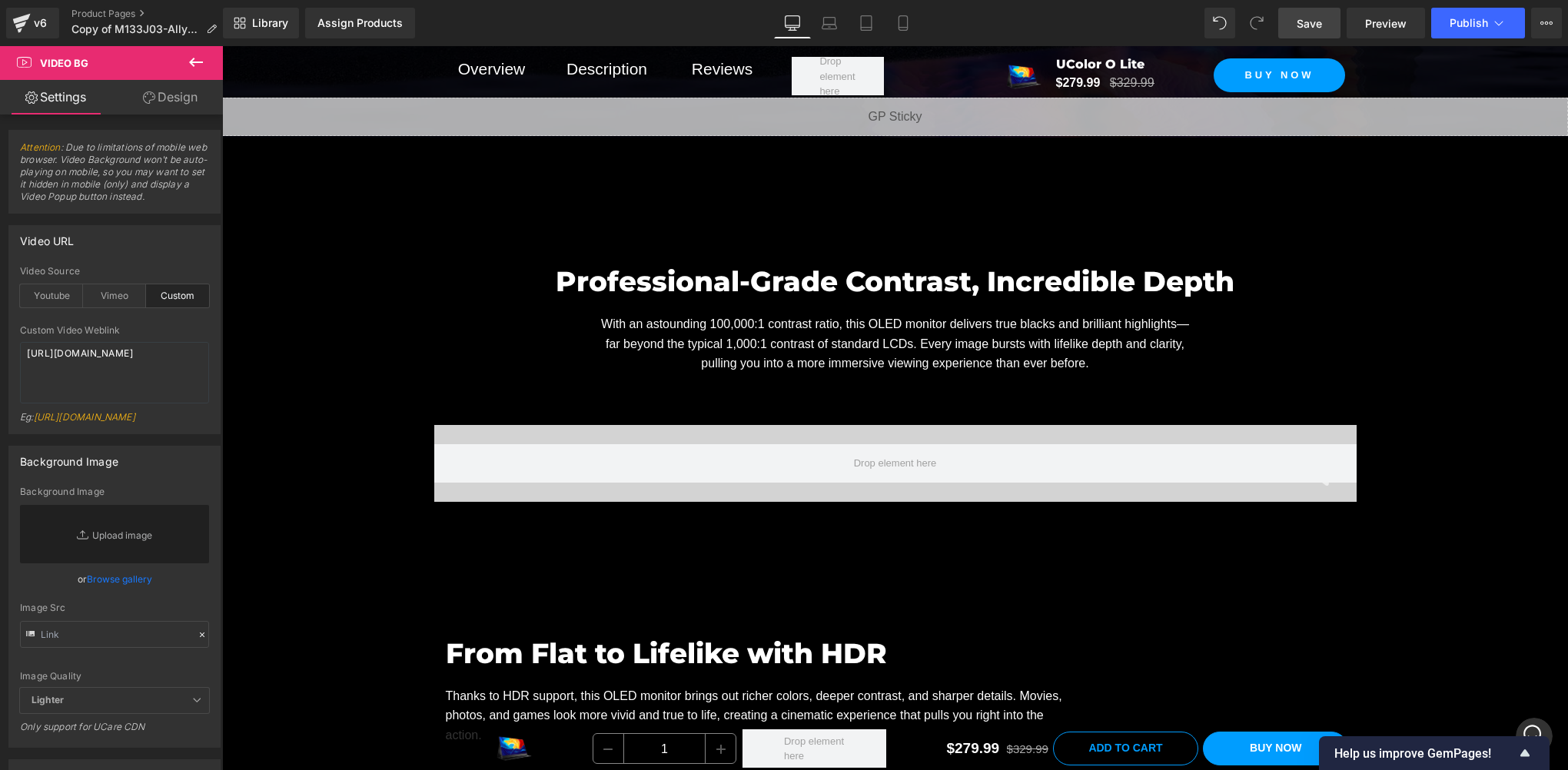
click at [1319, 20] on span "Save" at bounding box center [1309, 23] width 25 height 16
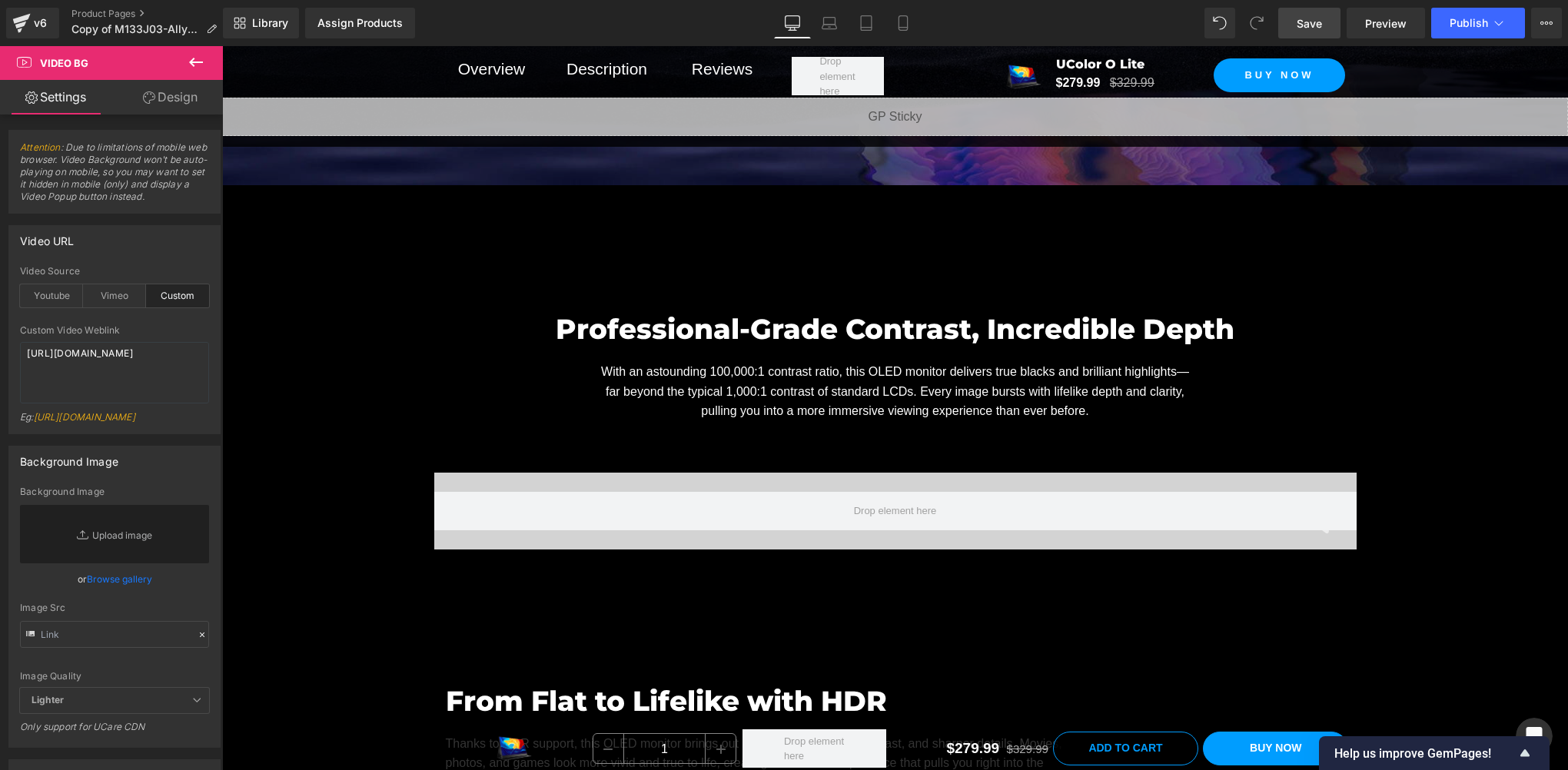
scroll to position [2050, 0]
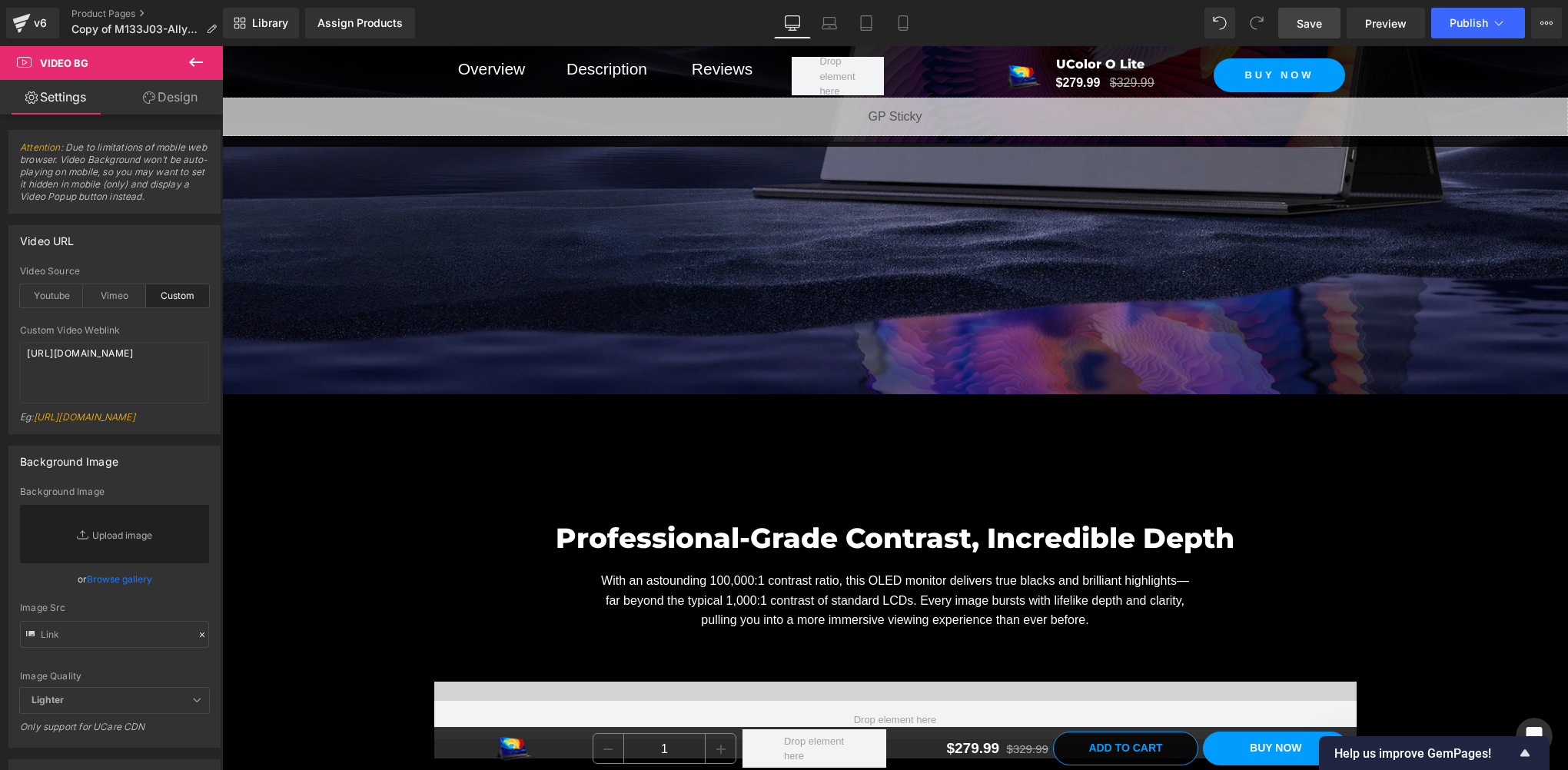
drag, startPoint x: 1297, startPoint y: 29, endPoint x: 644, endPoint y: 499, distance: 804.6
click at [1297, 29] on link "Save" at bounding box center [1309, 23] width 63 height 31
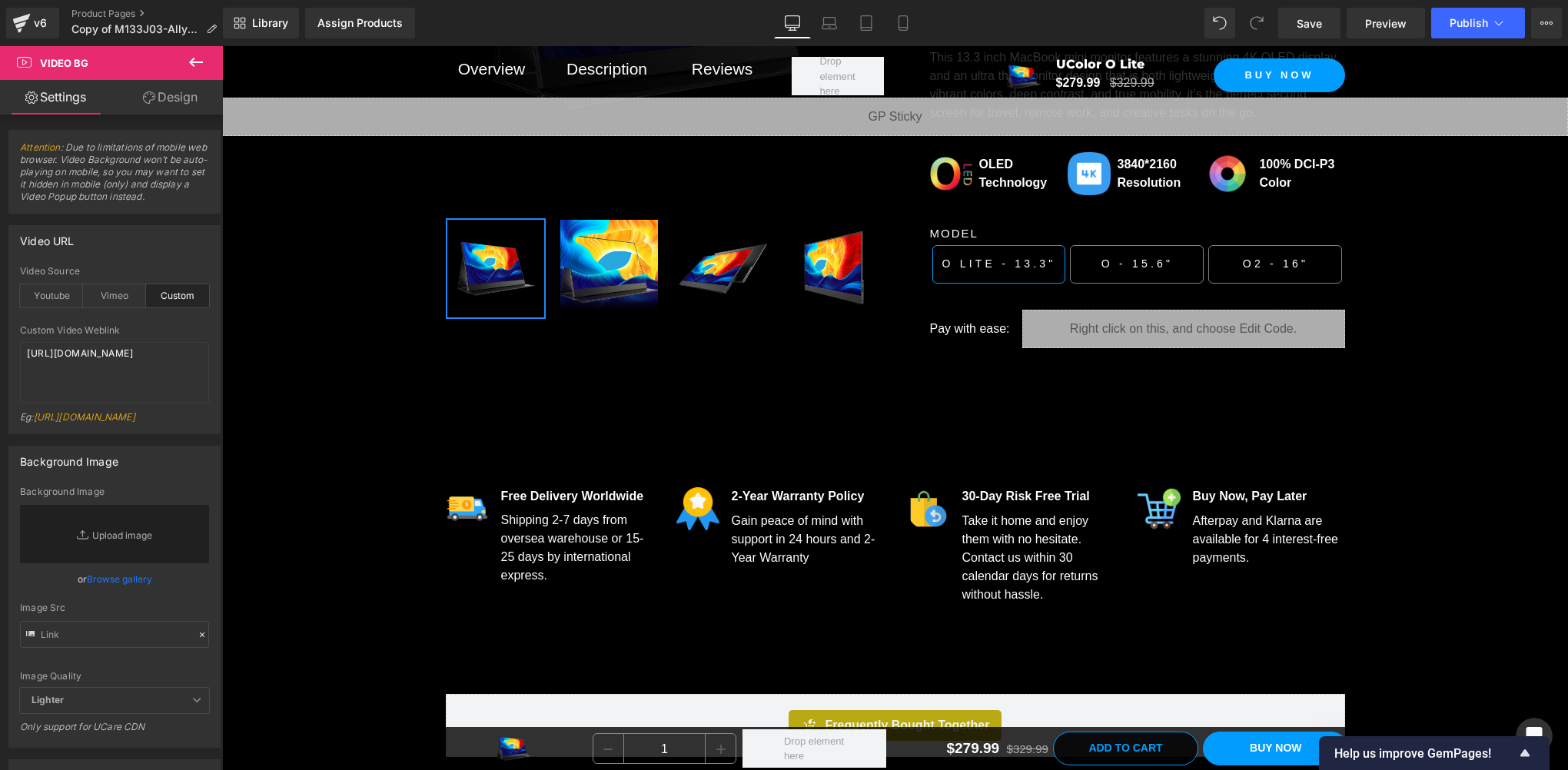
scroll to position [0, 0]
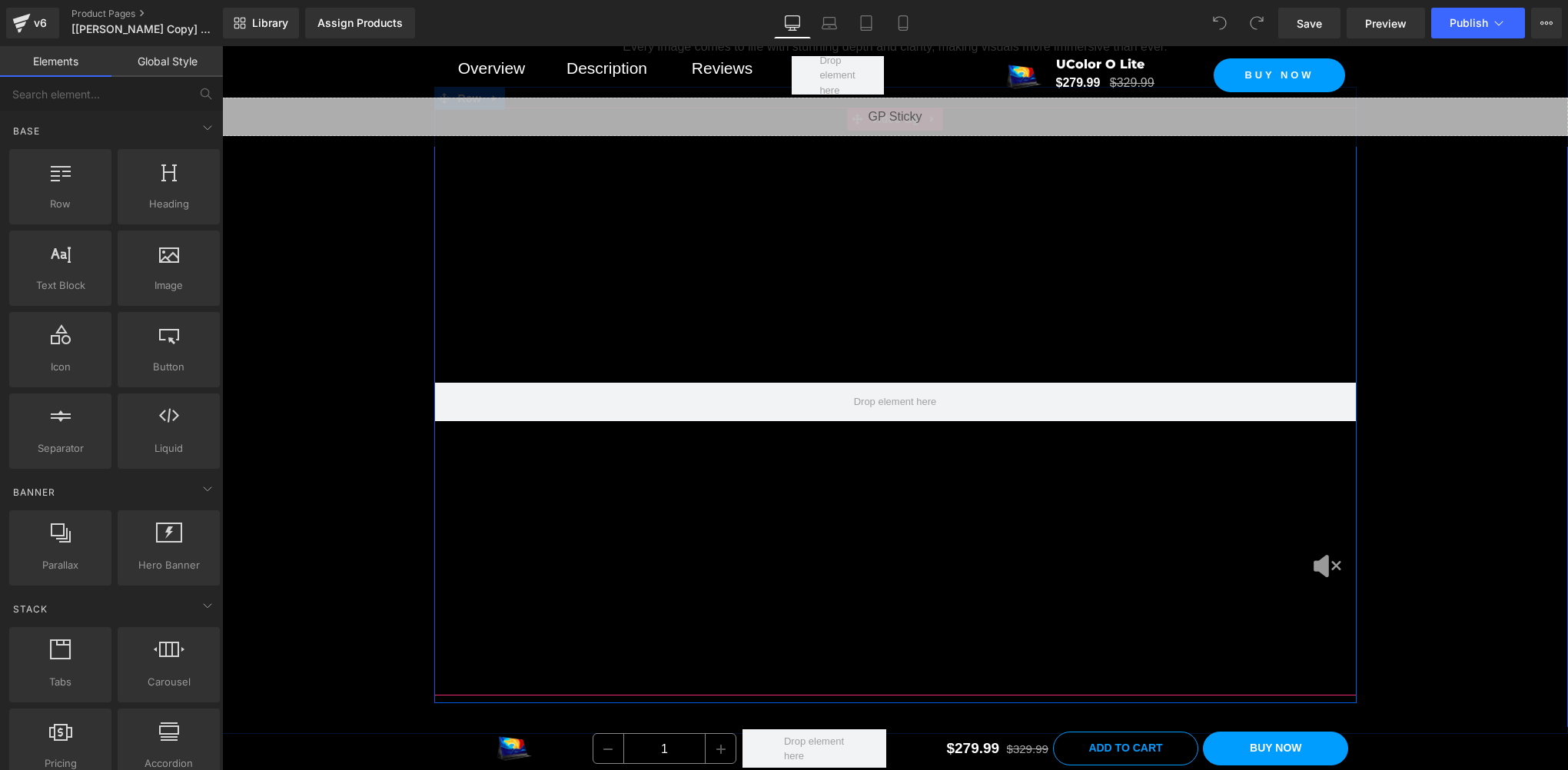
scroll to position [2307, 0]
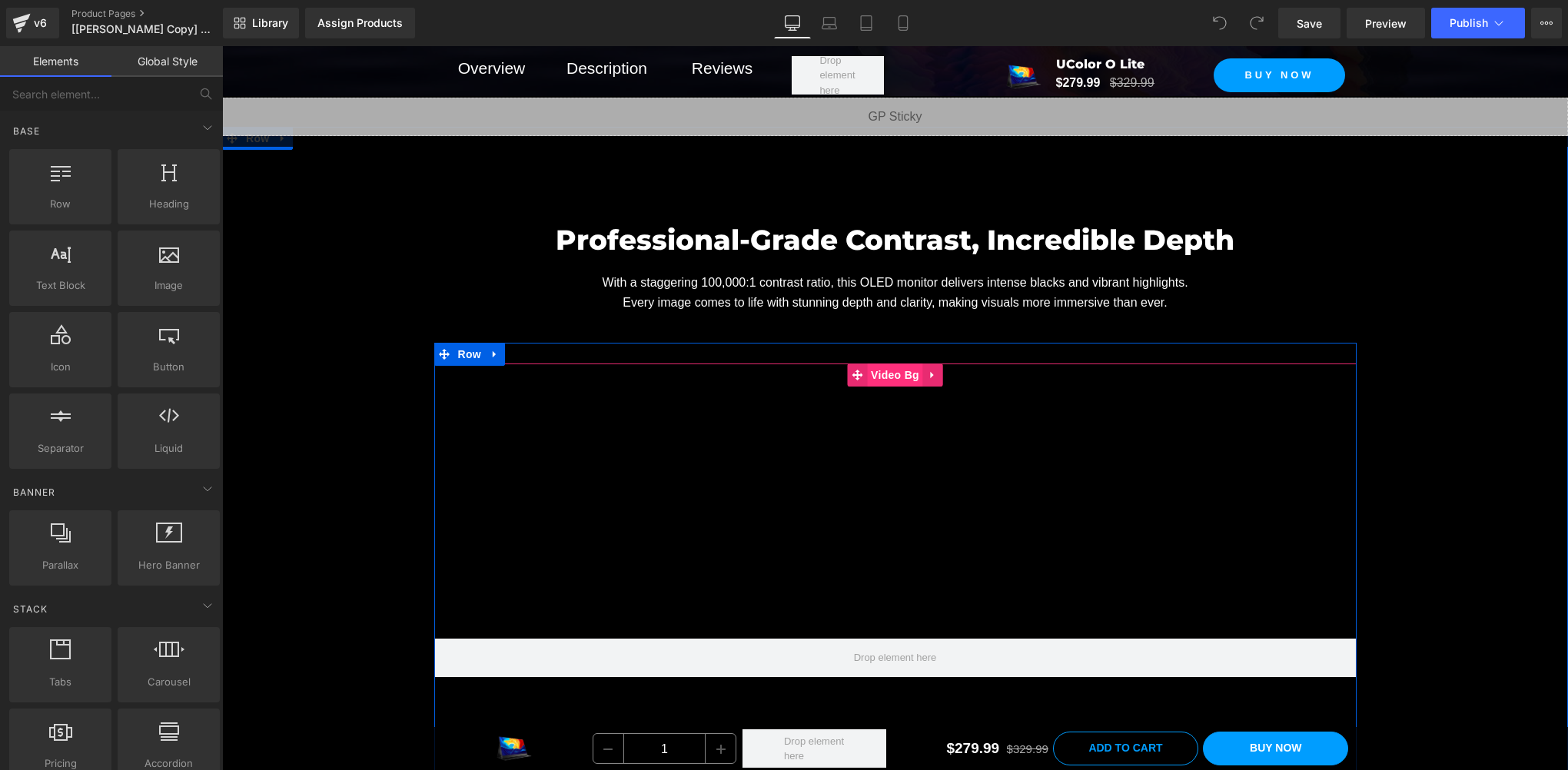
click at [880, 365] on span "Video Bg" at bounding box center [895, 375] width 56 height 23
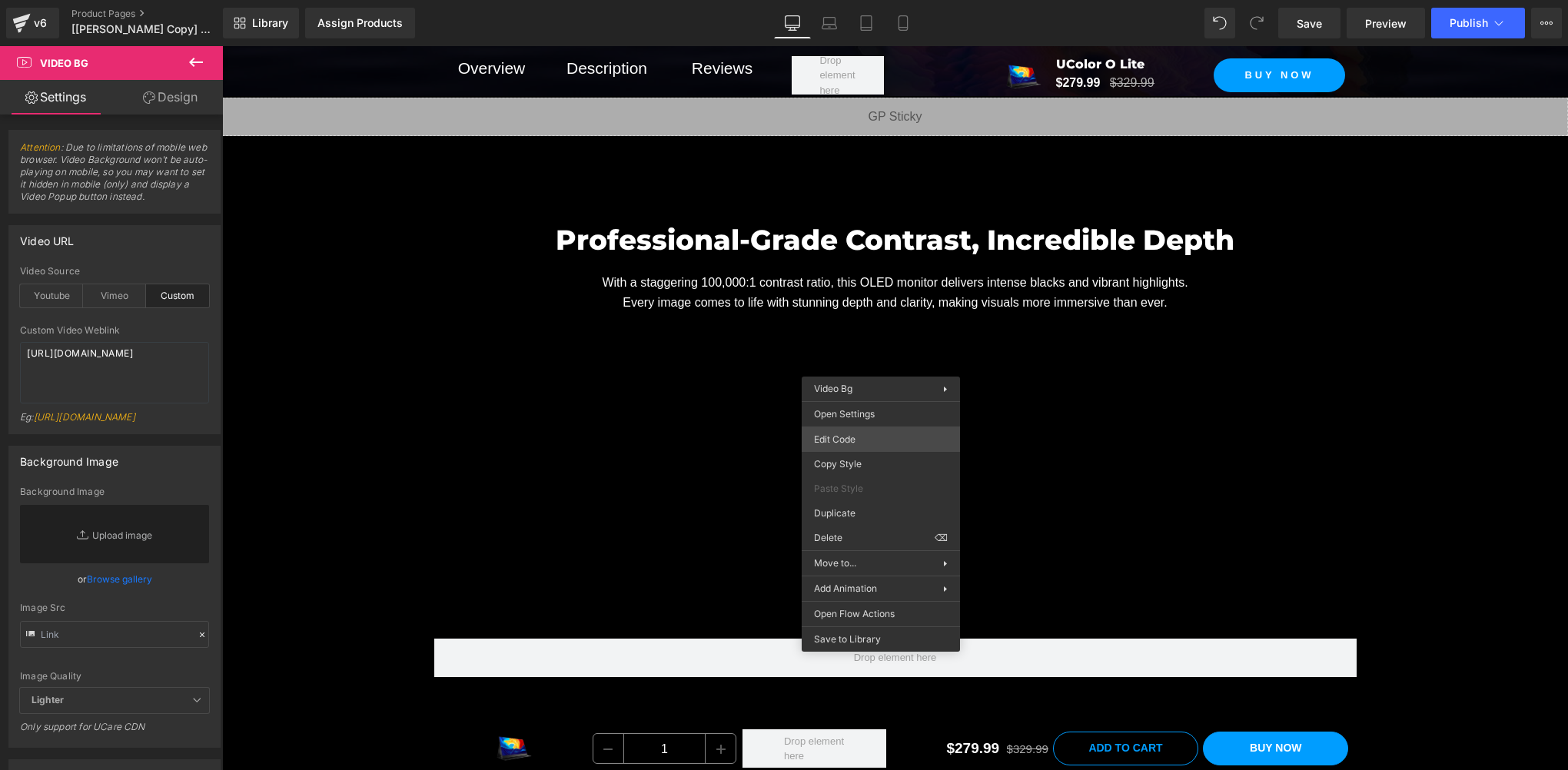
click at [892, 0] on div "Video Bg You are previewing how the will restyle your page. You can not edit El…" at bounding box center [784, 0] width 1568 height 0
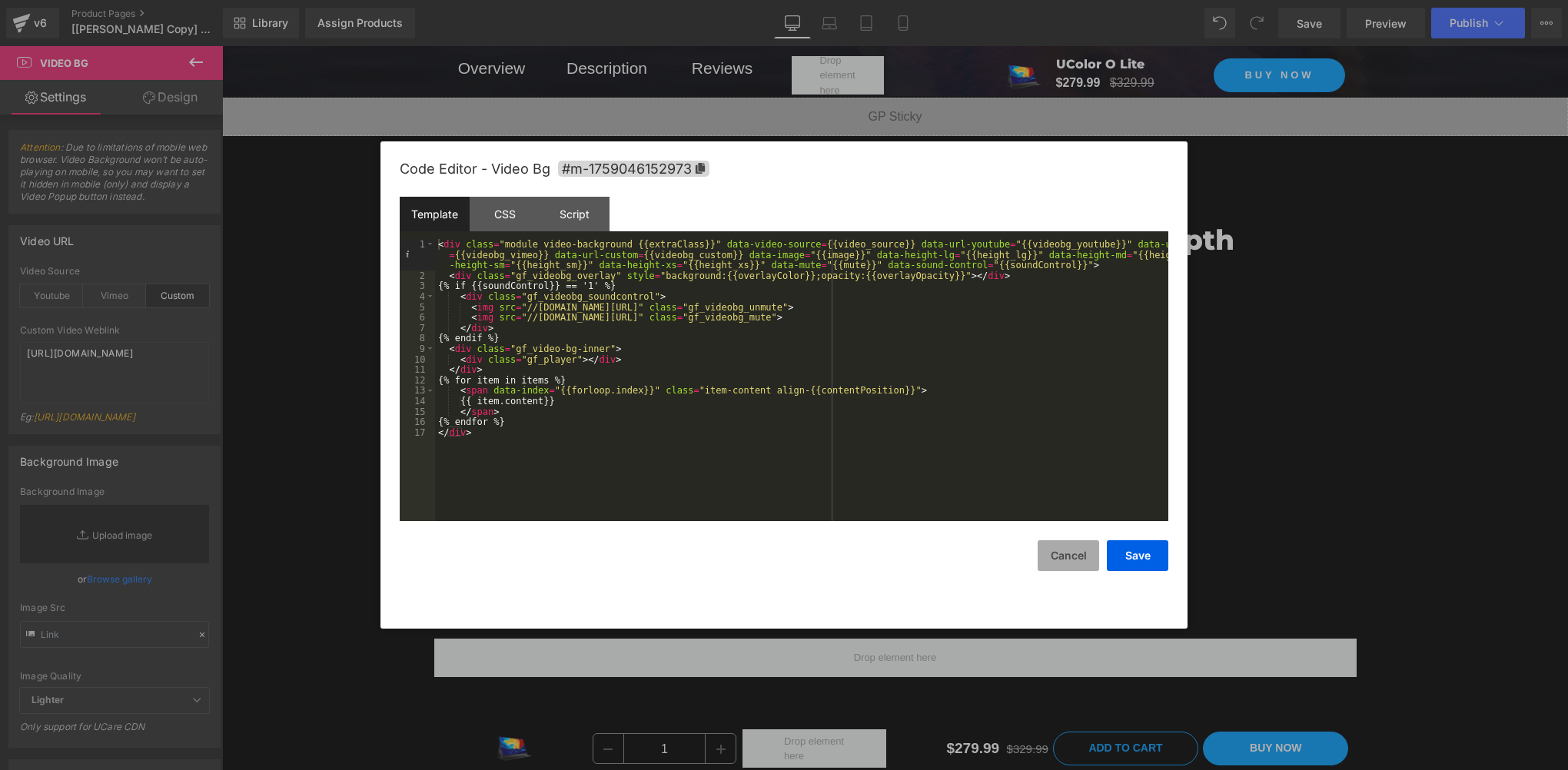
drag, startPoint x: 1074, startPoint y: 565, endPoint x: 1176, endPoint y: 620, distance: 115.9
click at [1074, 565] on button "Cancel" at bounding box center [1068, 556] width 62 height 31
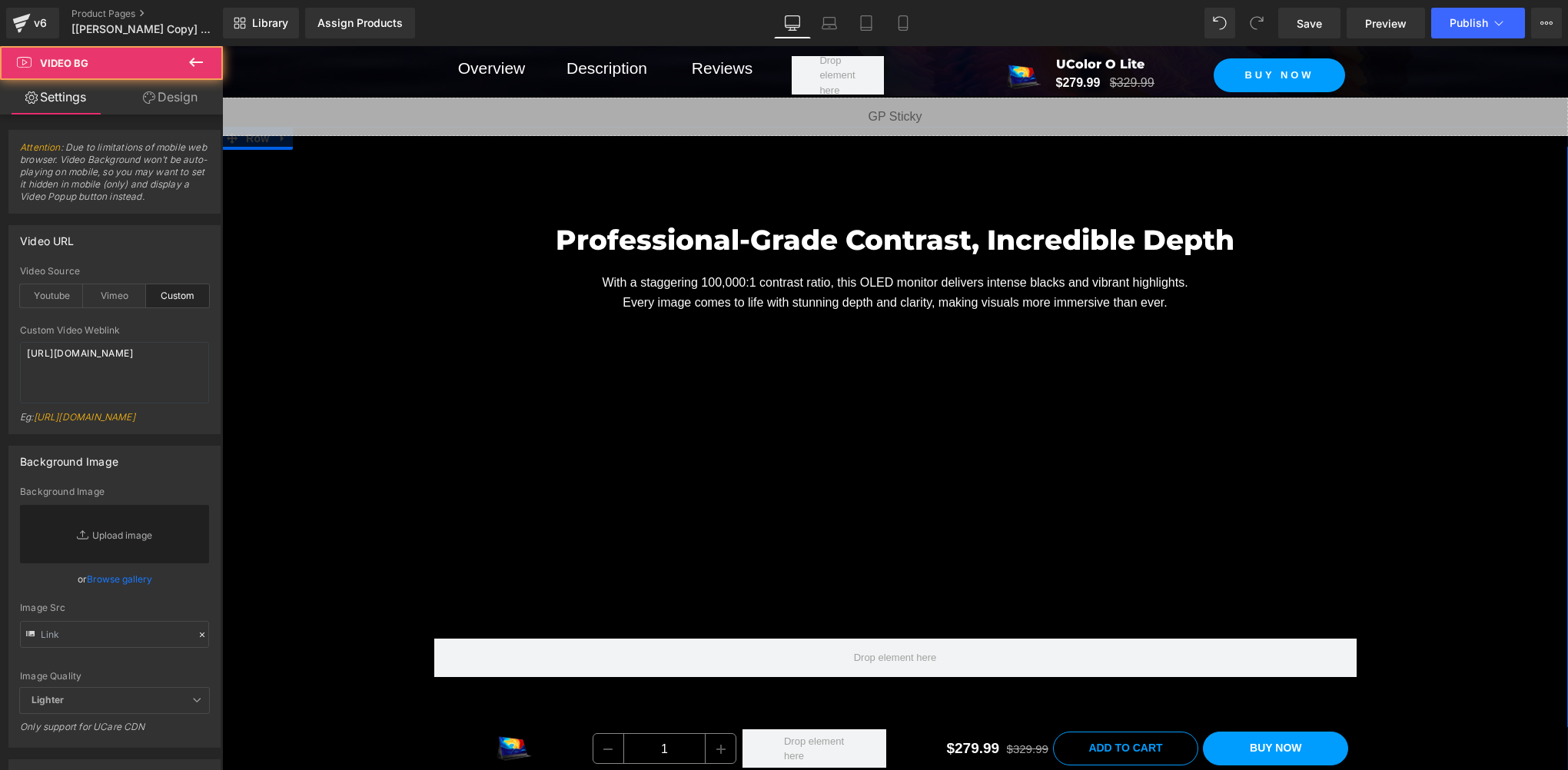
click at [856, 411] on div at bounding box center [895, 657] width 922 height 588
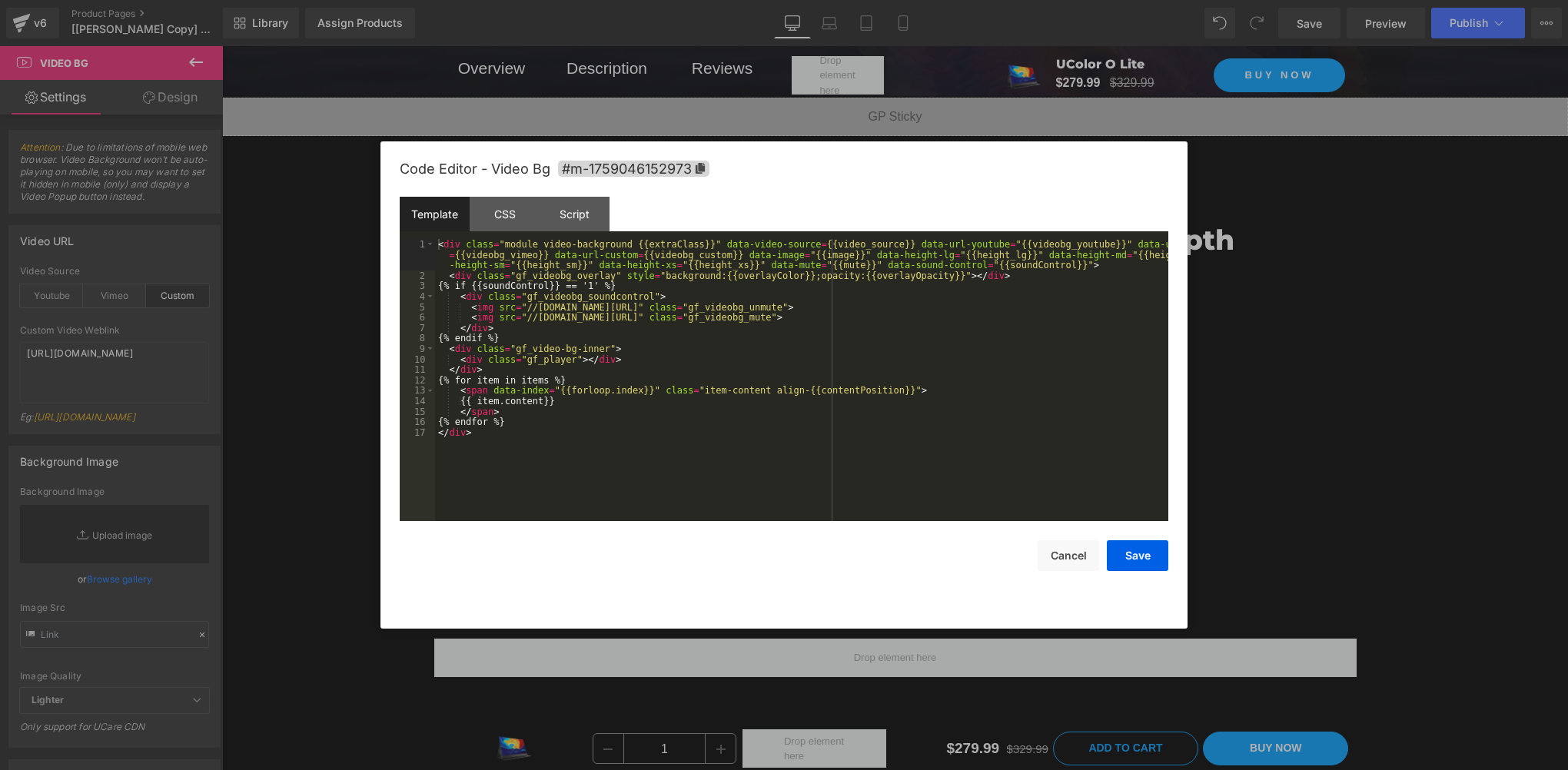
click at [879, 0] on div "Video Bg You are previewing how the will restyle your page. You can not edit El…" at bounding box center [784, 0] width 1568 height 0
click at [600, 215] on div "Script" at bounding box center [574, 214] width 70 height 35
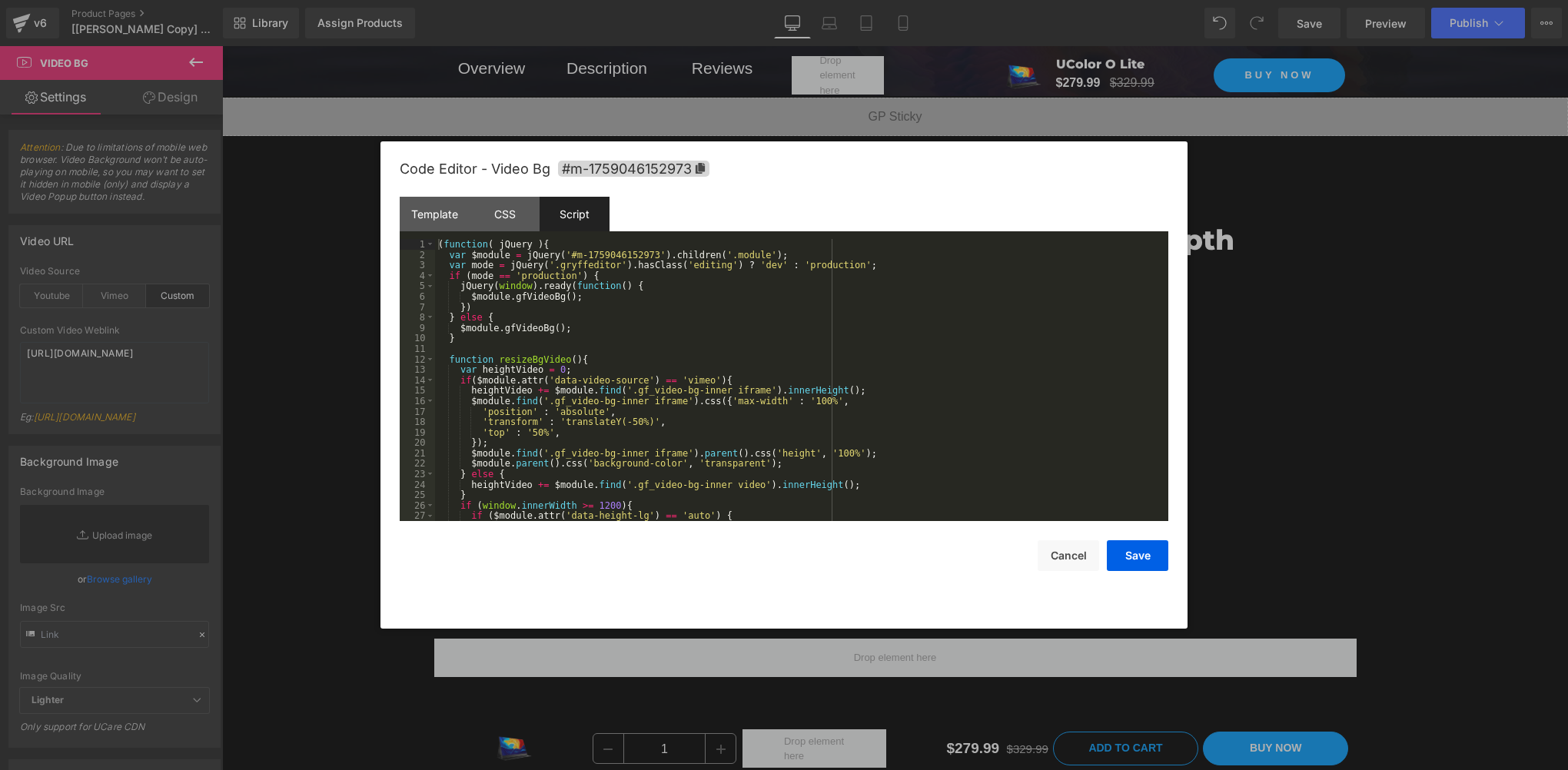
click at [589, 413] on div "( function ( jQuery ) { var $module = jQuery ( '#m-1759046152973' ) . children …" at bounding box center [798, 390] width 727 height 303
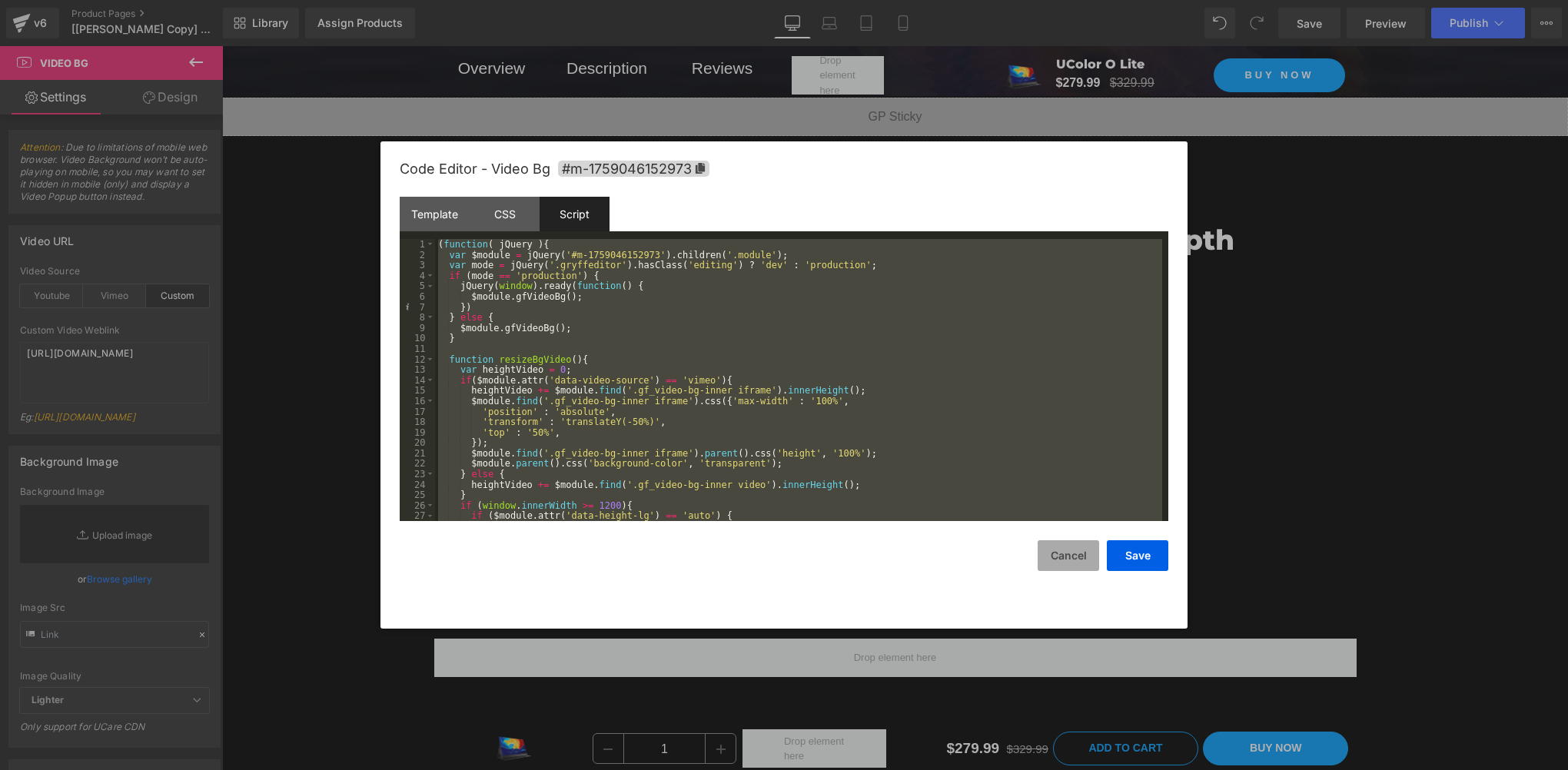
click at [1082, 556] on button "Cancel" at bounding box center [1068, 556] width 62 height 31
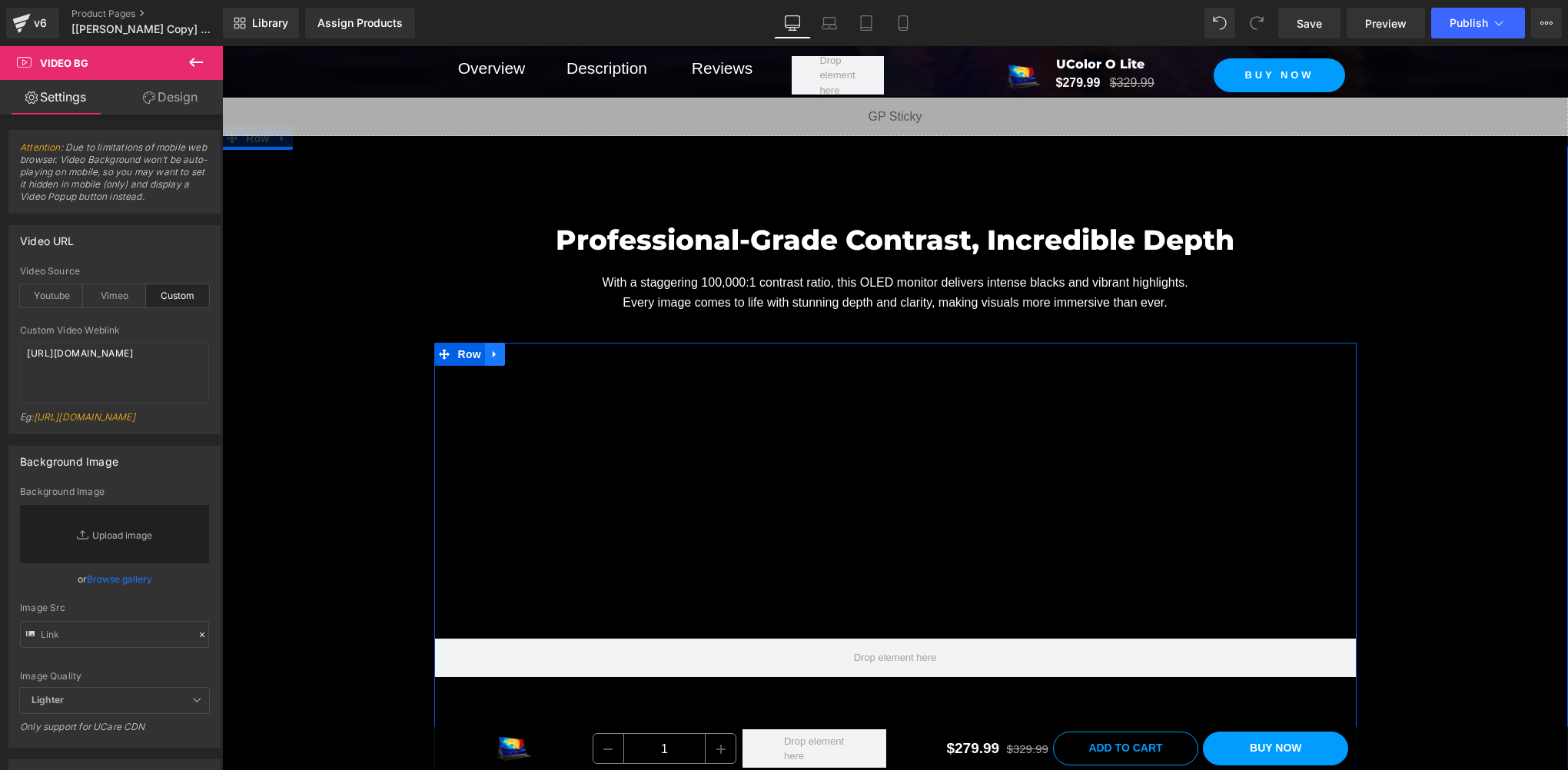
click at [492, 352] on icon at bounding box center [493, 355] width 3 height 7
click at [489, 349] on icon at bounding box center [494, 354] width 11 height 11
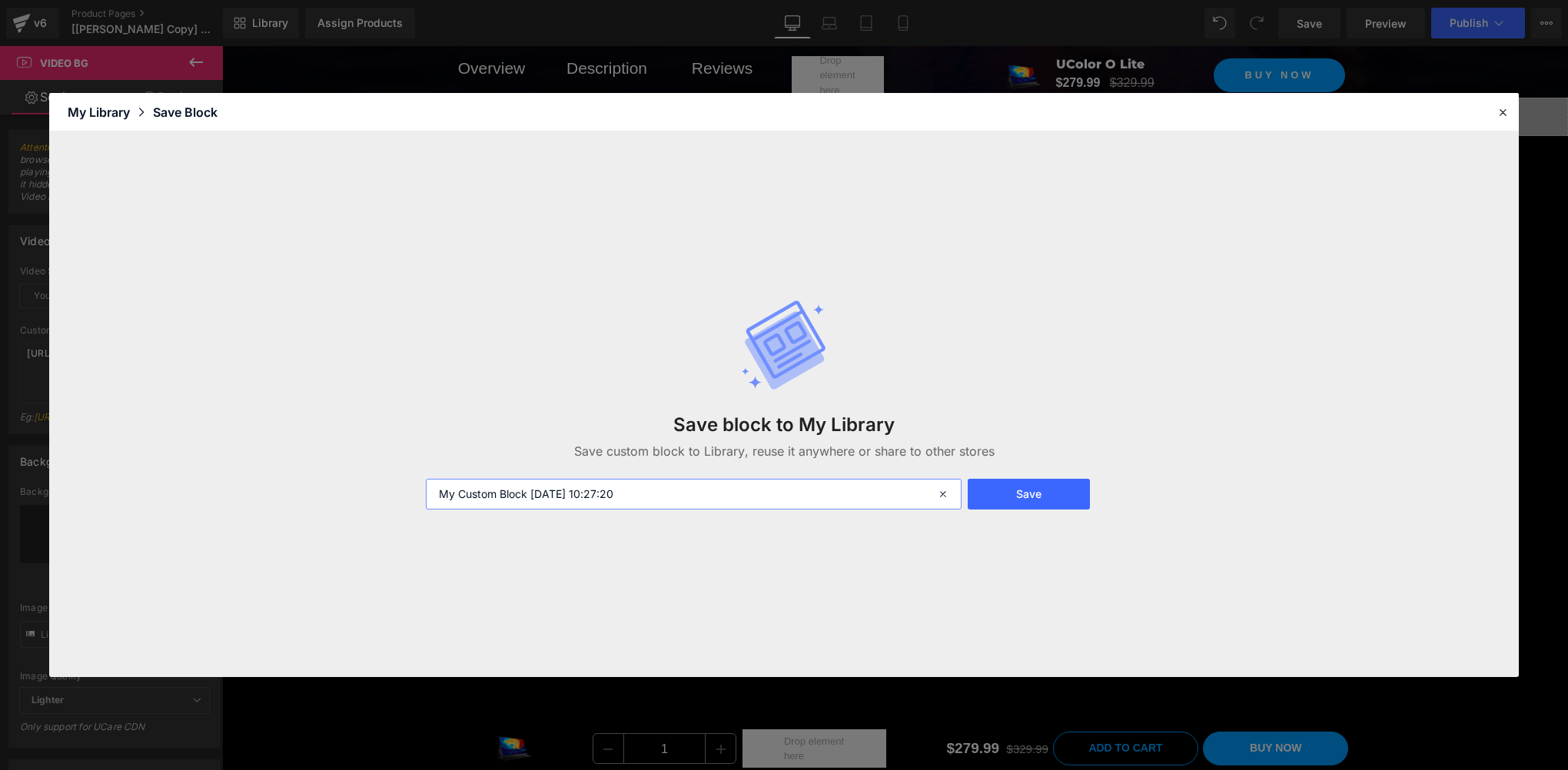
drag, startPoint x: 675, startPoint y: 496, endPoint x: 367, endPoint y: 486, distance: 308.2
click at [367, 486] on div "Save block to My Library Save custom block to Library, reuse it anywhere or sha…" at bounding box center [783, 404] width 1469 height 545
type input "s"
type input "自定义视频"
click at [1041, 503] on button "Save" at bounding box center [1028, 494] width 122 height 31
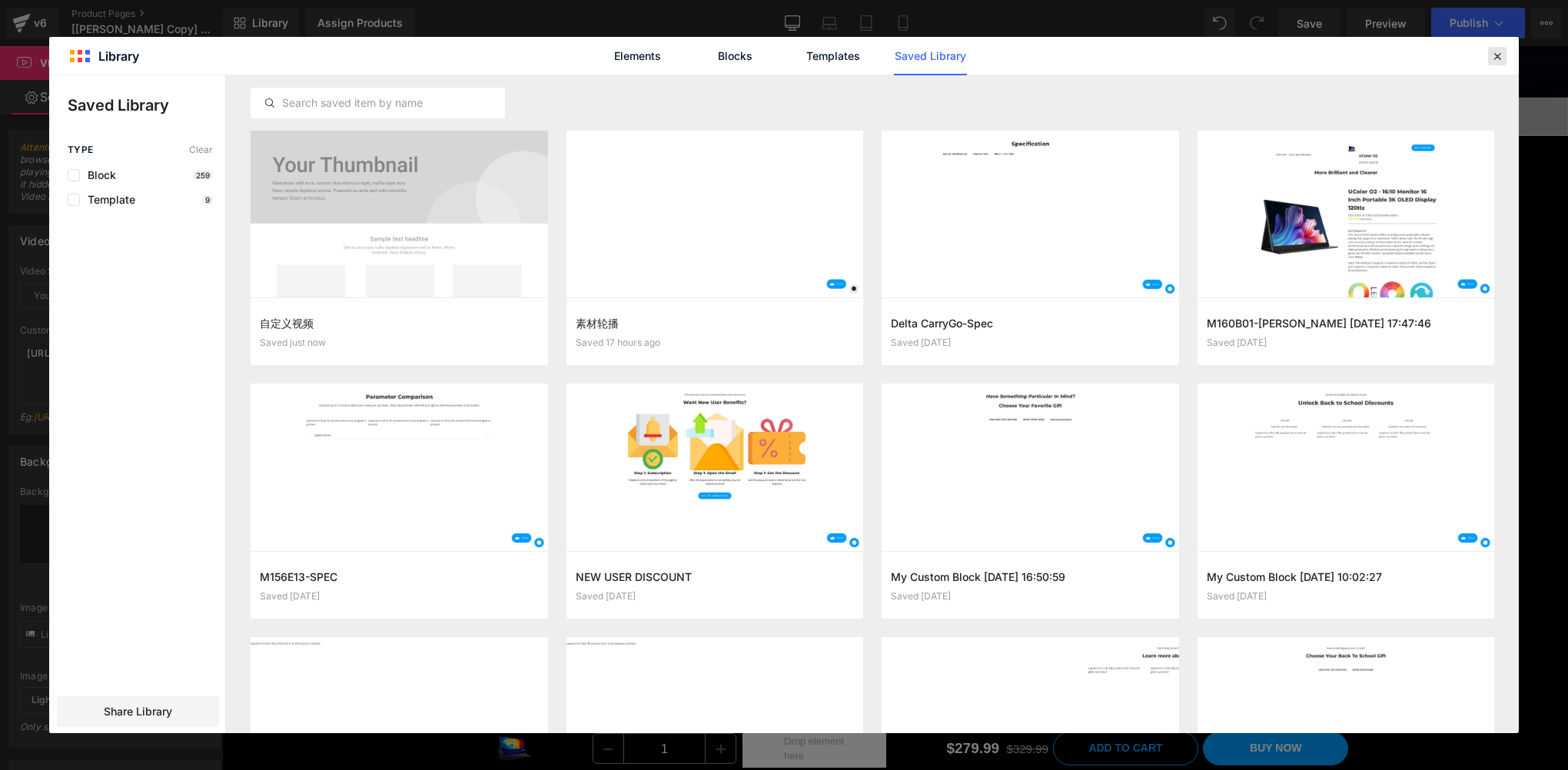
click at [1499, 56] on icon at bounding box center [1497, 56] width 13 height 13
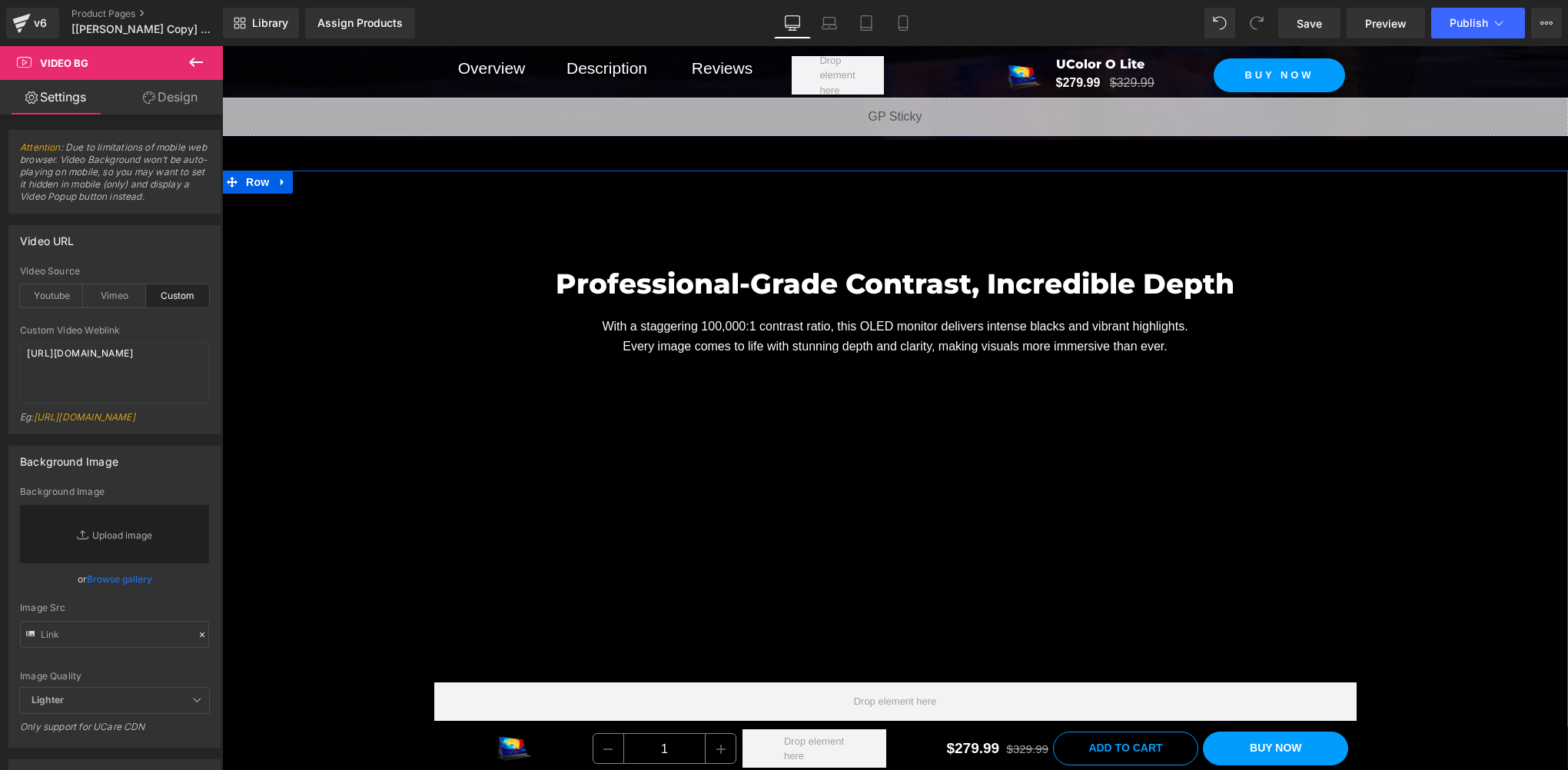
scroll to position [2050, 0]
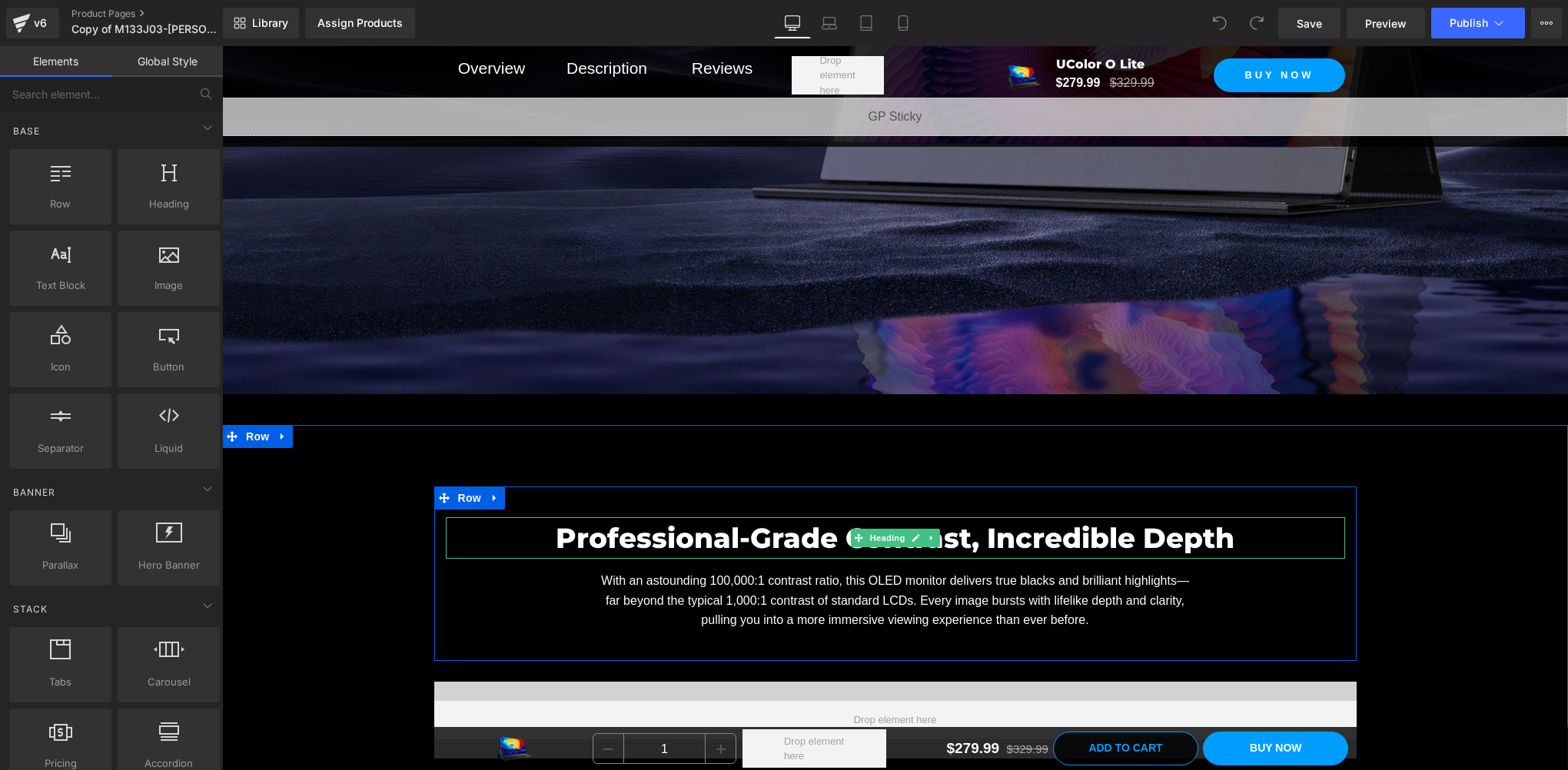
scroll to position [2307, 0]
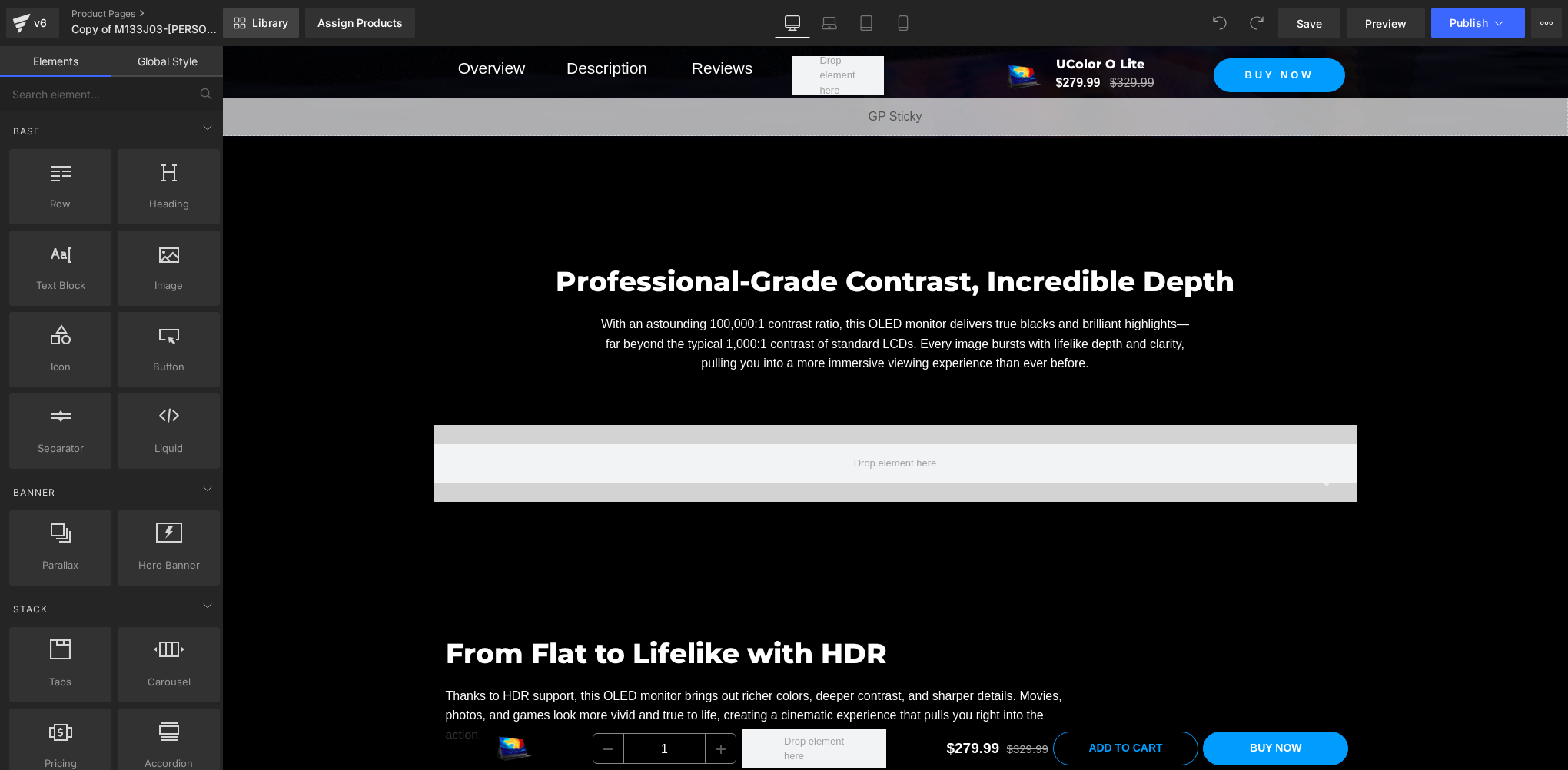
click at [288, 27] on link "Library" at bounding box center [260, 23] width 76 height 31
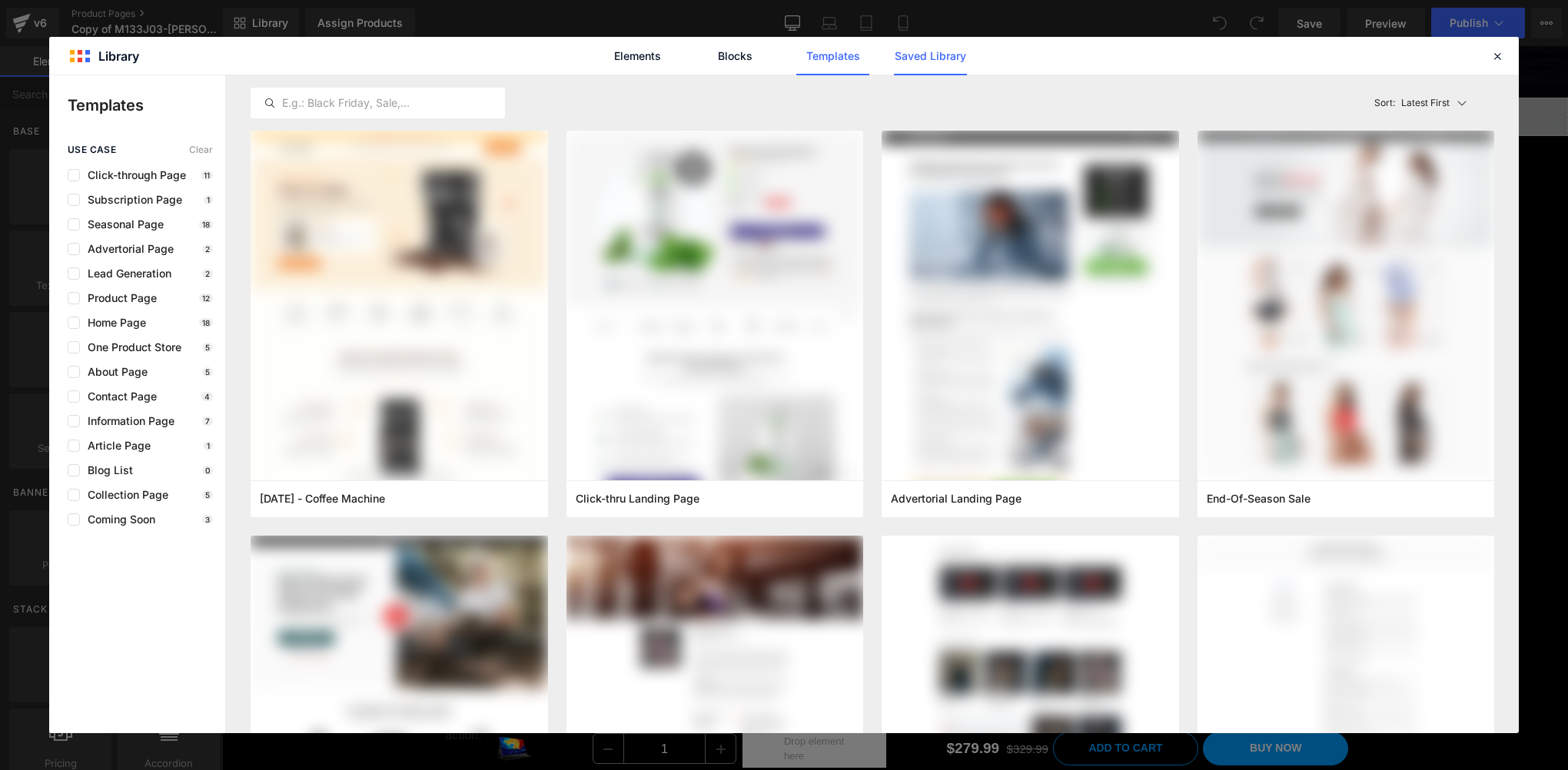
click at [945, 56] on link "Saved Library" at bounding box center [930, 56] width 73 height 39
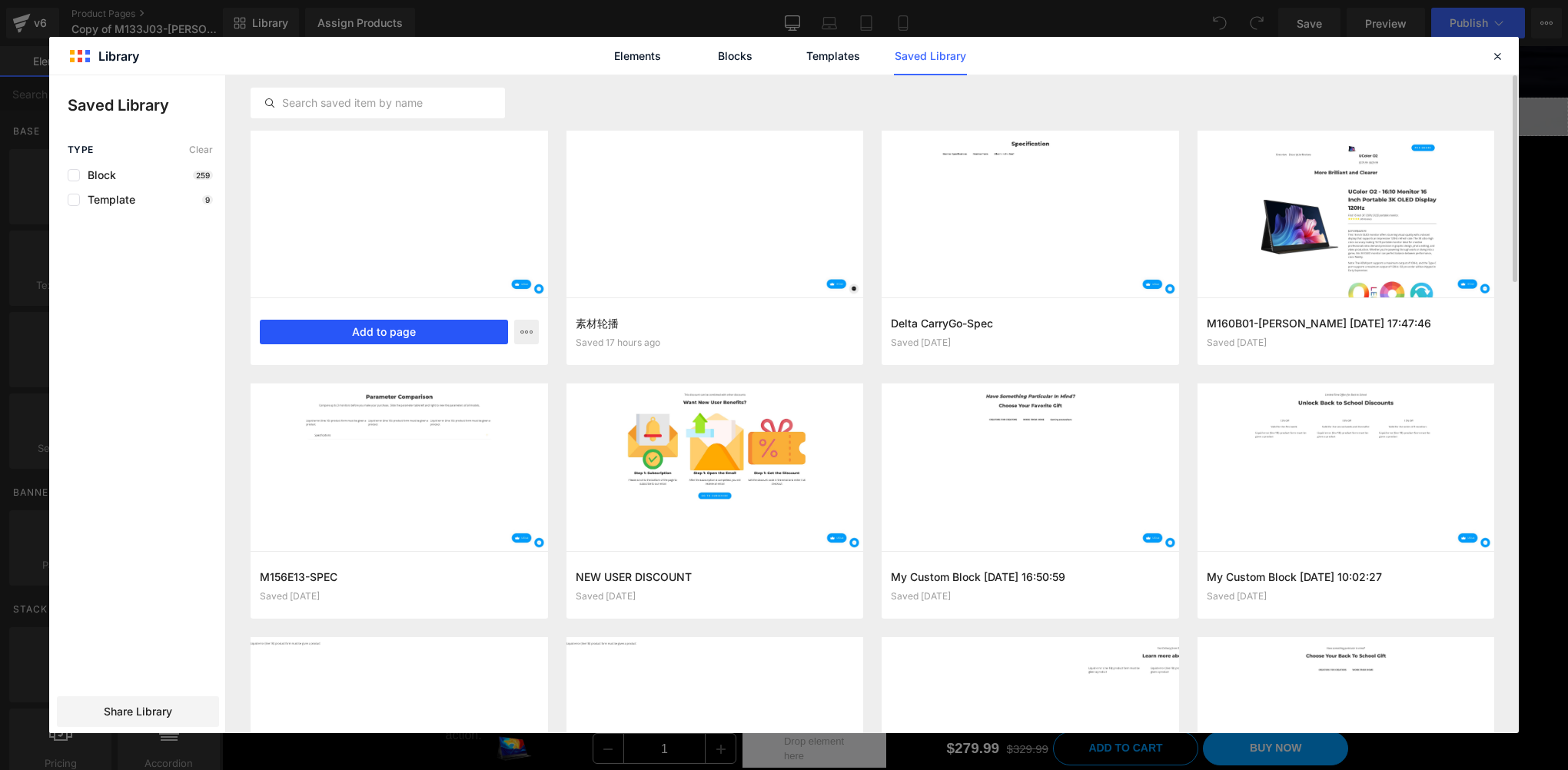
click at [376, 333] on button "Add to page" at bounding box center [384, 332] width 248 height 25
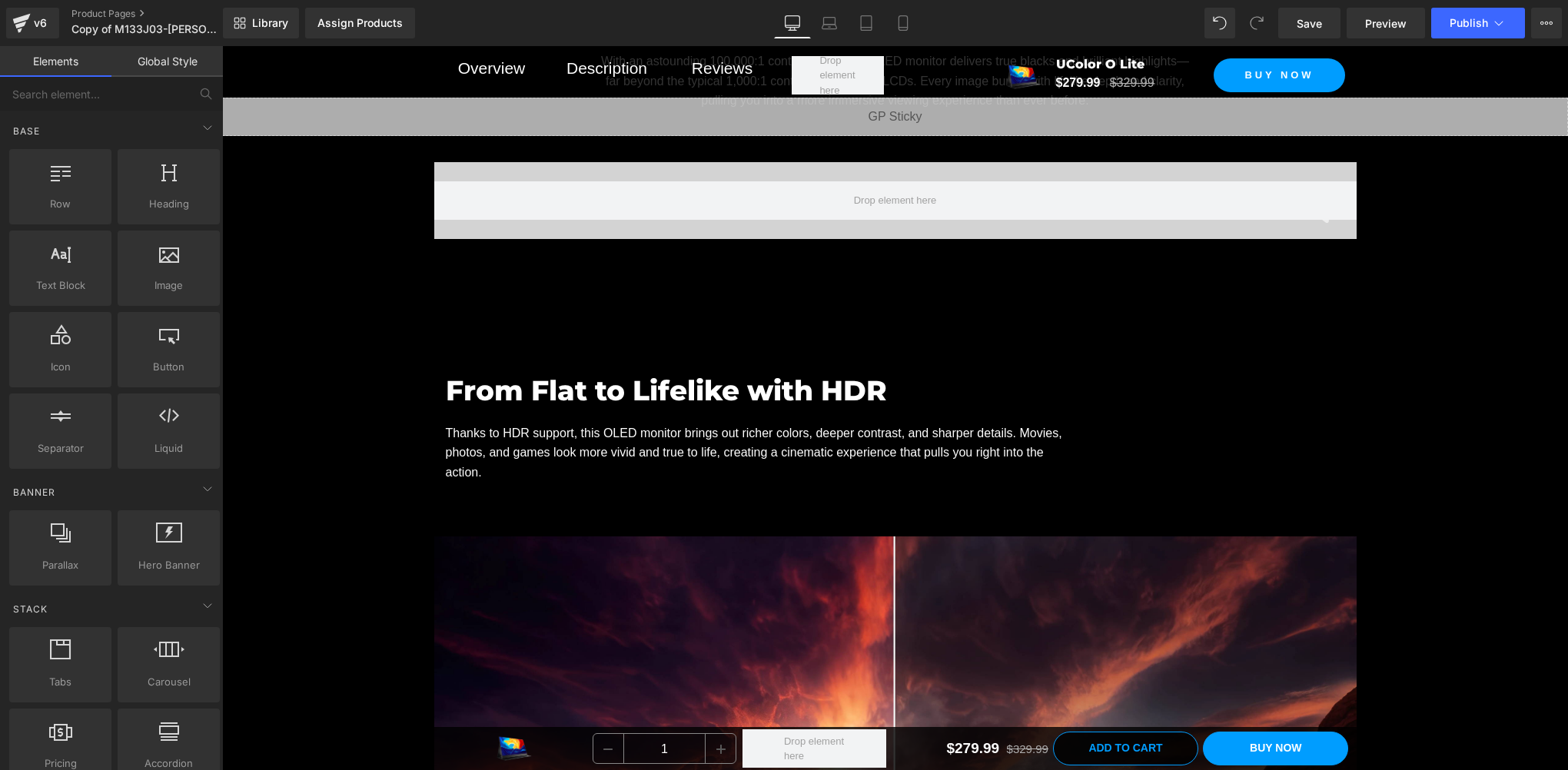
scroll to position [2436, 0]
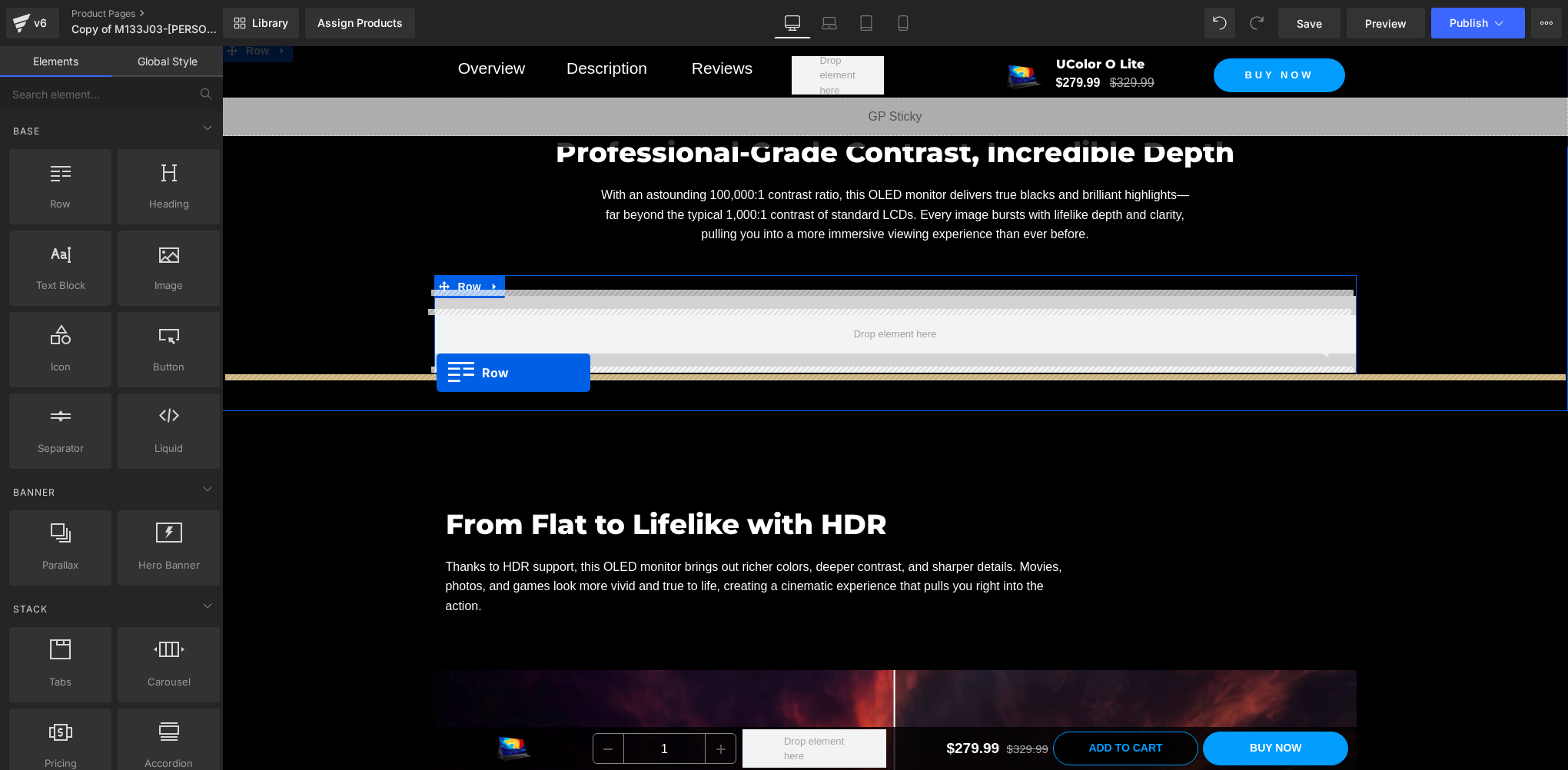
drag, startPoint x: 435, startPoint y: 390, endPoint x: 436, endPoint y: 374, distance: 16.0
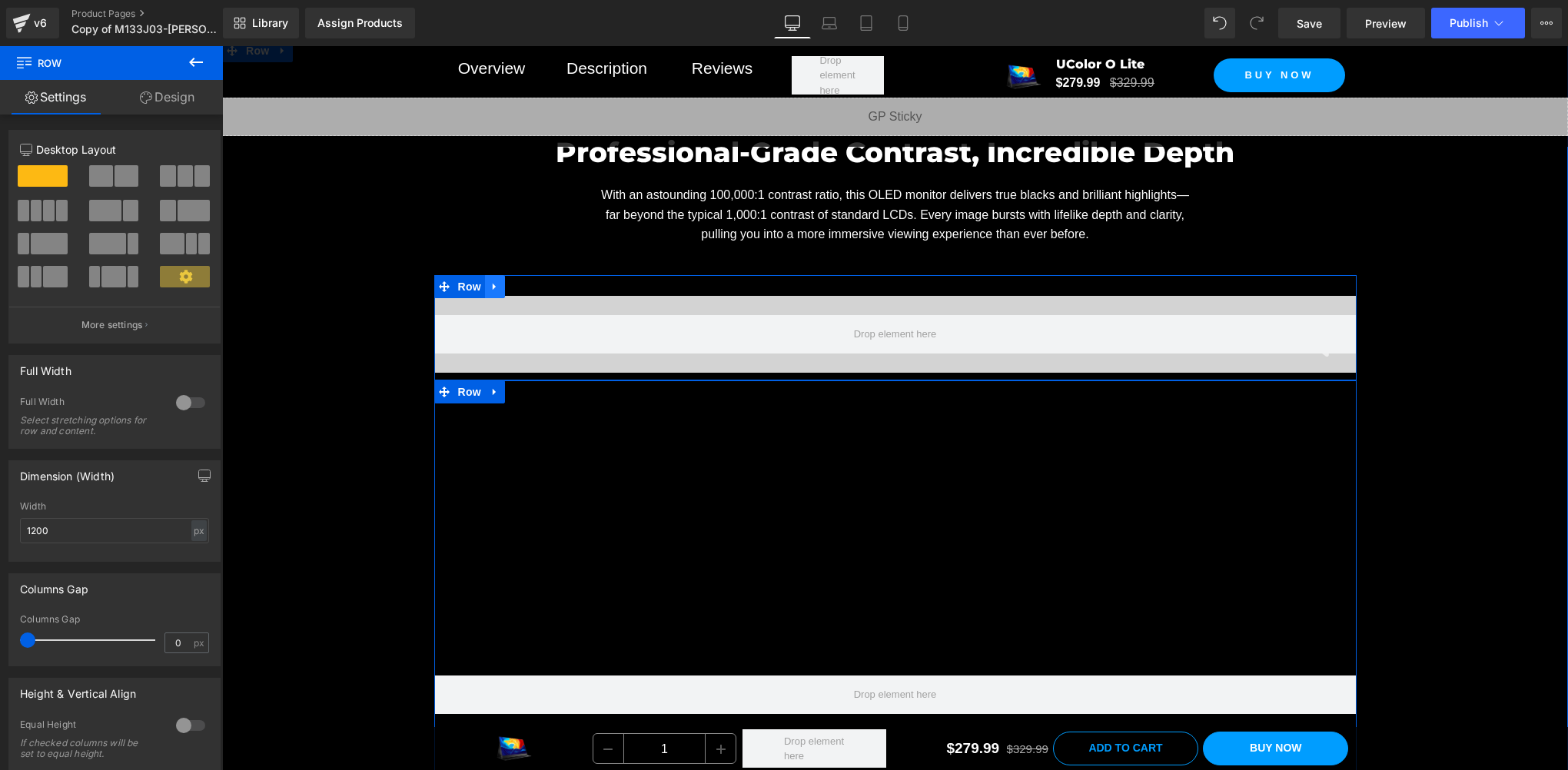
click at [493, 283] on link at bounding box center [494, 287] width 20 height 23
click at [525, 284] on link at bounding box center [535, 287] width 20 height 23
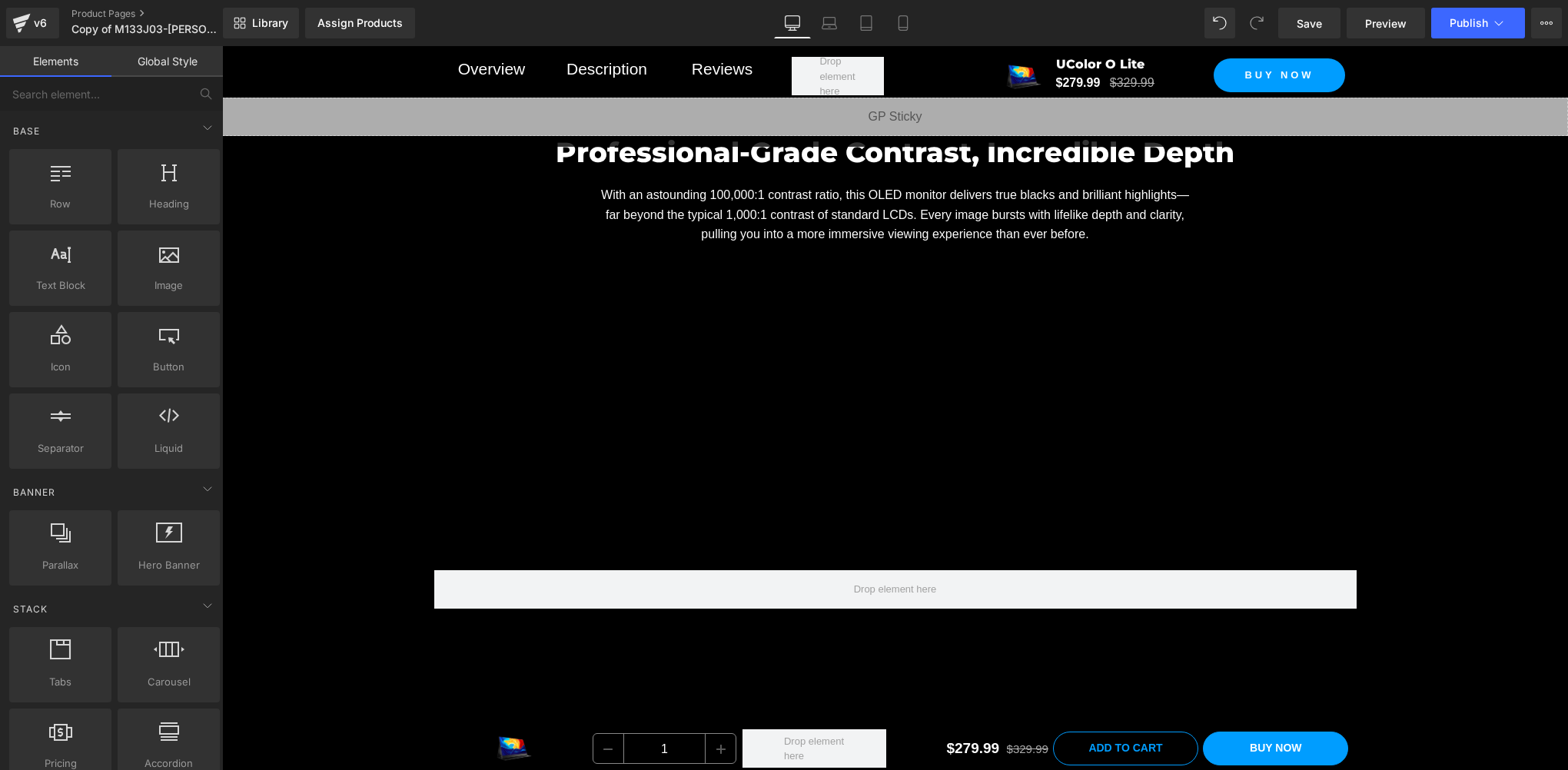
scroll to position [2692, 0]
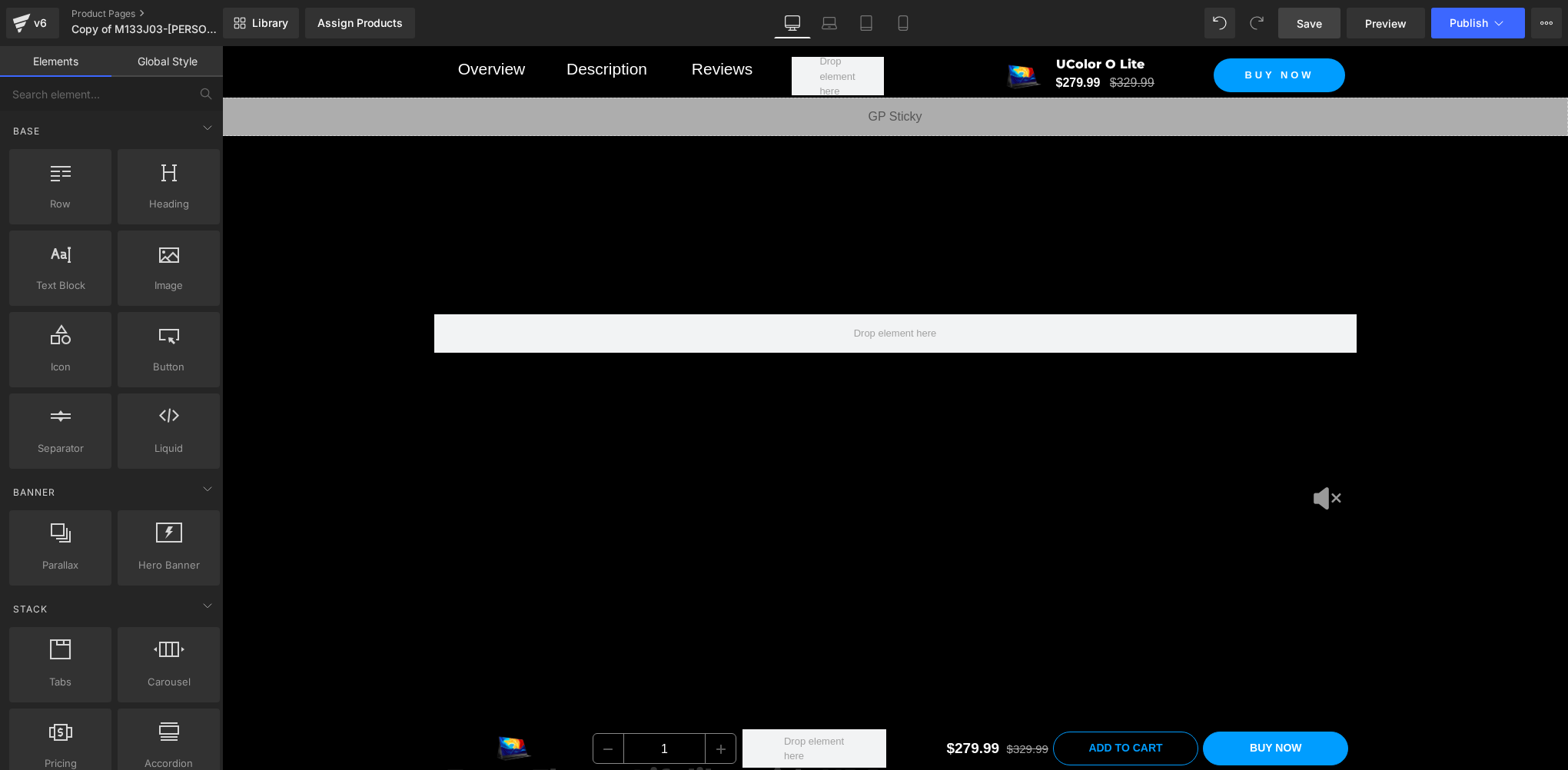
click at [1303, 29] on span "Save" at bounding box center [1309, 23] width 25 height 16
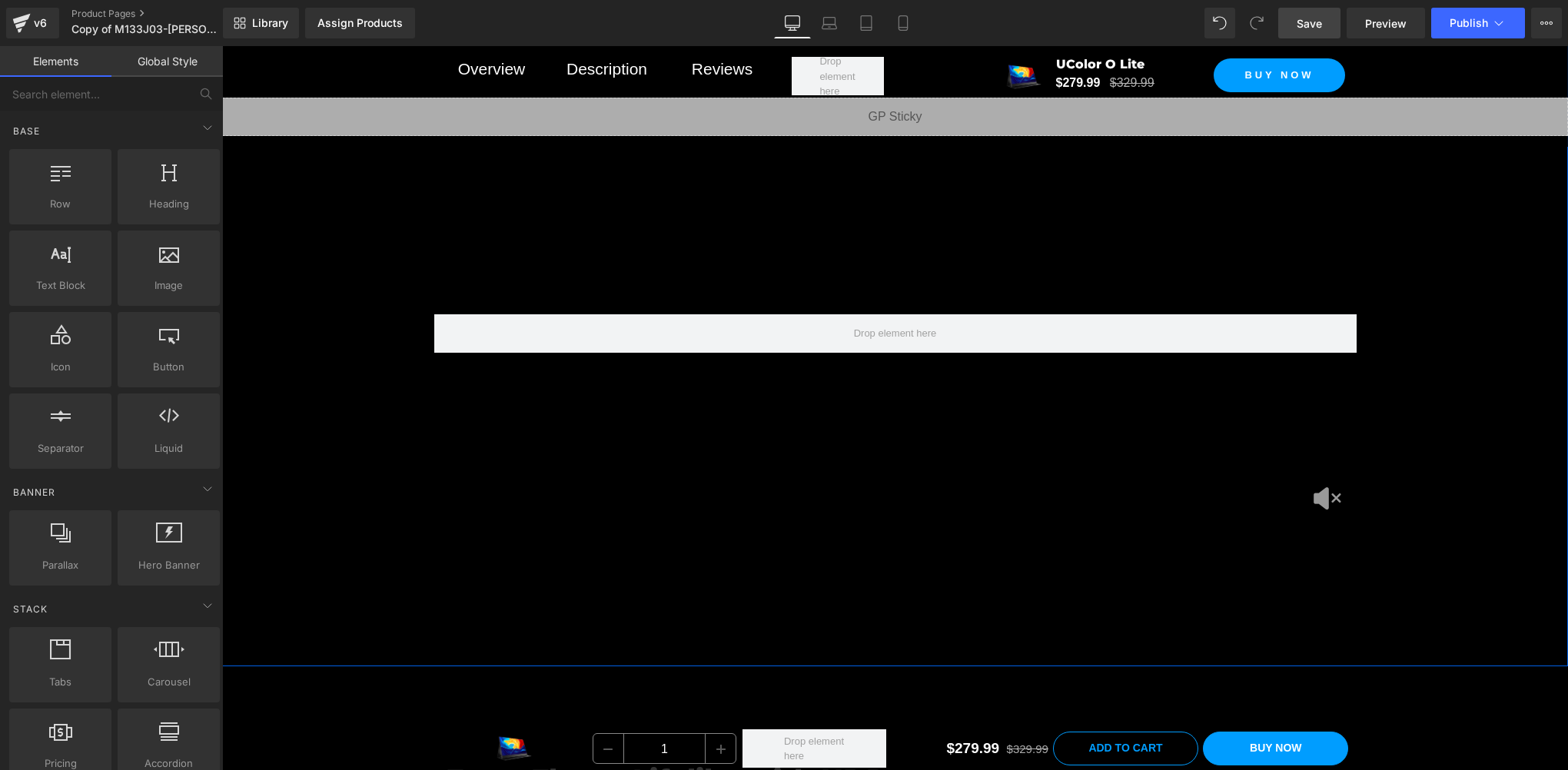
scroll to position [2436, 0]
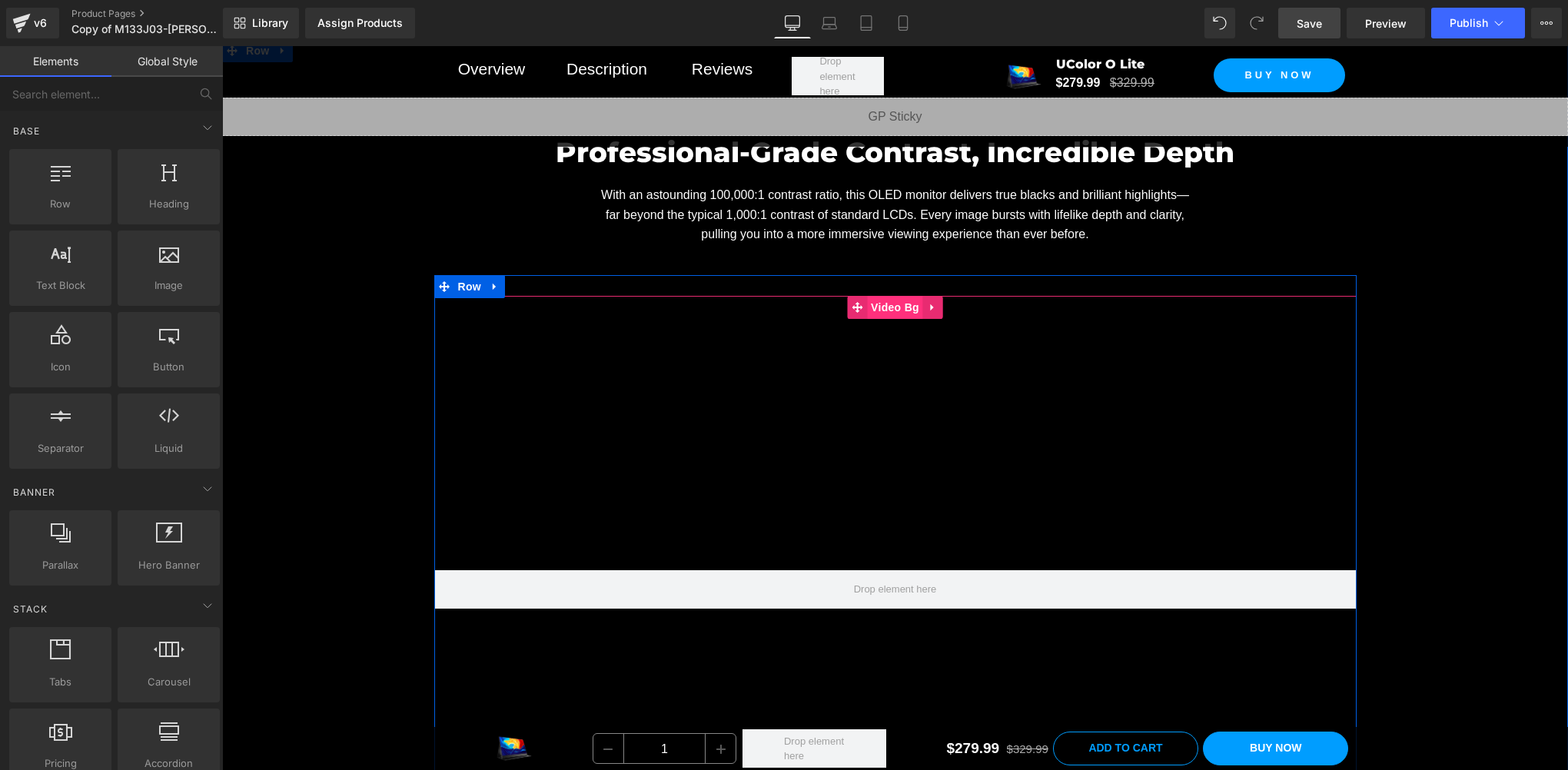
click at [881, 302] on span "Video Bg" at bounding box center [895, 307] width 56 height 23
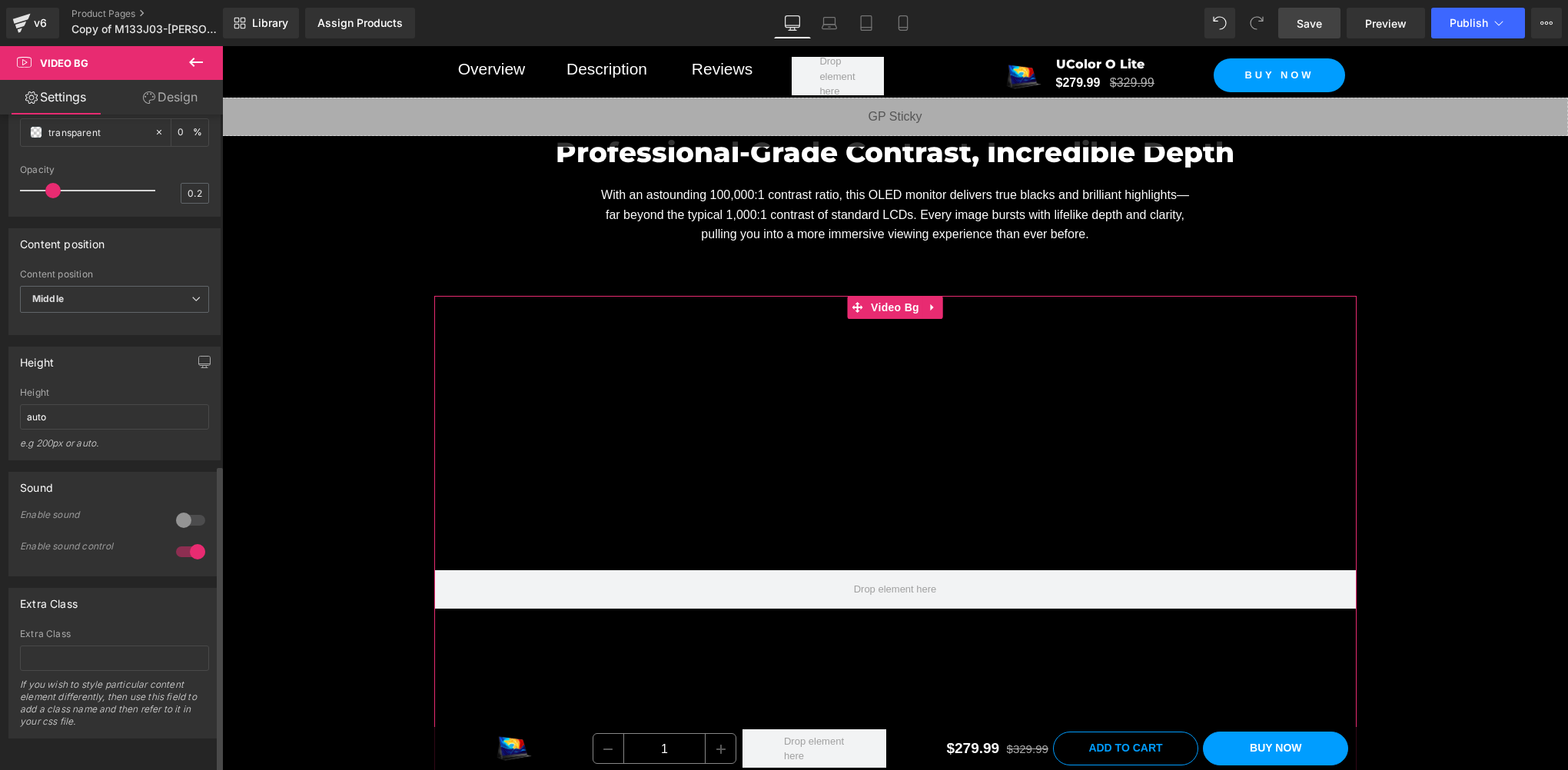
scroll to position [745, 0]
click at [196, 543] on div at bounding box center [191, 552] width 37 height 25
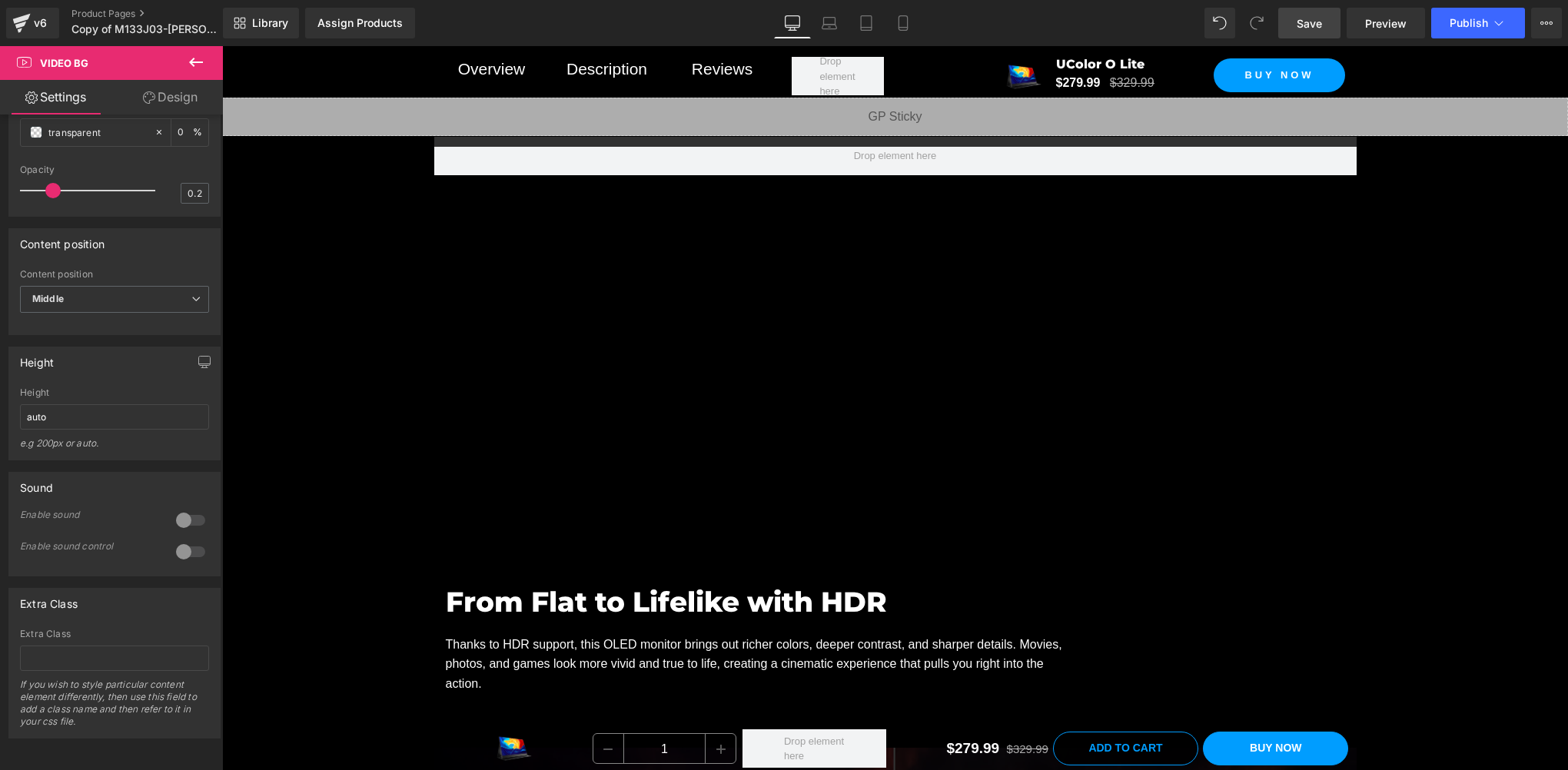
scroll to position [2692, 0]
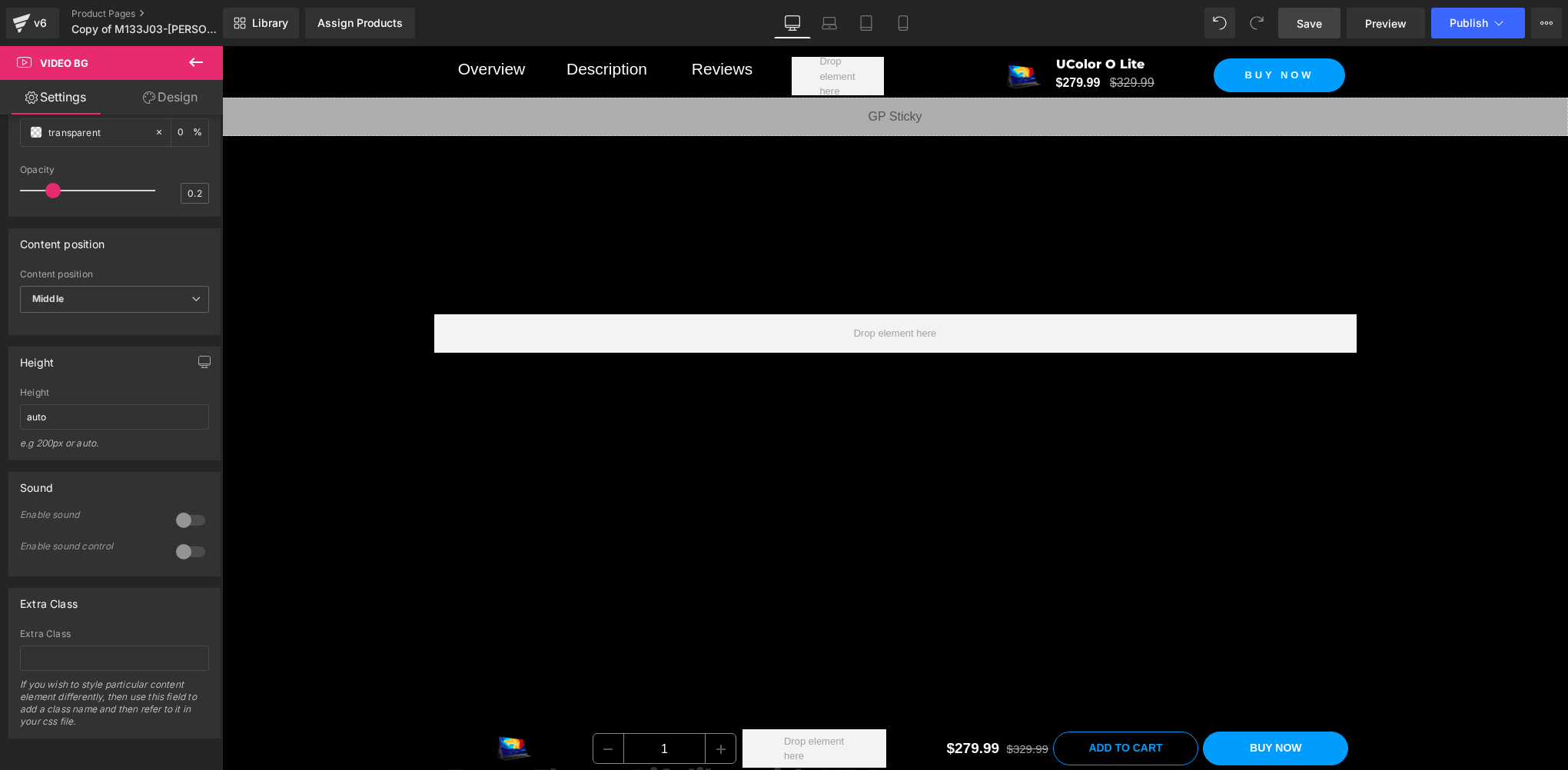
click at [1306, 18] on span "Save" at bounding box center [1309, 23] width 25 height 16
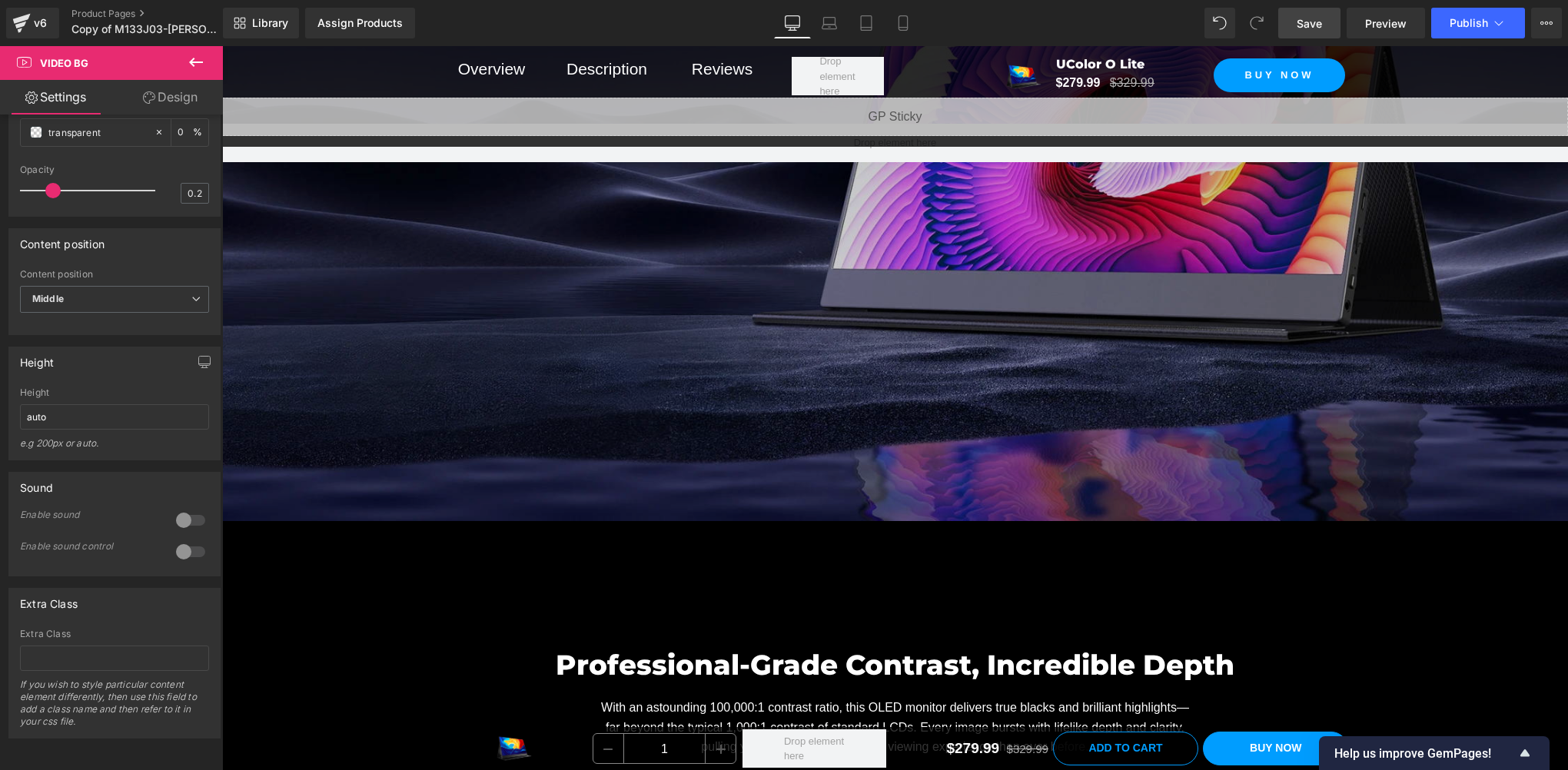
scroll to position [1411, 0]
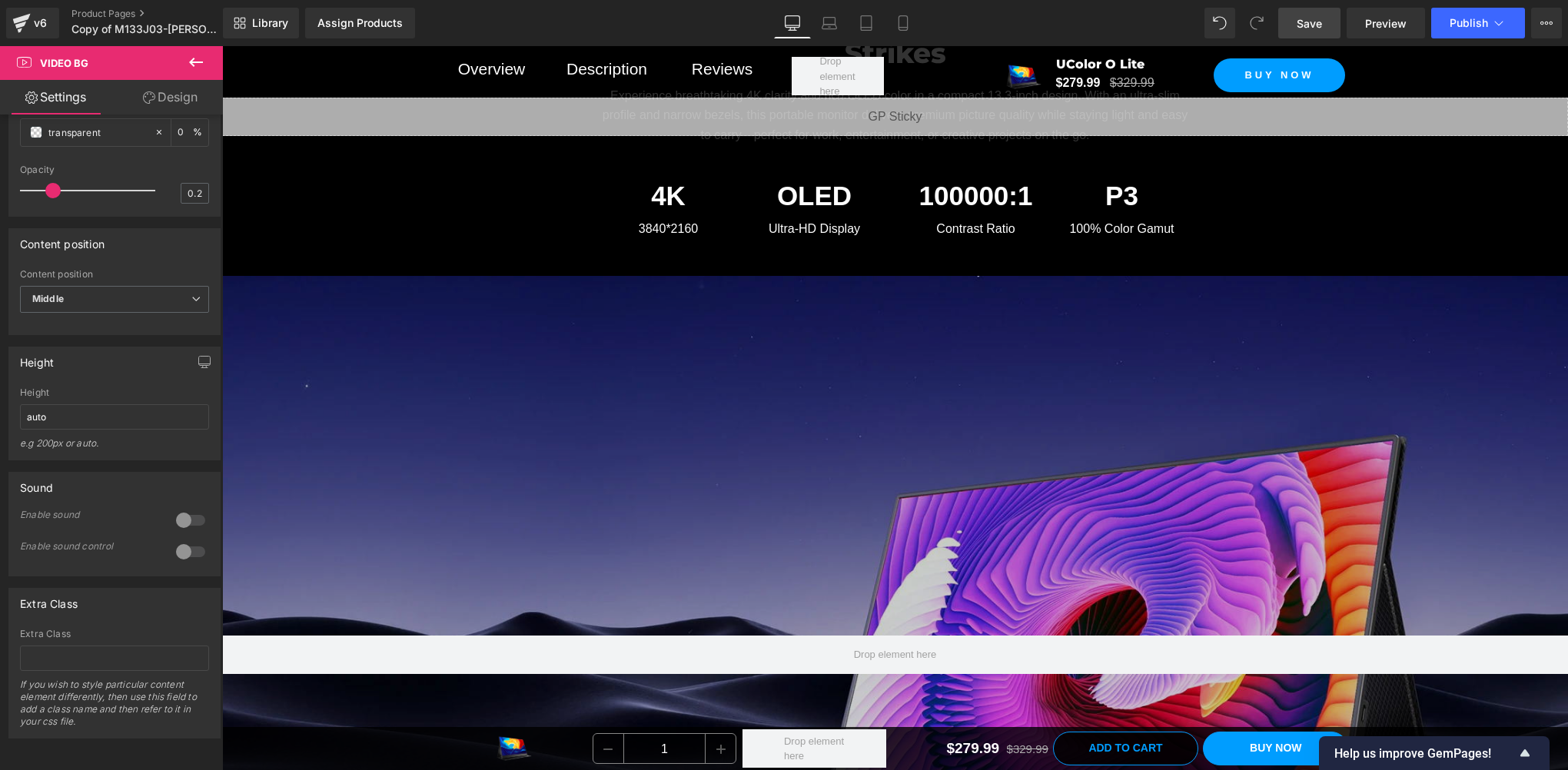
drag, startPoint x: 1292, startPoint y: 21, endPoint x: 390, endPoint y: 429, distance: 990.0
click at [1292, 21] on link "Save" at bounding box center [1309, 23] width 63 height 31
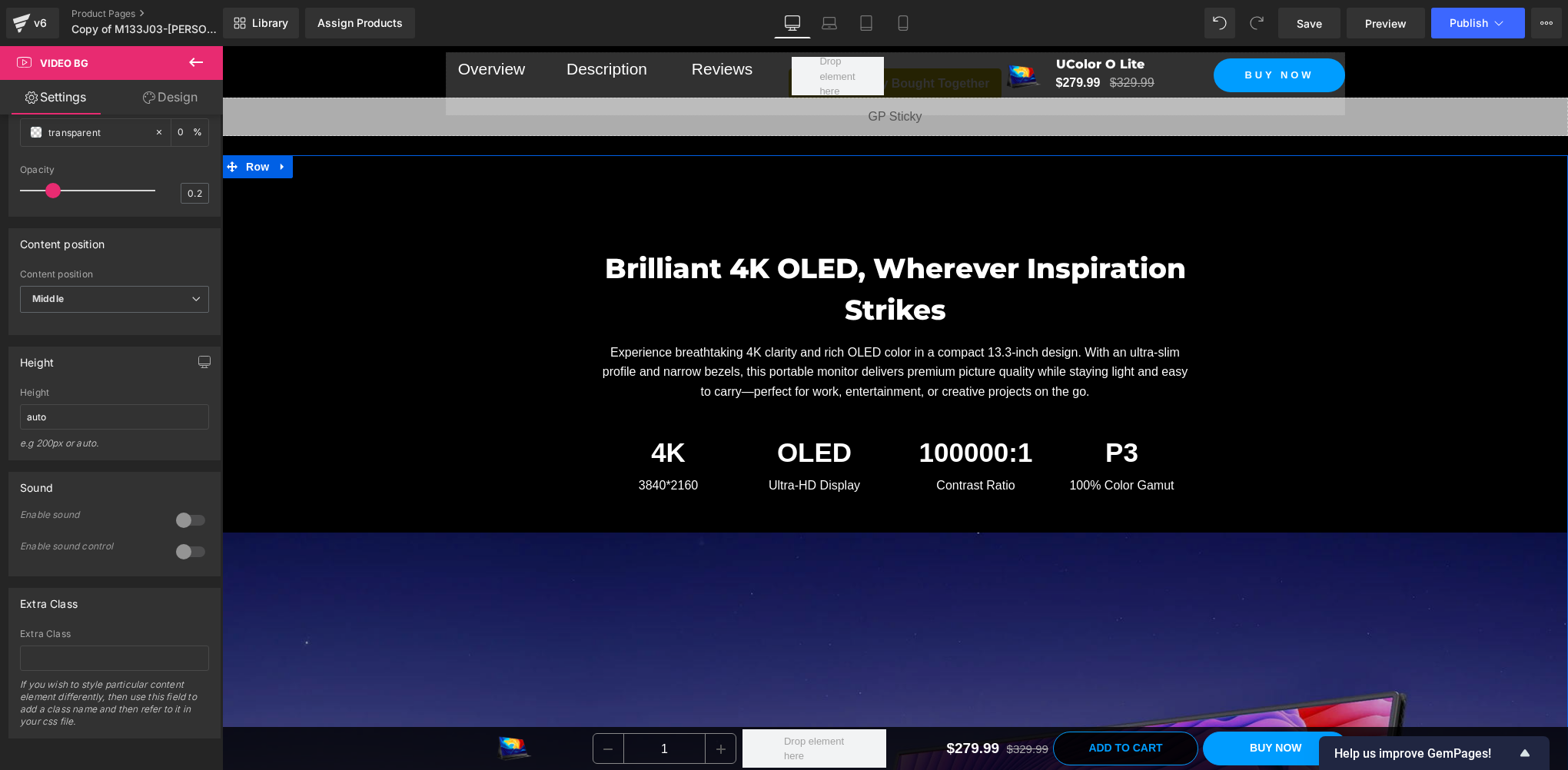
scroll to position [898, 0]
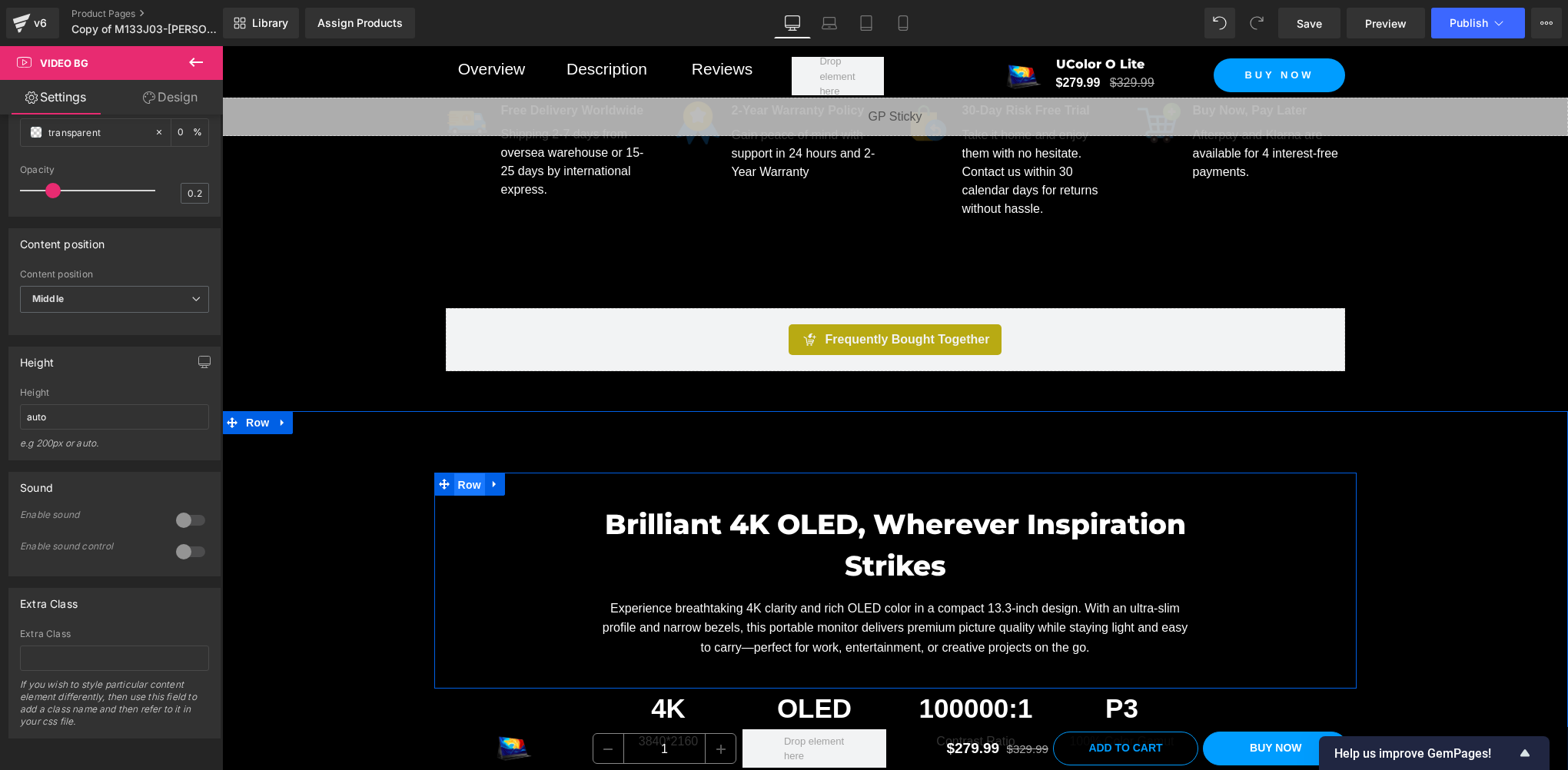
click at [461, 481] on span "Row" at bounding box center [470, 485] width 31 height 23
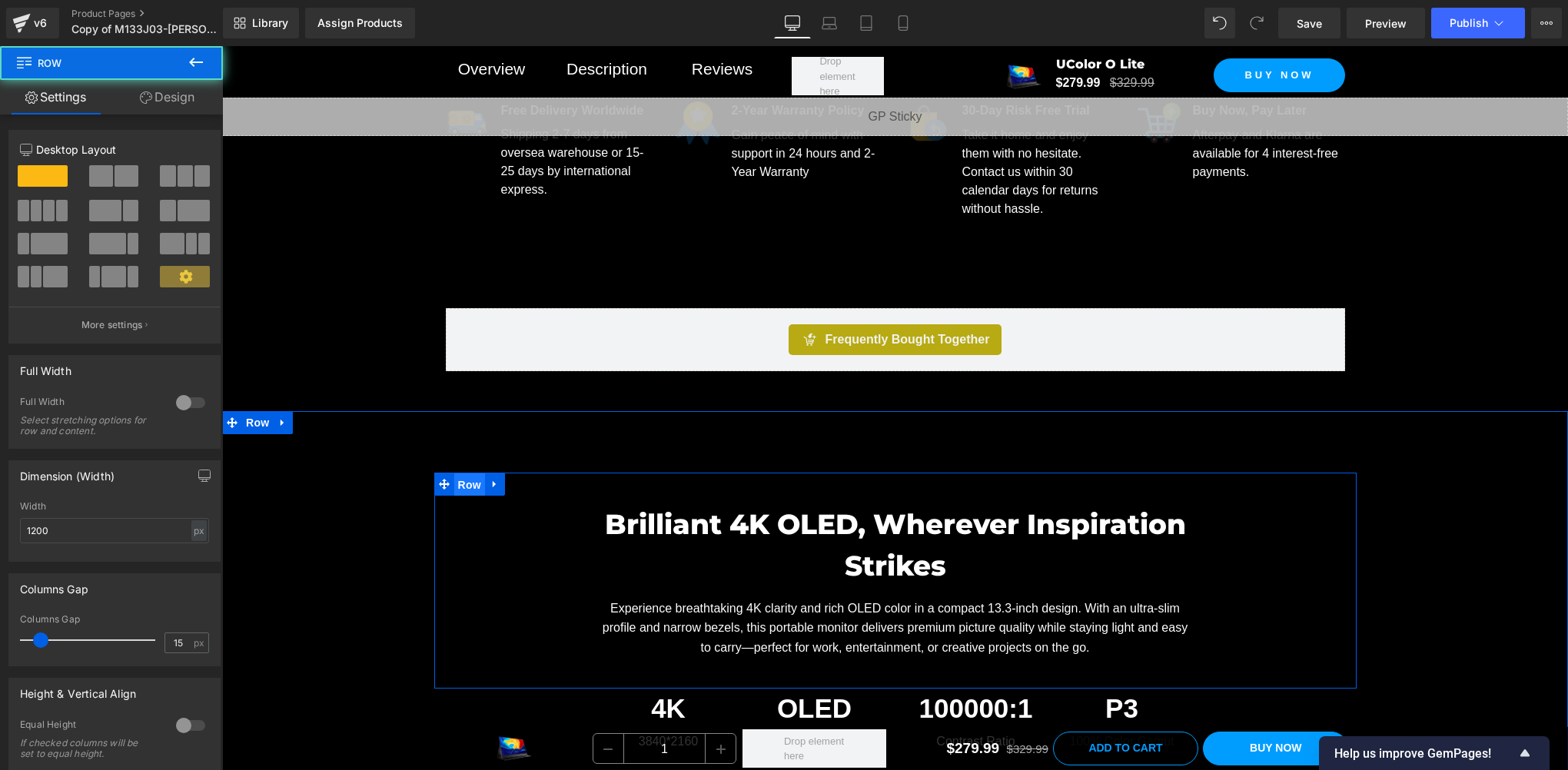
click at [461, 481] on span "Row" at bounding box center [470, 485] width 31 height 23
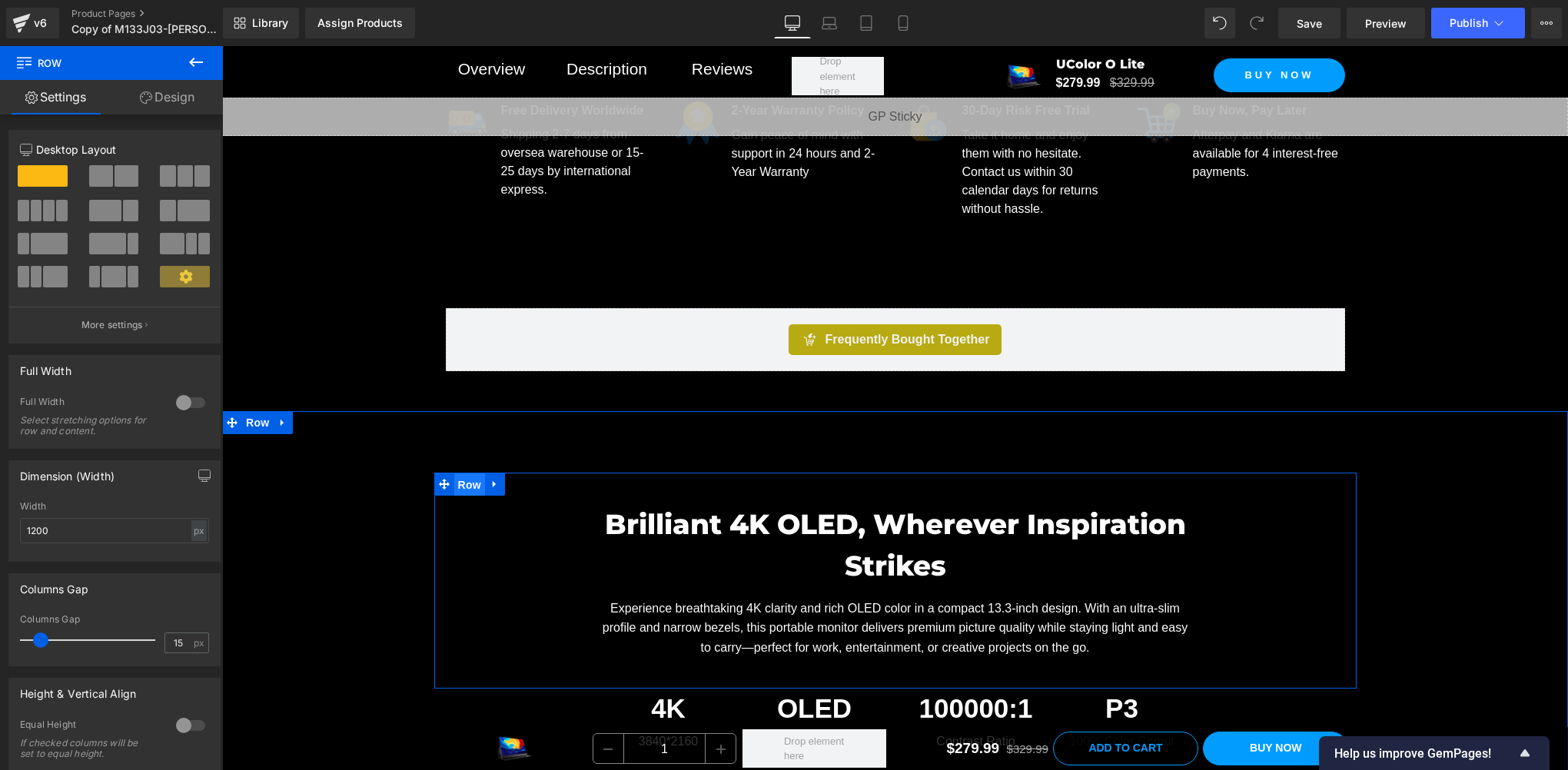
click at [461, 481] on span "Row" at bounding box center [470, 485] width 31 height 23
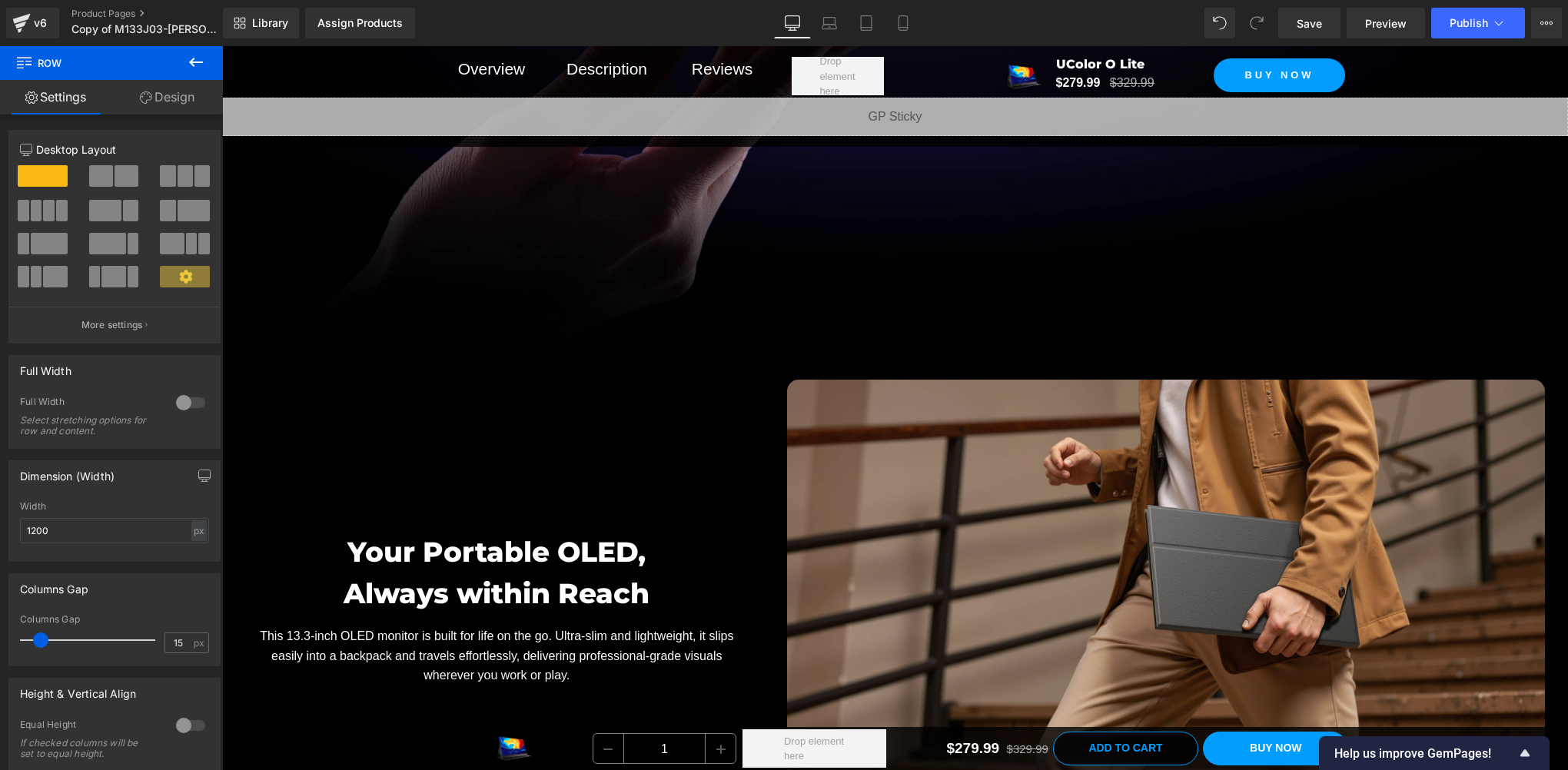
scroll to position [6536, 0]
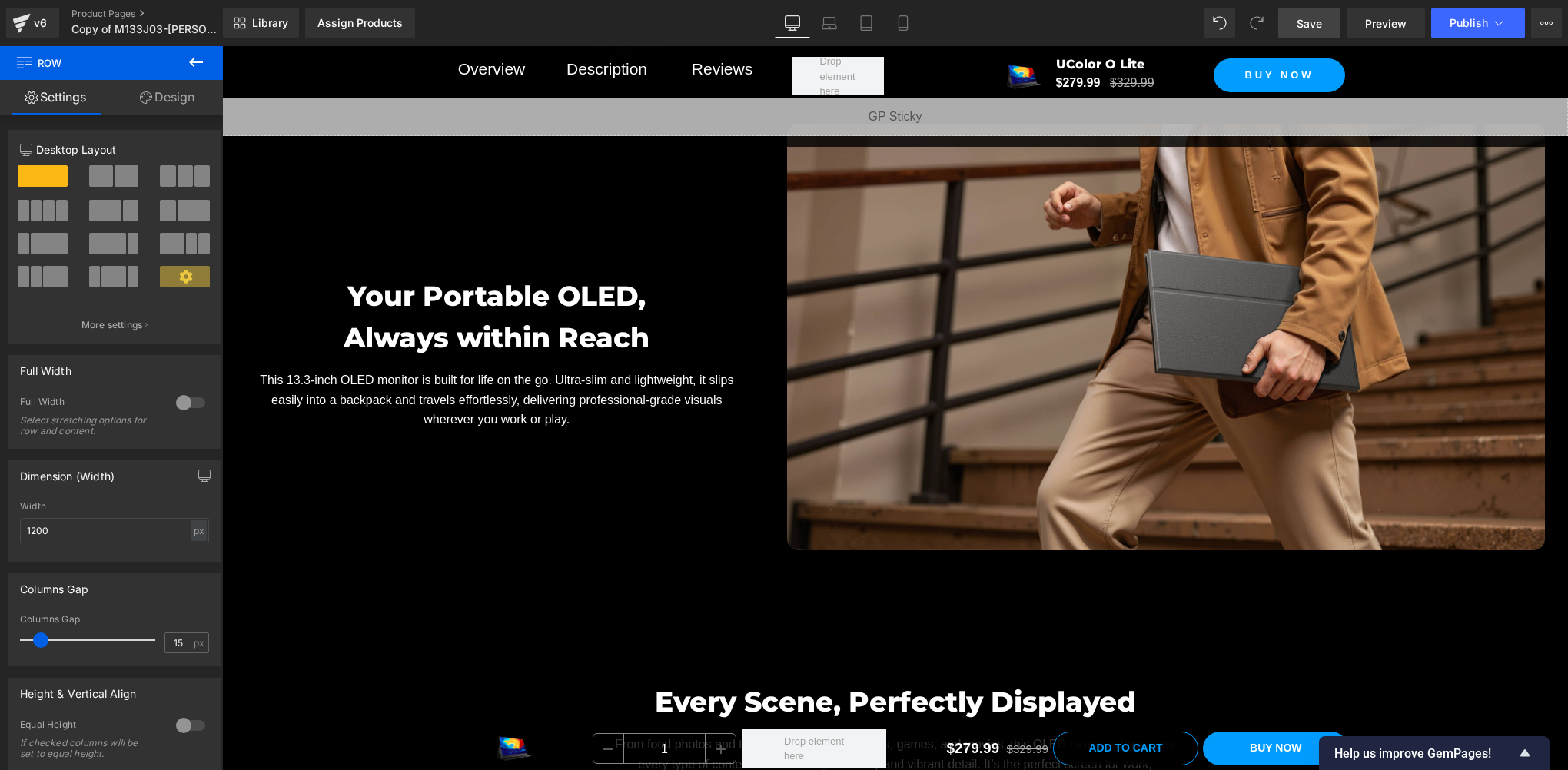
click at [1310, 37] on link "Save" at bounding box center [1309, 23] width 63 height 31
click at [1383, 19] on span "Preview" at bounding box center [1385, 23] width 41 height 16
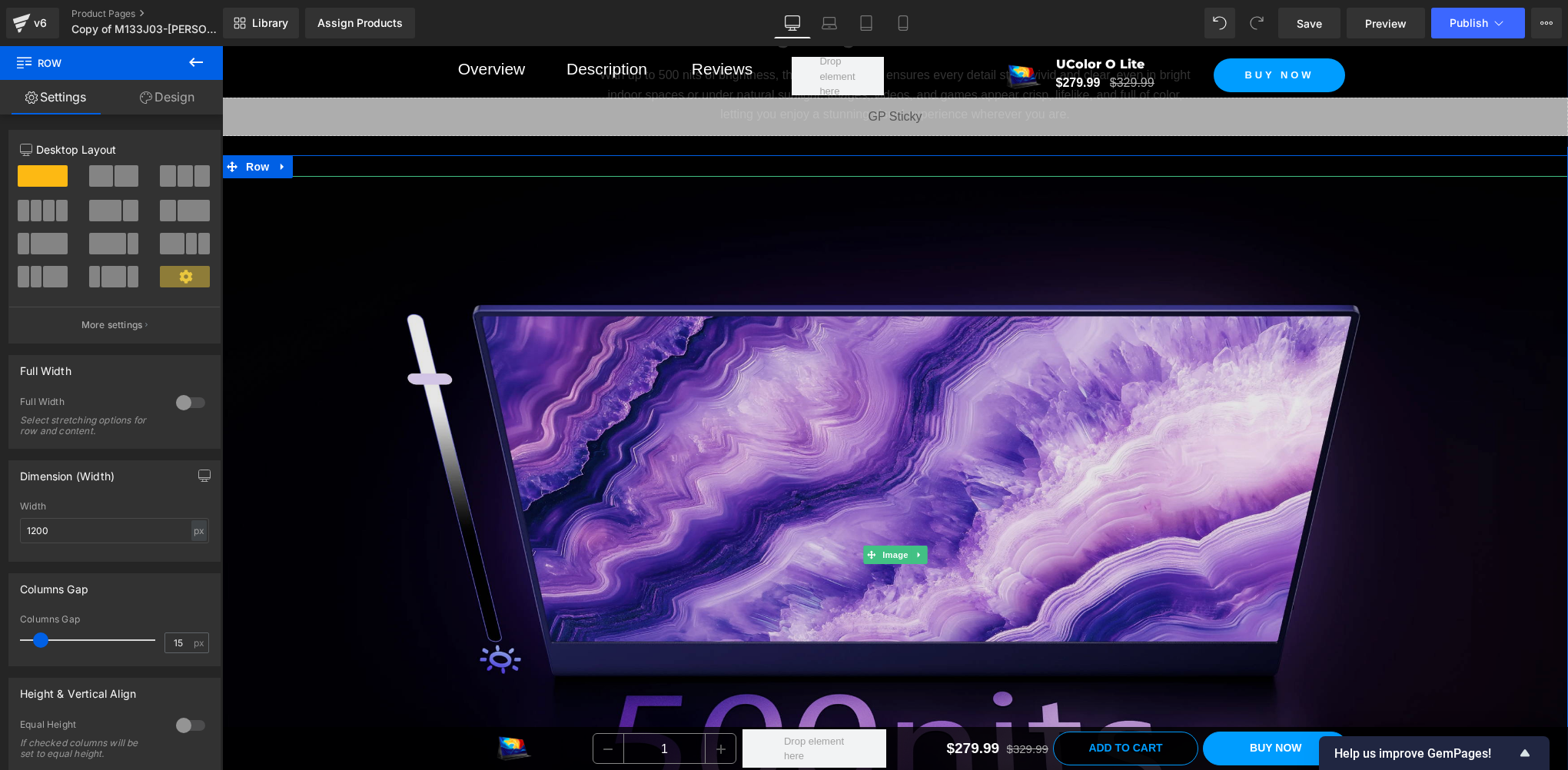
scroll to position [11150, 0]
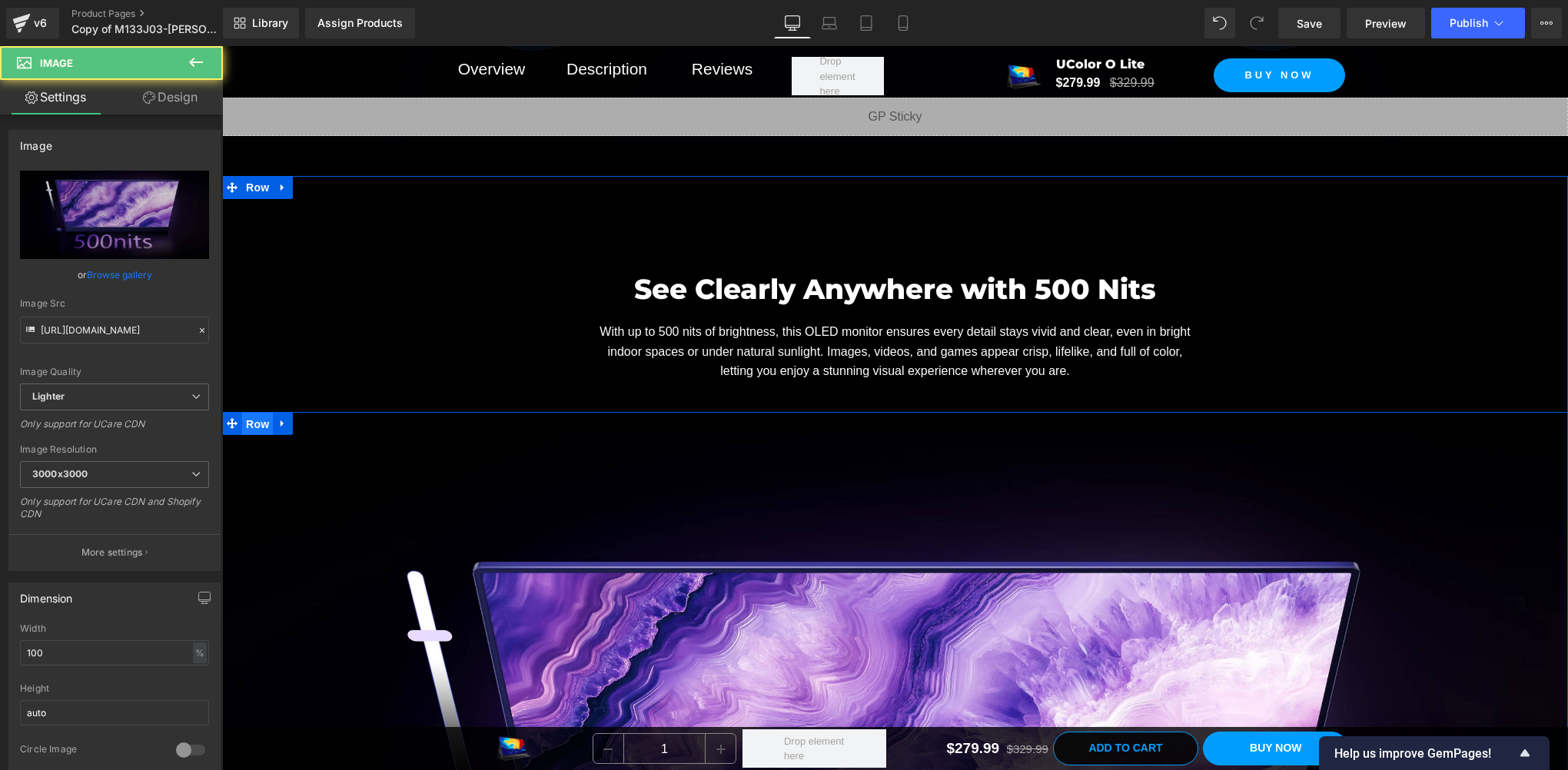
click at [255, 412] on span "Row" at bounding box center [257, 424] width 31 height 23
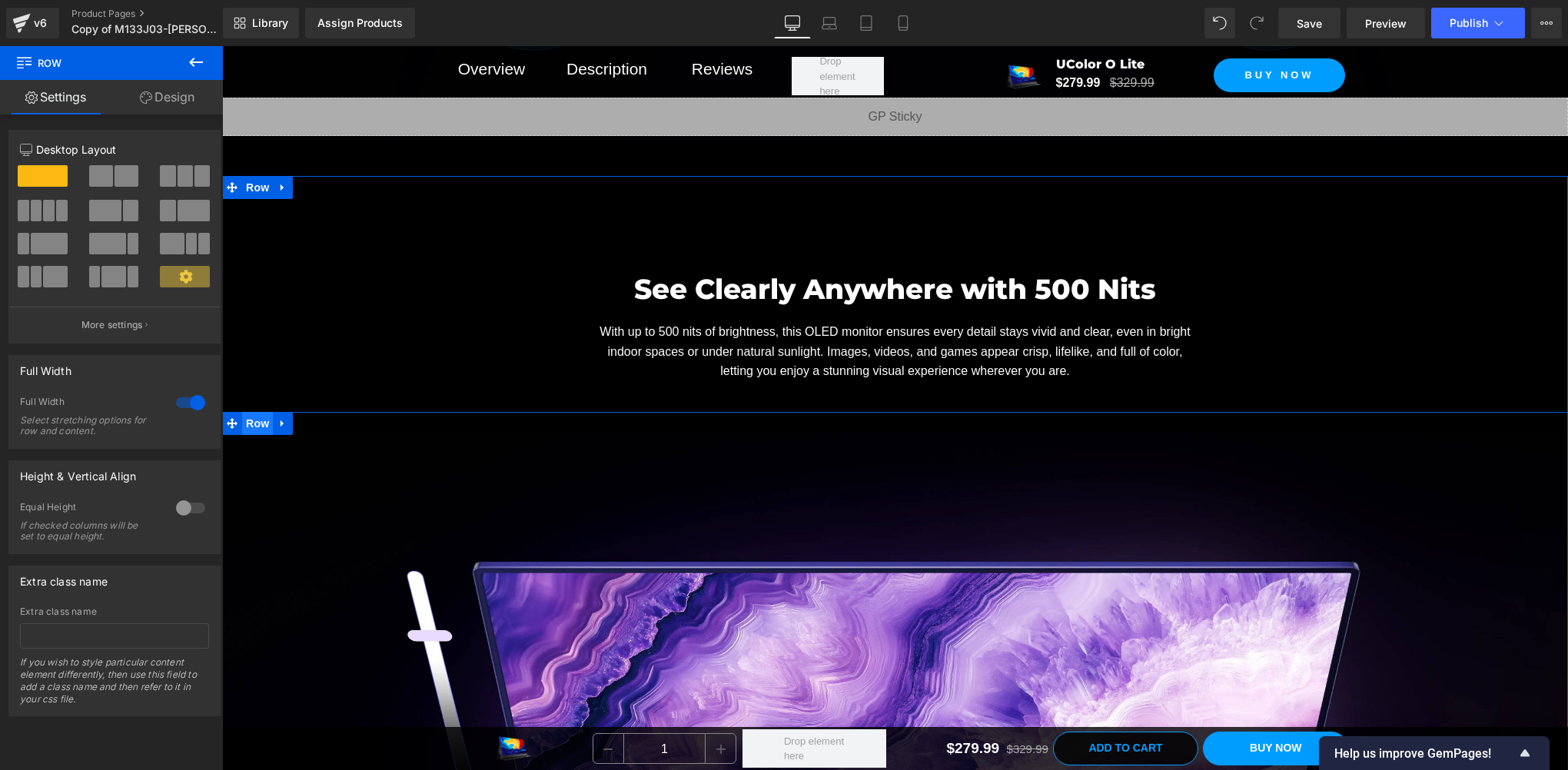
click at [255, 412] on span "Row" at bounding box center [257, 424] width 31 height 23
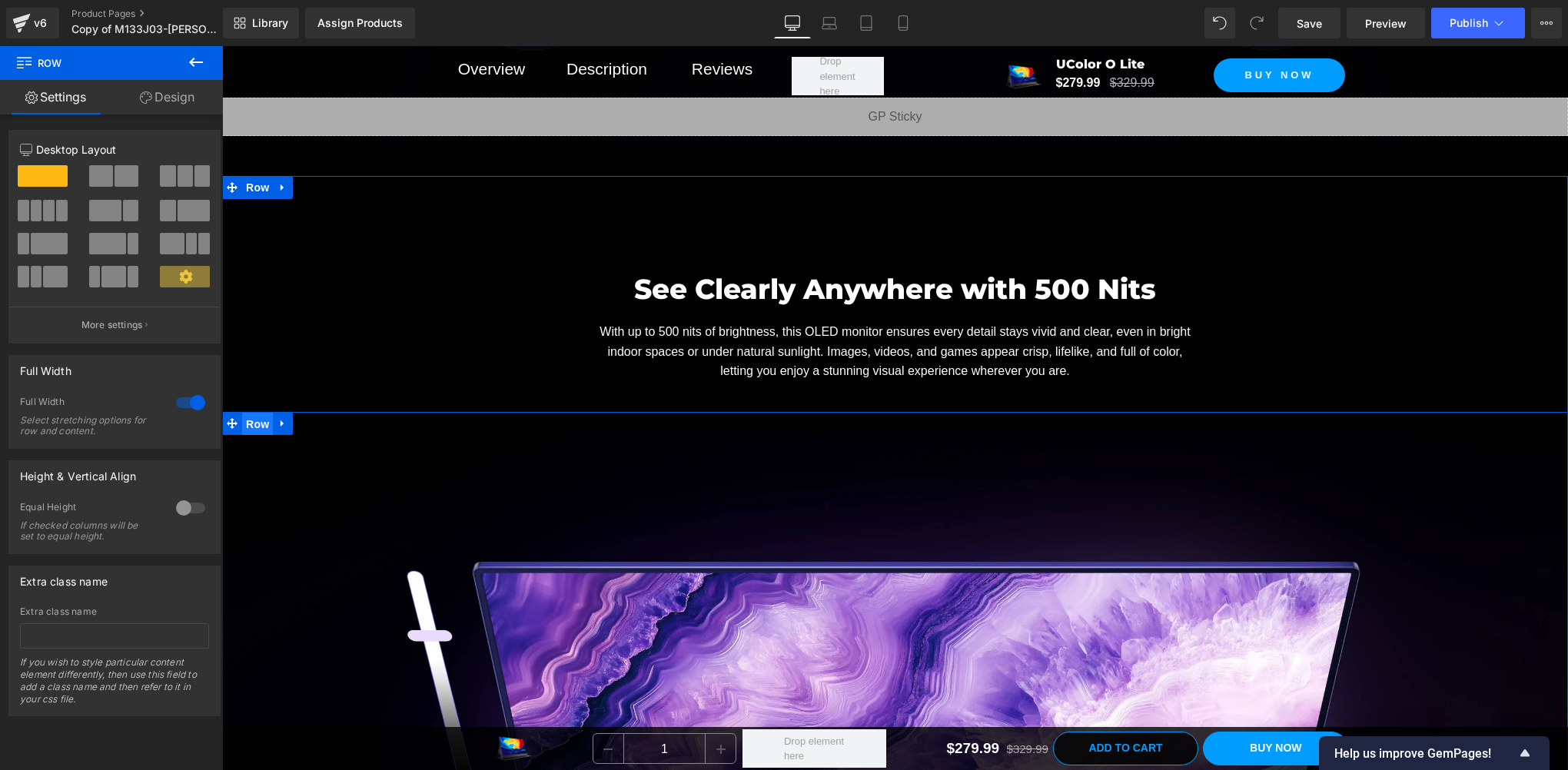
click at [255, 412] on span "Row" at bounding box center [257, 424] width 31 height 23
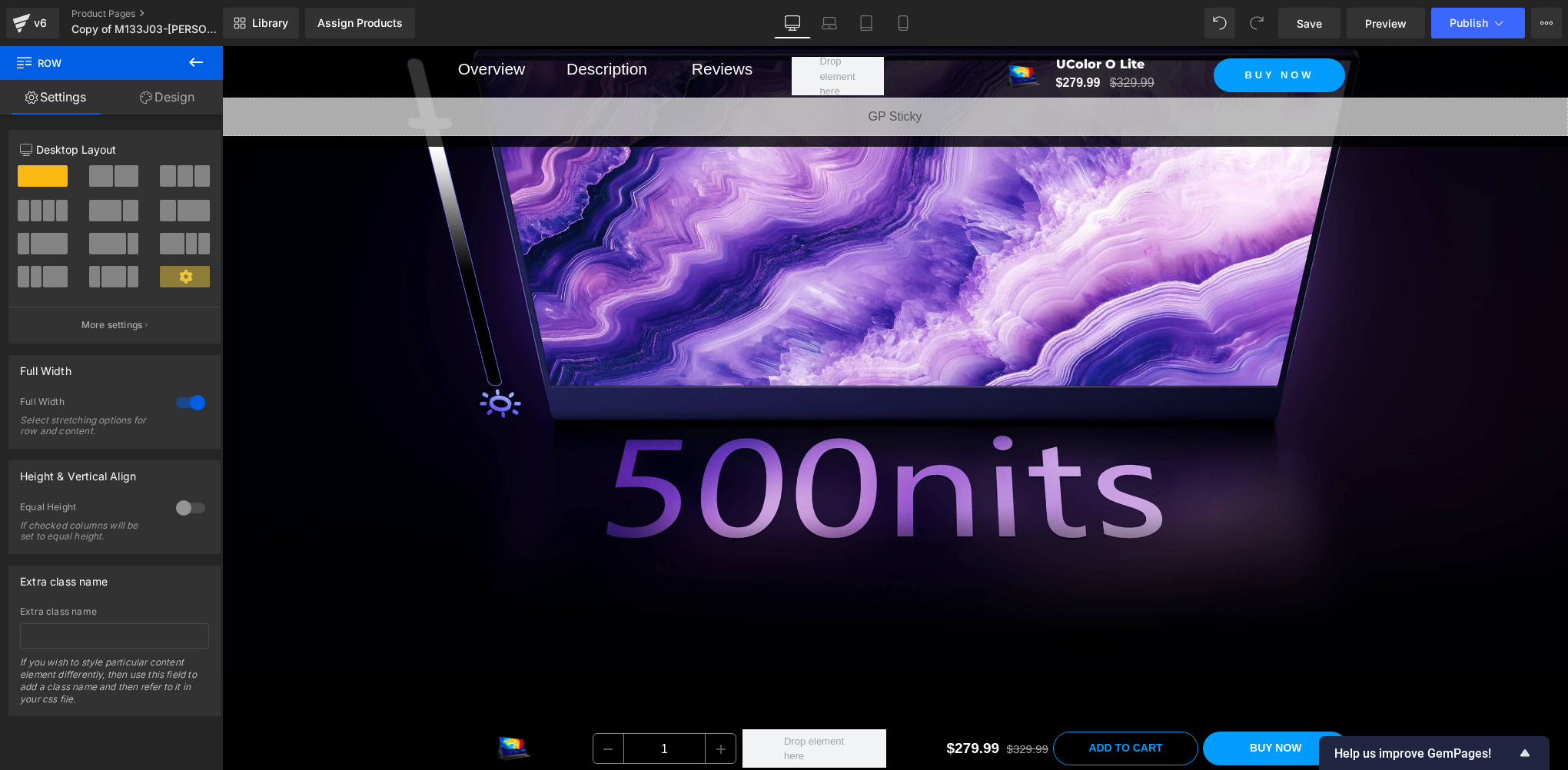
scroll to position [11406, 0]
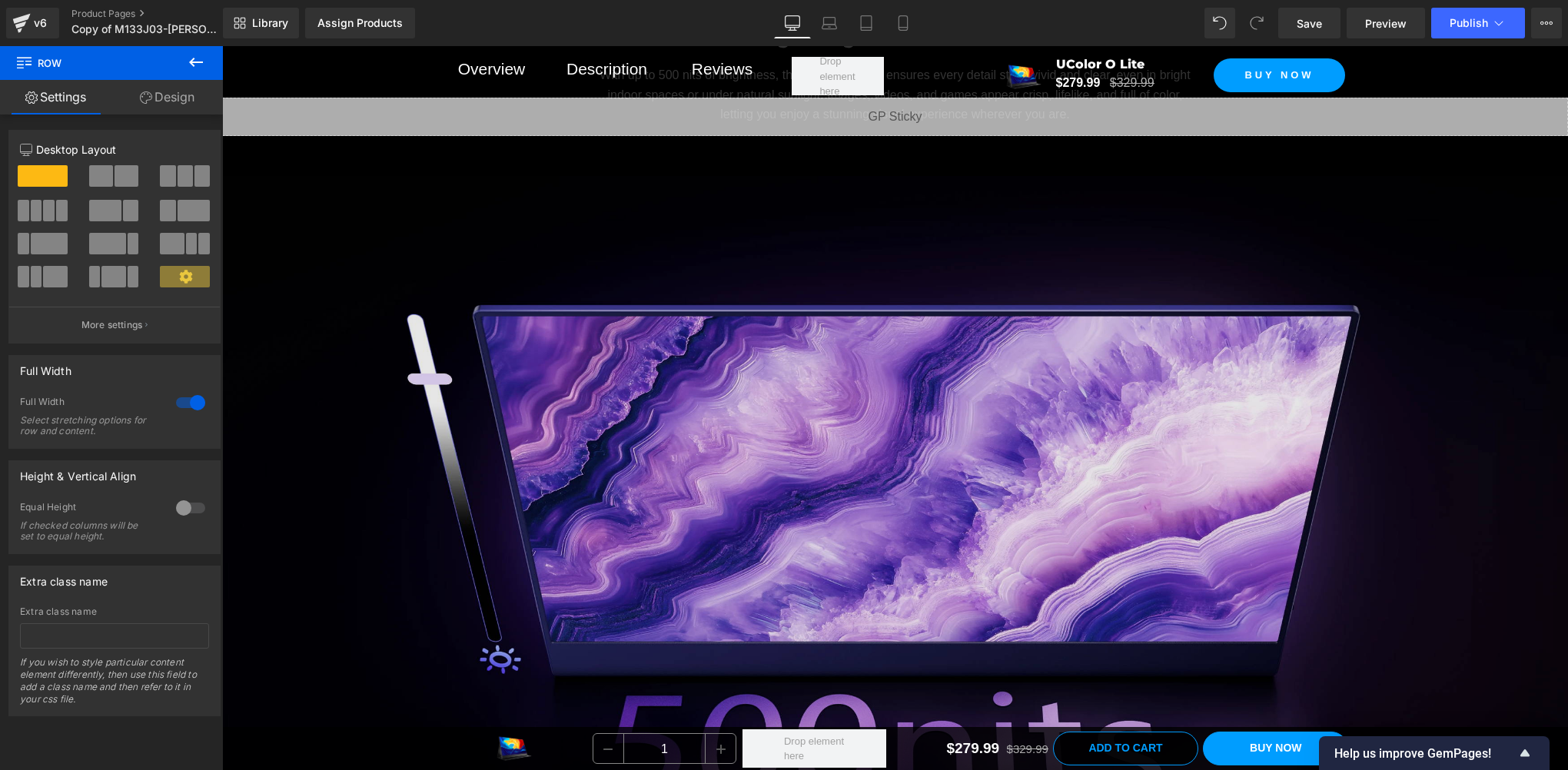
click at [750, 408] on img at bounding box center [895, 555] width 1346 height 757
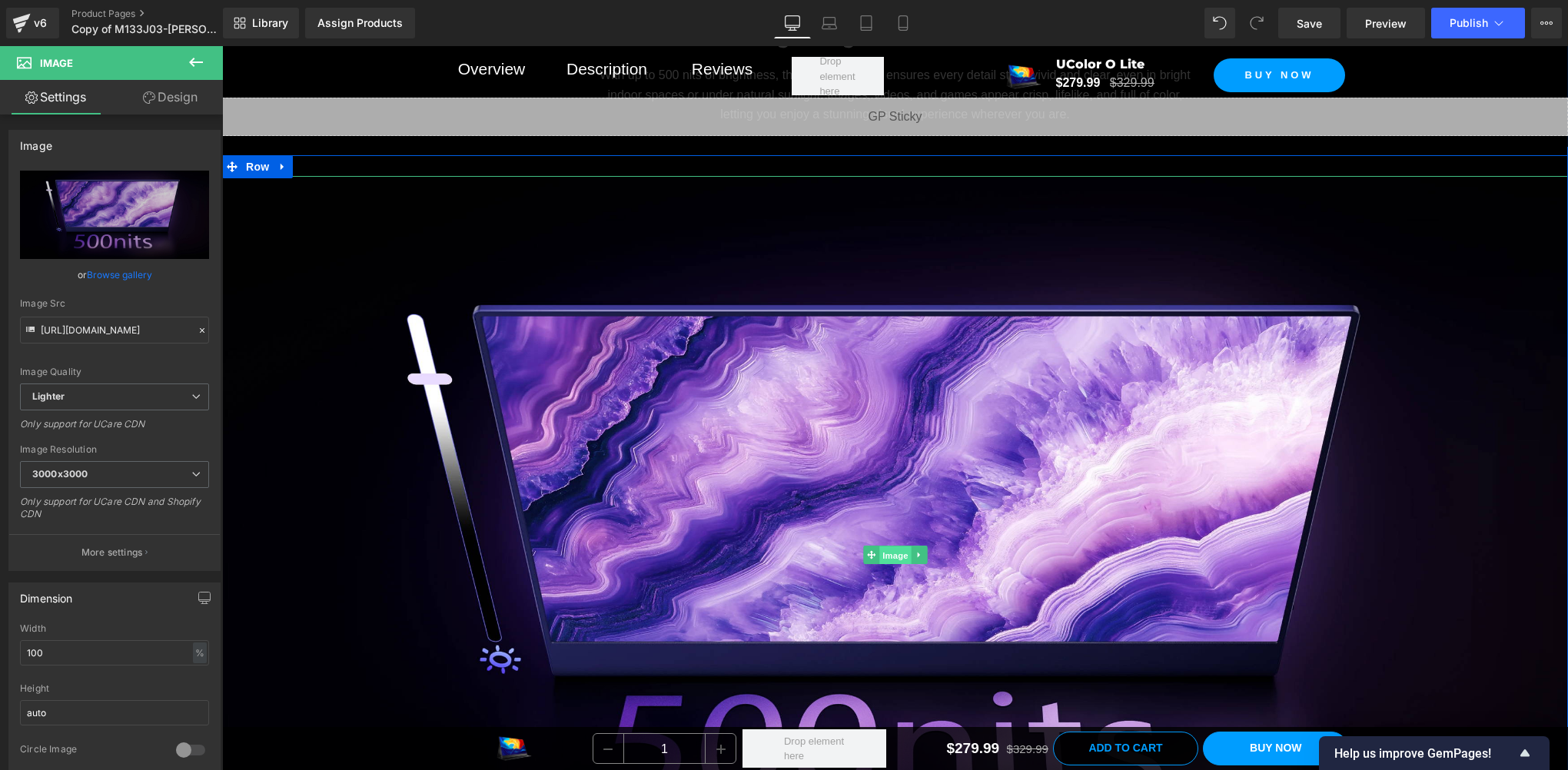
click at [882, 545] on span "Image" at bounding box center [896, 554] width 33 height 18
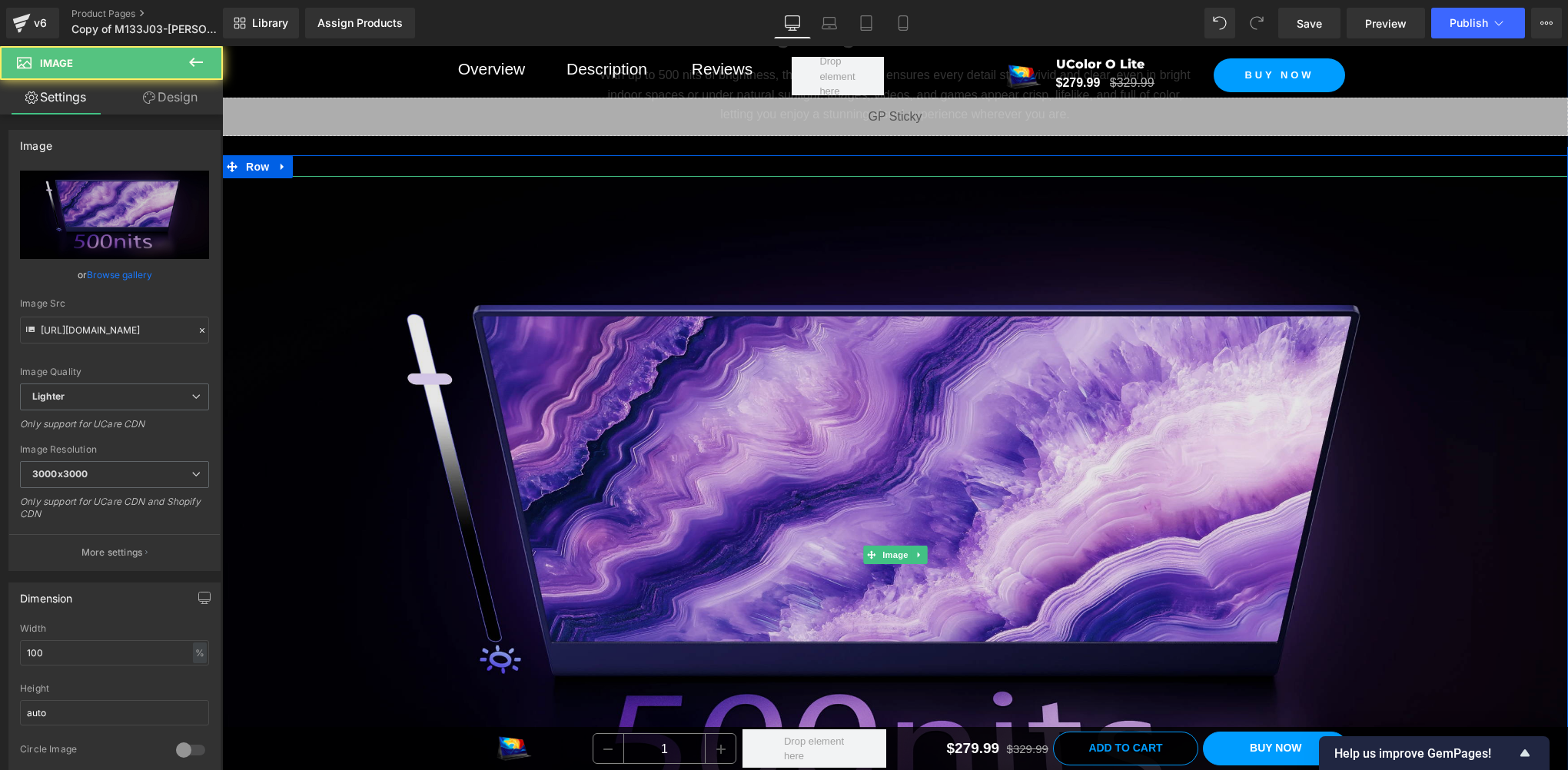
click at [689, 479] on img at bounding box center [895, 555] width 1346 height 757
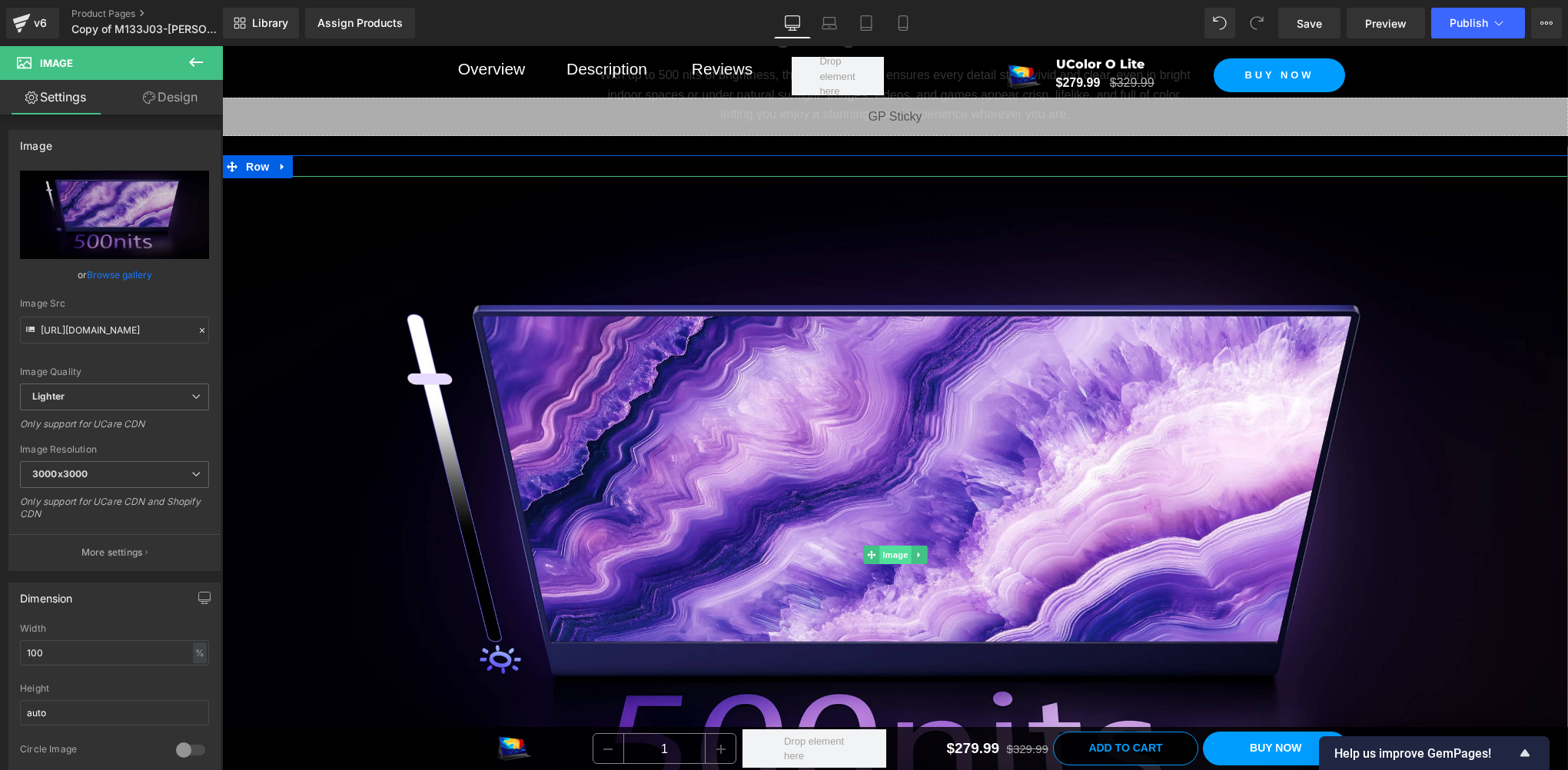
click at [879, 545] on span "Image" at bounding box center [896, 554] width 33 height 18
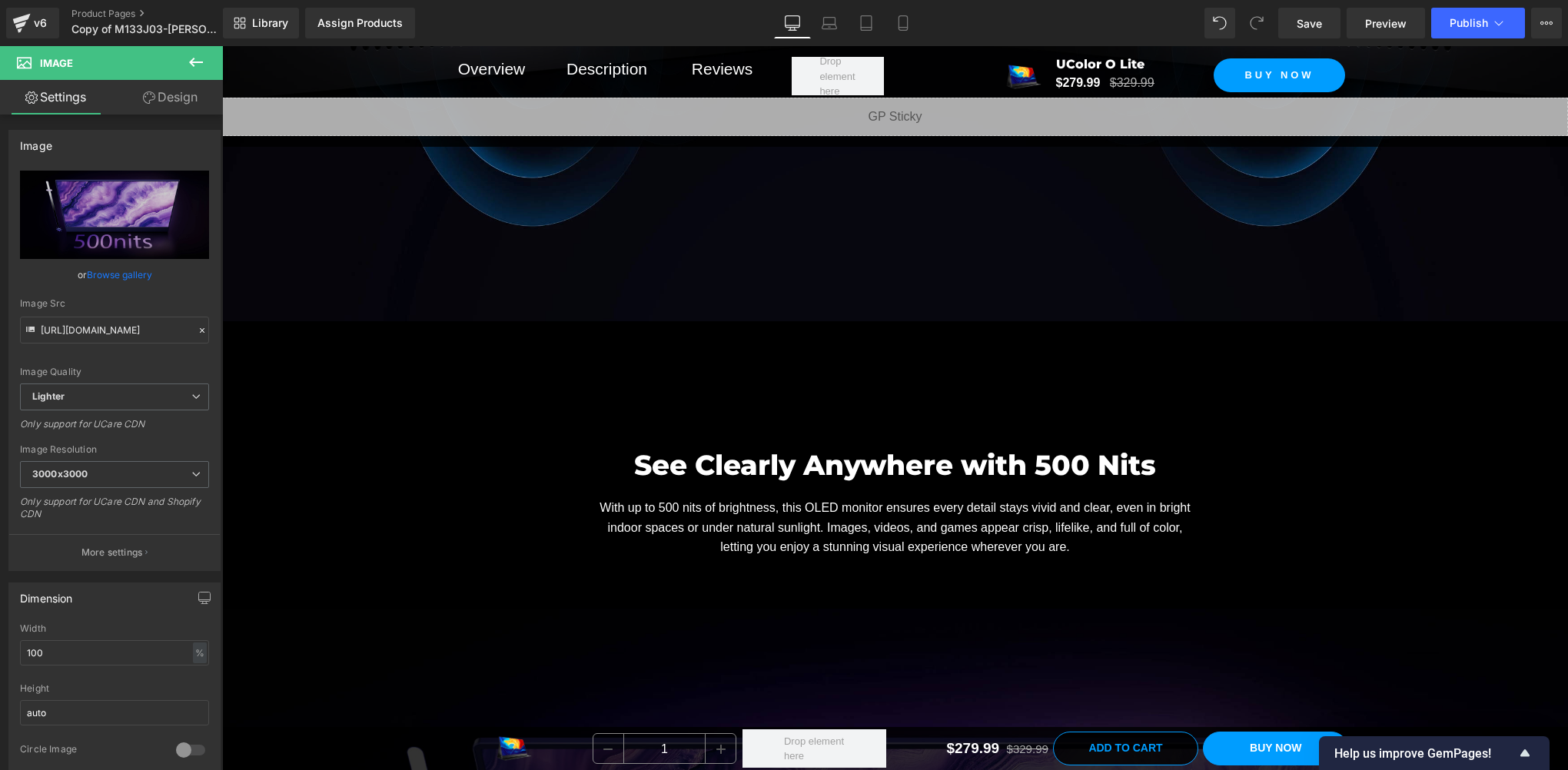
scroll to position [10894, 0]
